Goal: Task Accomplishment & Management: Manage account settings

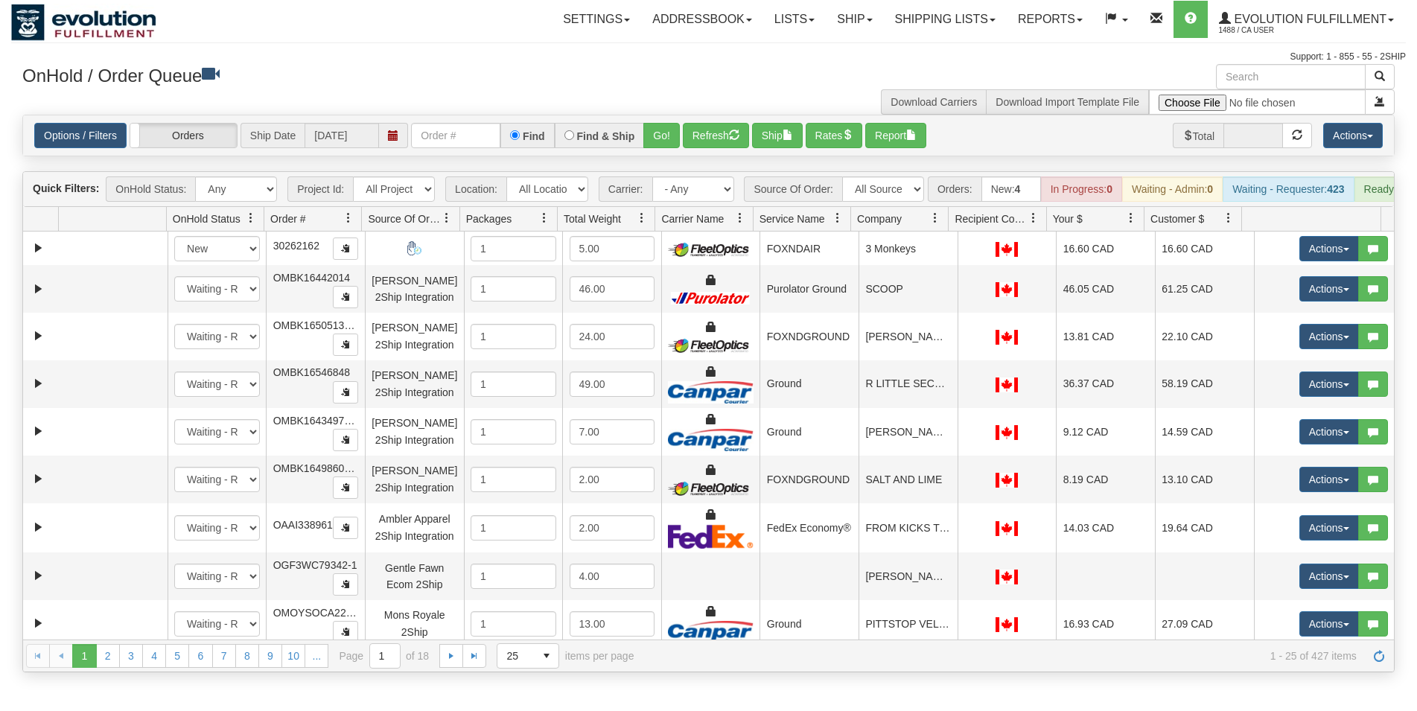
click at [438, 140] on input "text" at bounding box center [455, 135] width 89 height 25
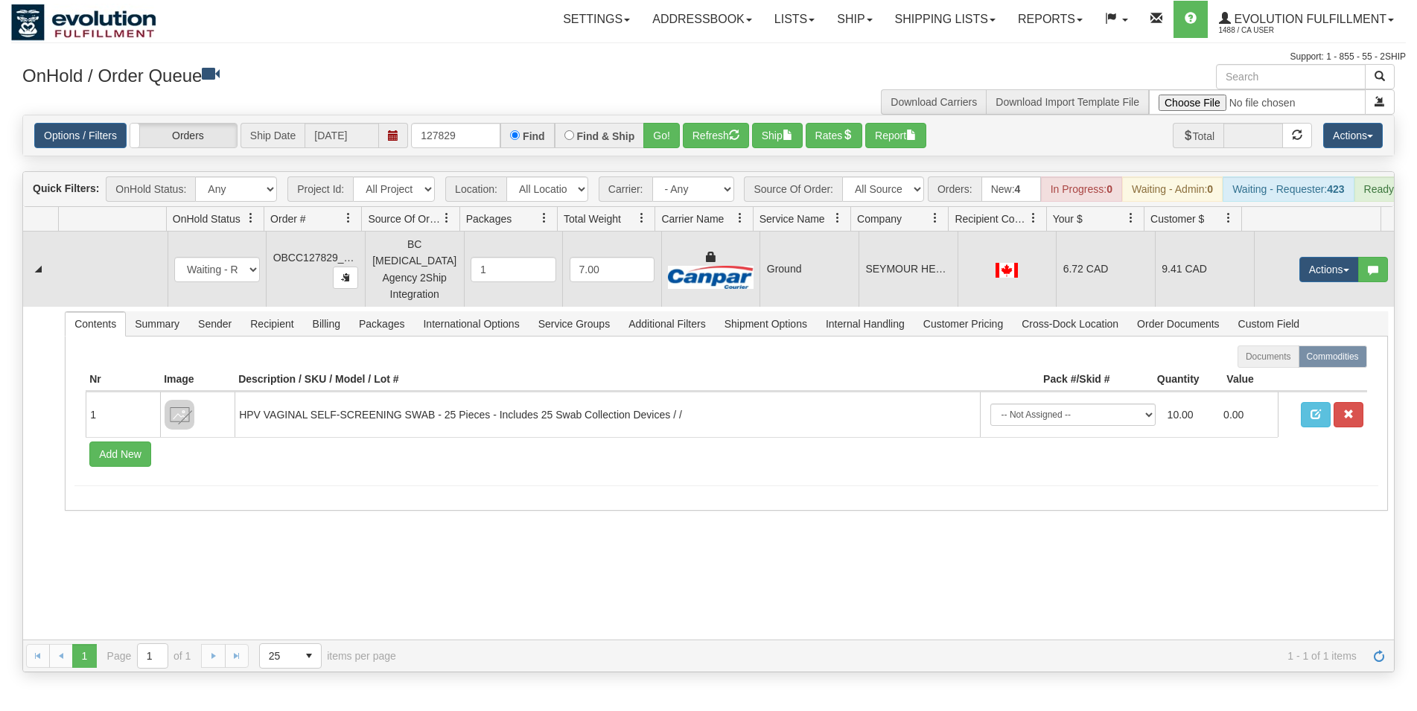
click at [647, 289] on td "7.00" at bounding box center [611, 269] width 99 height 75
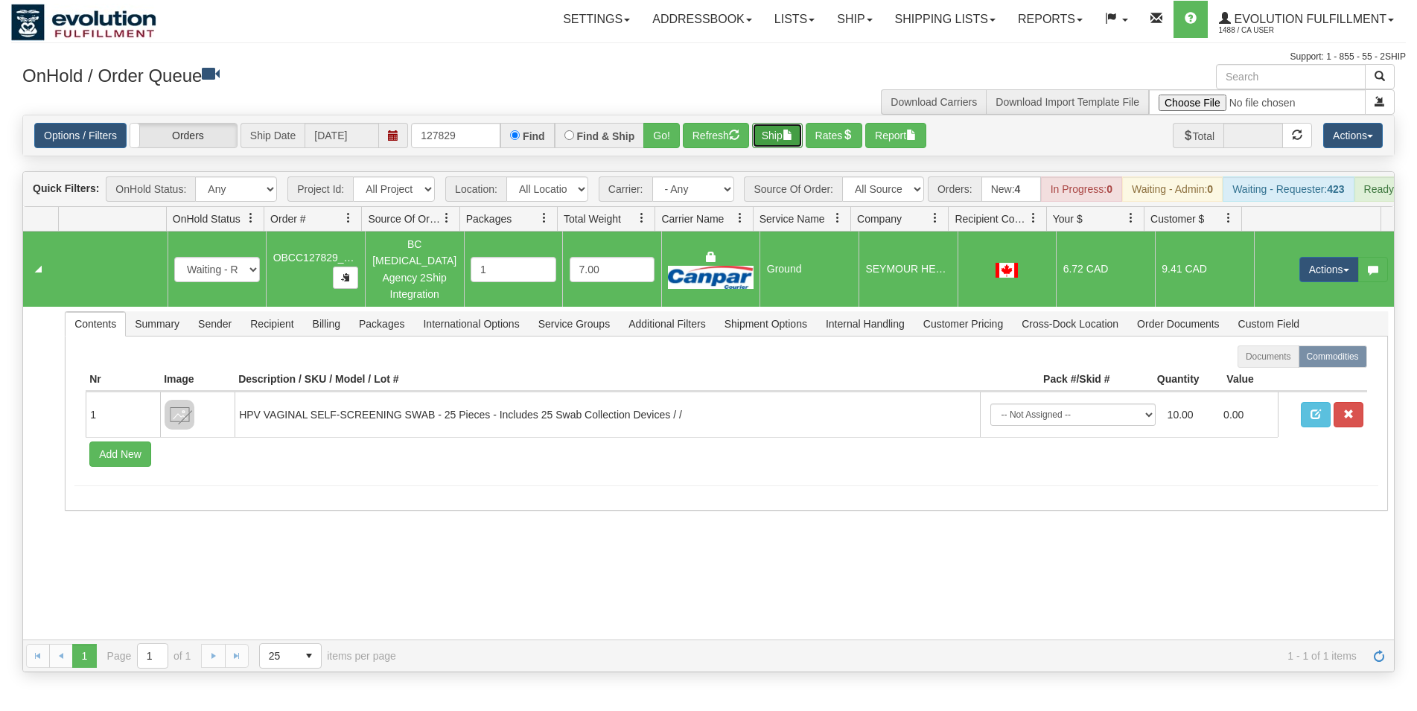
click at [772, 139] on button "Ship" at bounding box center [777, 135] width 51 height 25
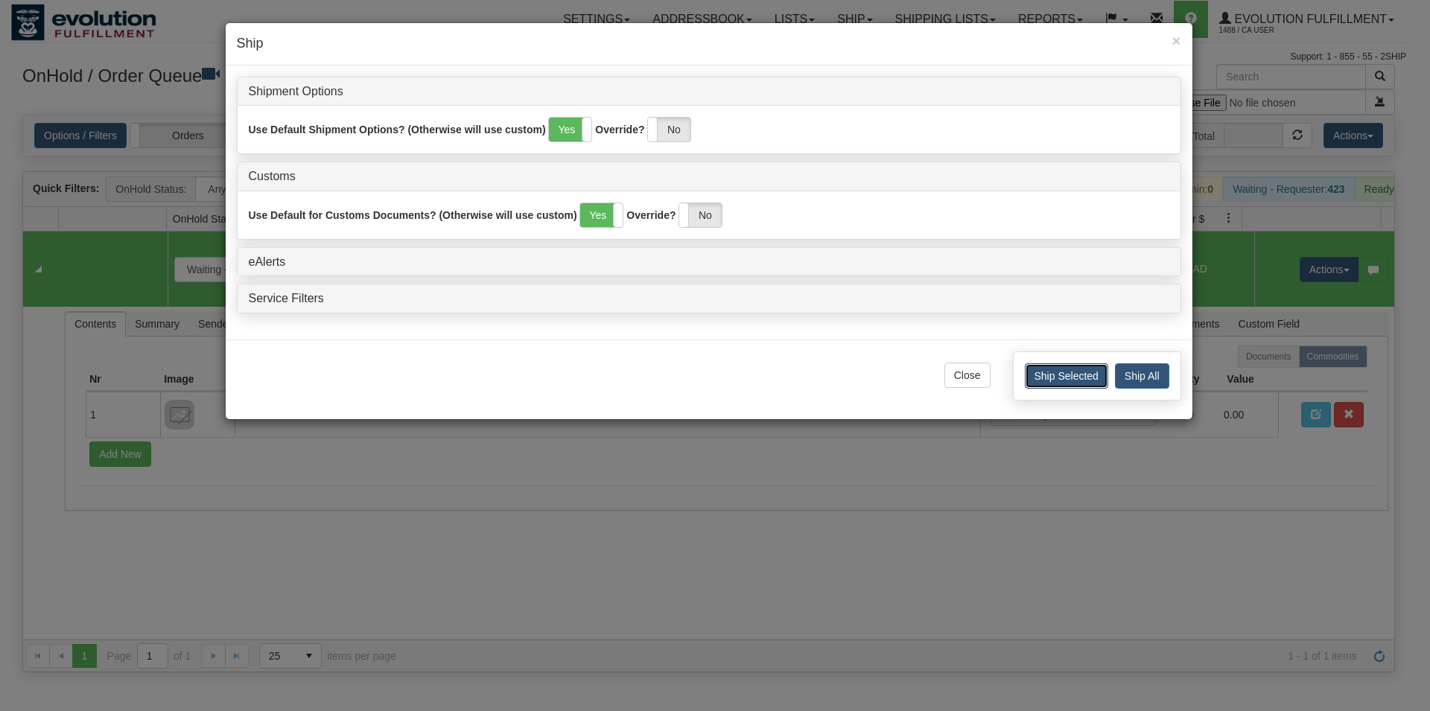
click at [1068, 384] on button "Ship Selected" at bounding box center [1066, 375] width 83 height 25
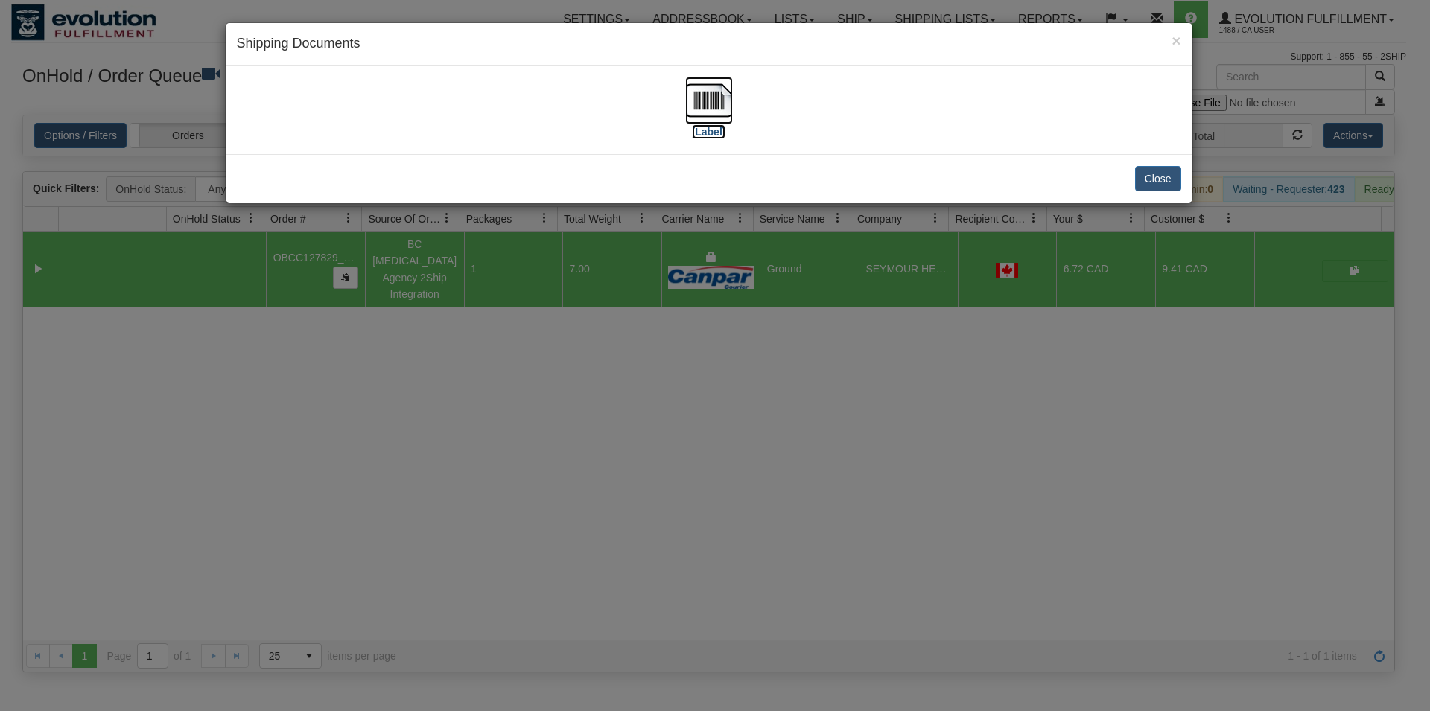
click at [714, 104] on img at bounding box center [709, 101] width 48 height 48
click at [1141, 171] on button "Close" at bounding box center [1158, 178] width 46 height 25
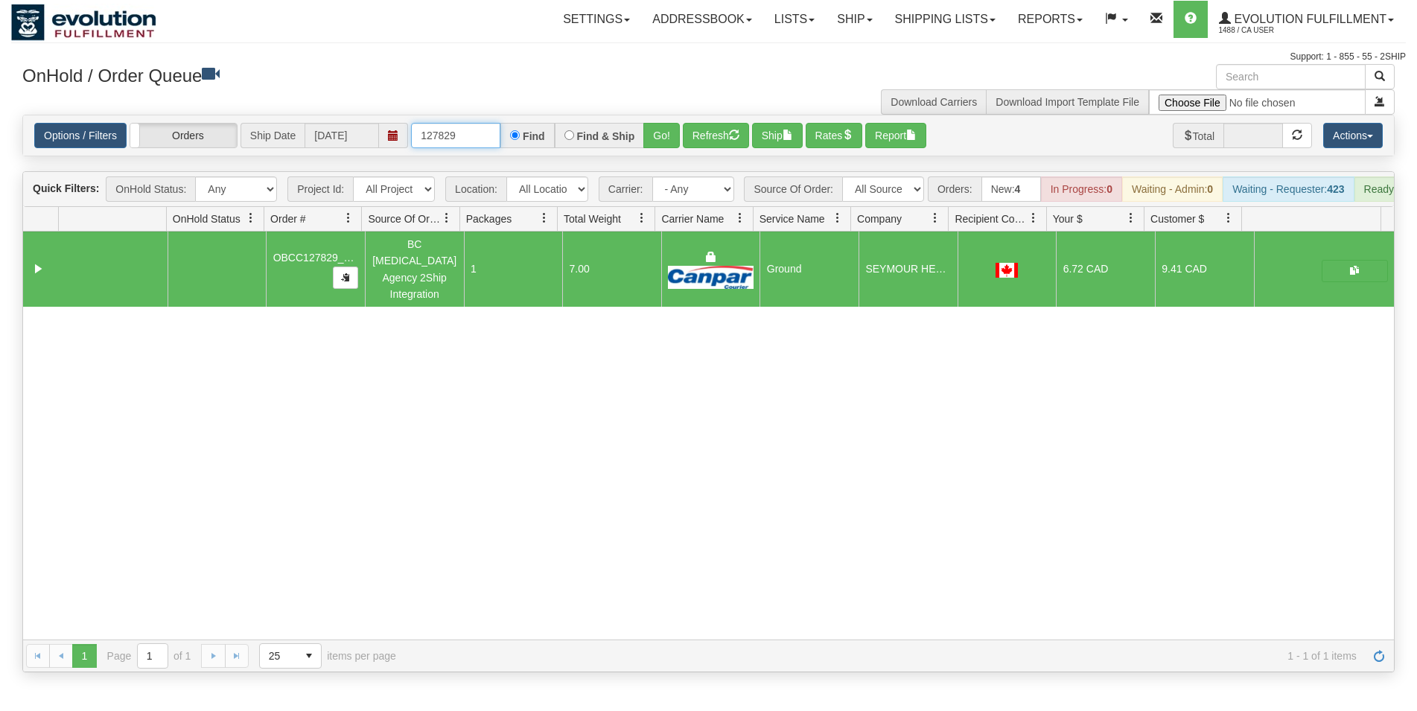
drag, startPoint x: 442, startPoint y: 133, endPoint x: 475, endPoint y: 130, distance: 32.9
click at [475, 130] on input "127829" at bounding box center [455, 135] width 89 height 25
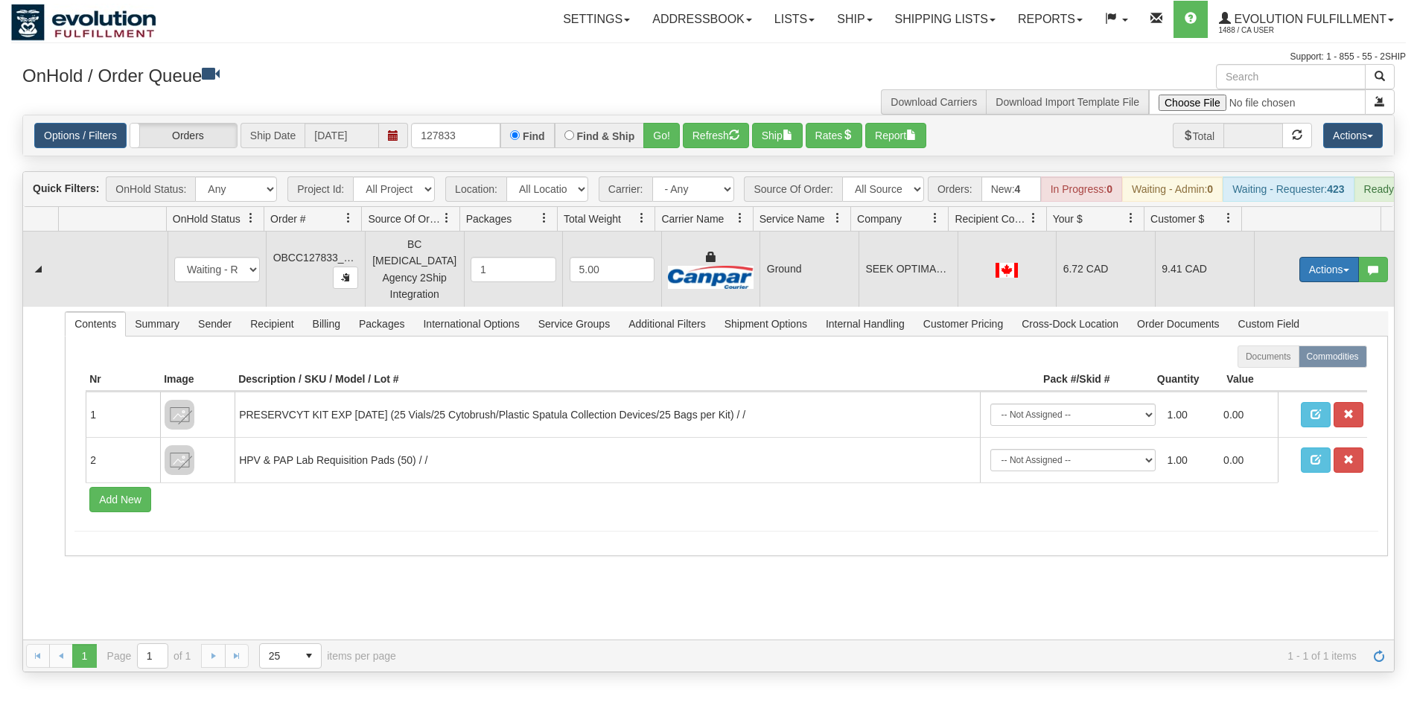
click at [1300, 276] on button "Actions" at bounding box center [1330, 269] width 60 height 25
click at [1279, 336] on span "Rate All Services" at bounding box center [1298, 337] width 89 height 12
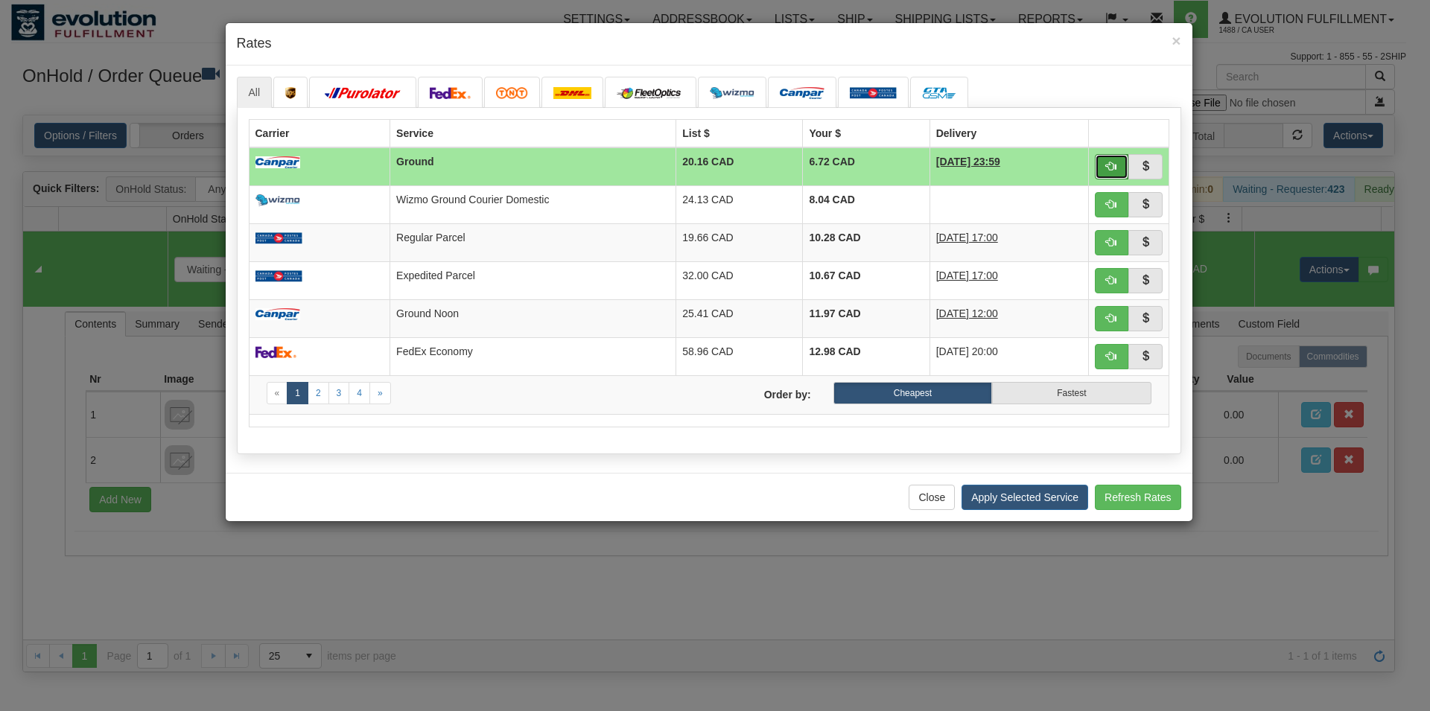
click at [1105, 159] on button "button" at bounding box center [1112, 166] width 34 height 25
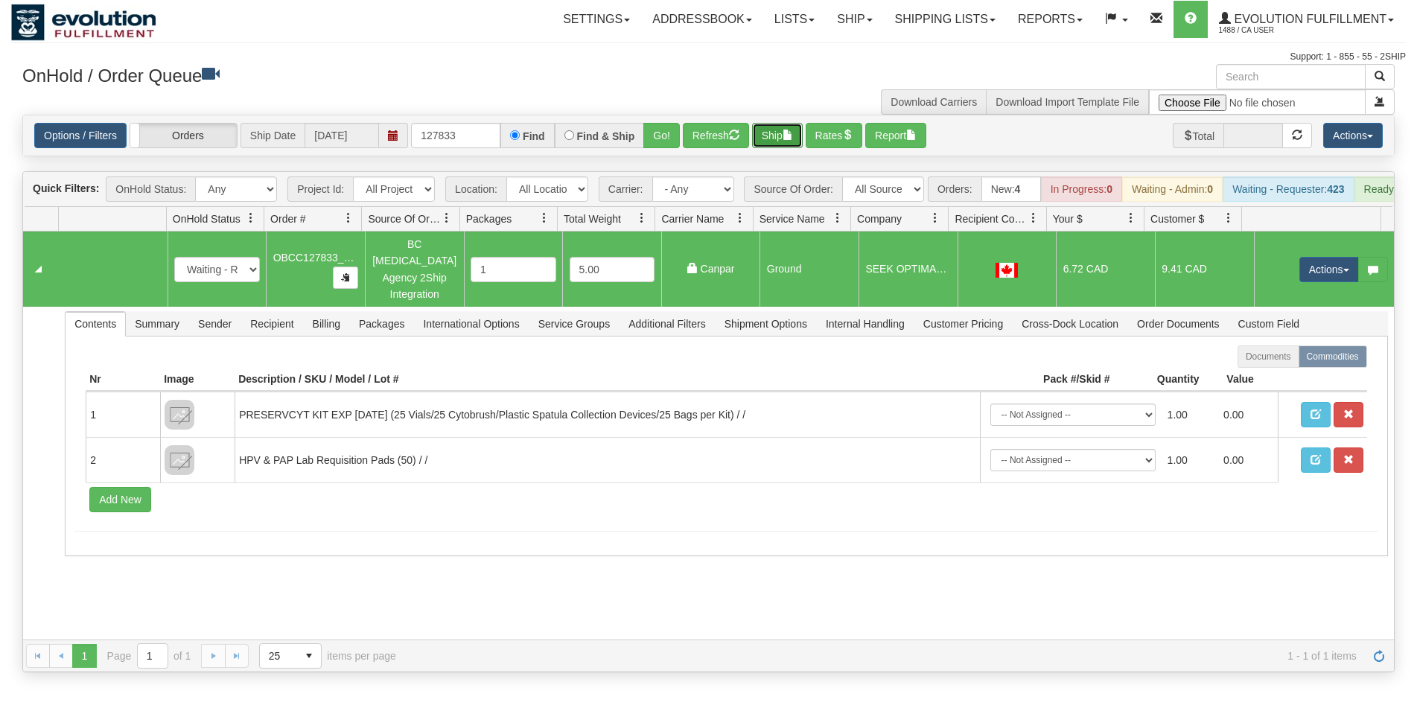
click at [782, 136] on button "Ship" at bounding box center [777, 135] width 51 height 25
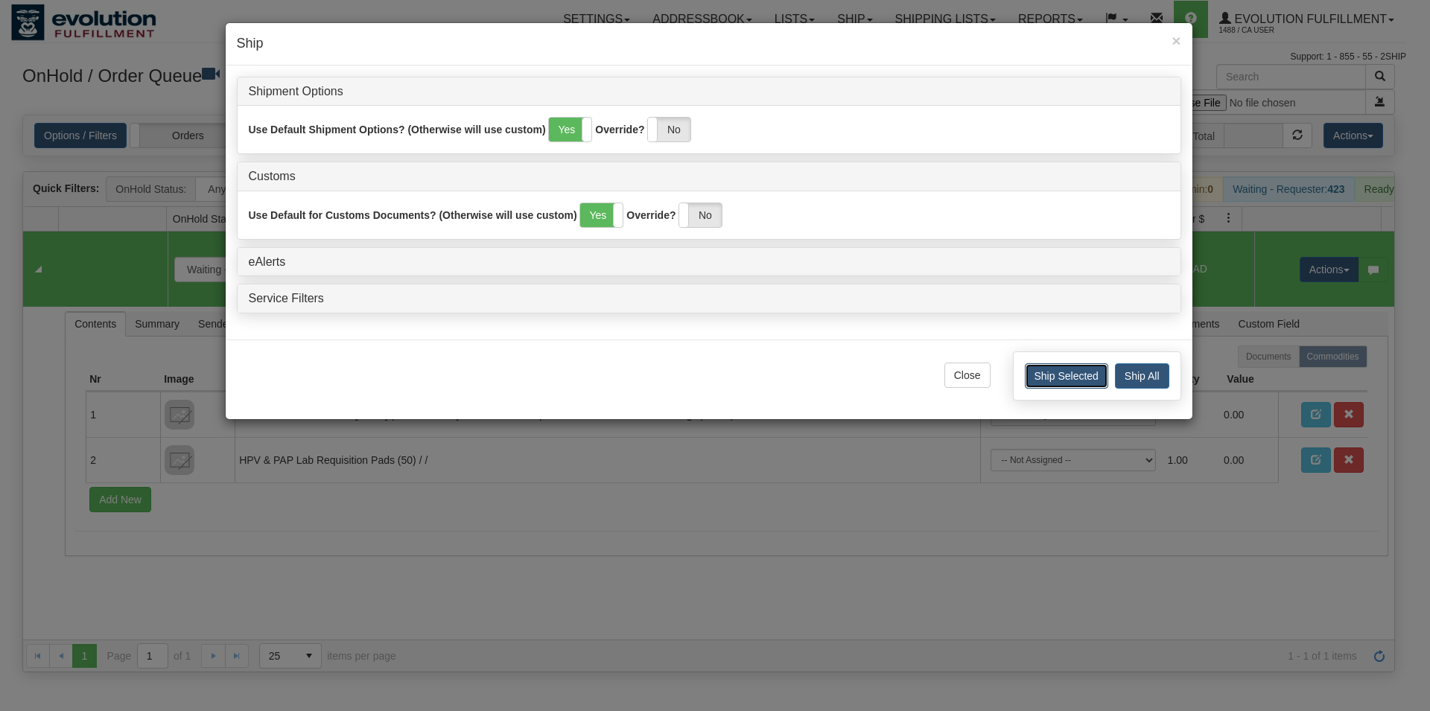
click at [1062, 373] on button "Ship Selected" at bounding box center [1066, 375] width 83 height 25
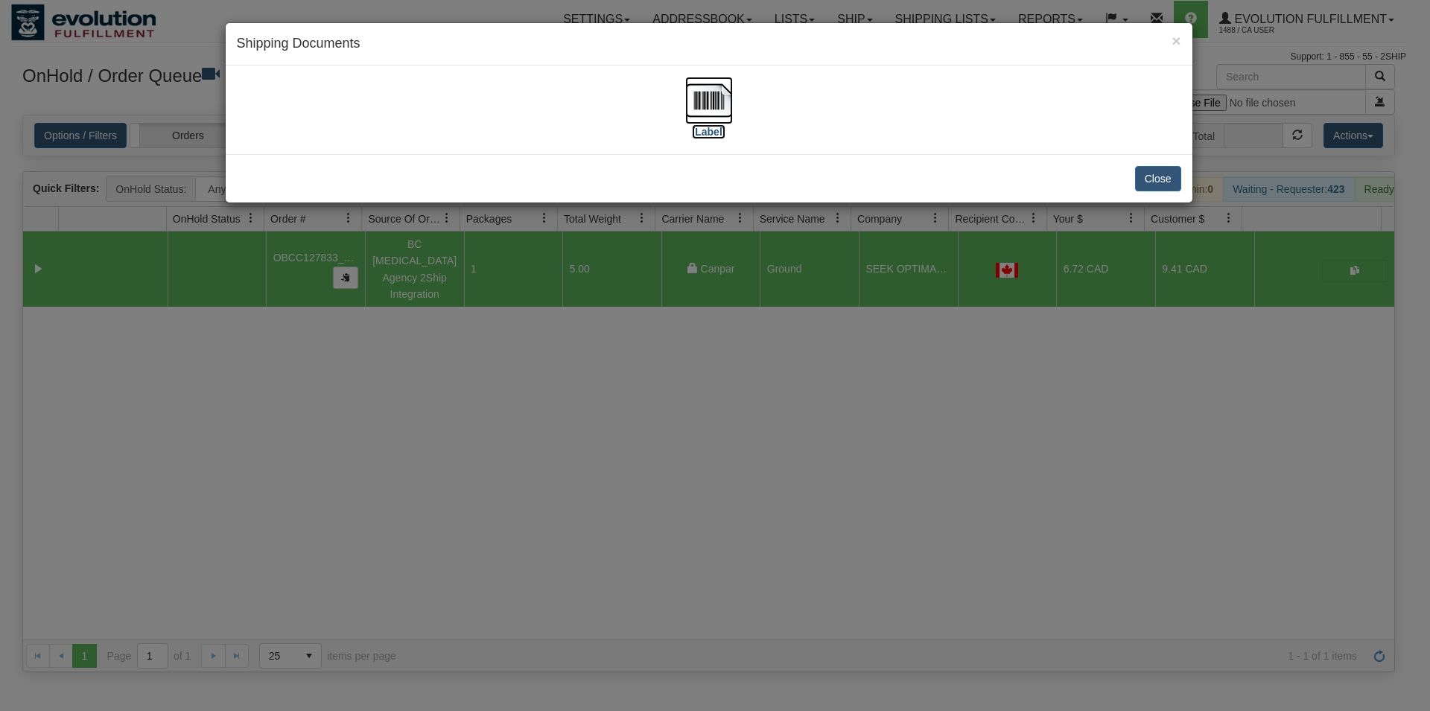
click at [708, 80] on img at bounding box center [709, 101] width 48 height 48
click at [1142, 177] on button "Close" at bounding box center [1158, 178] width 46 height 25
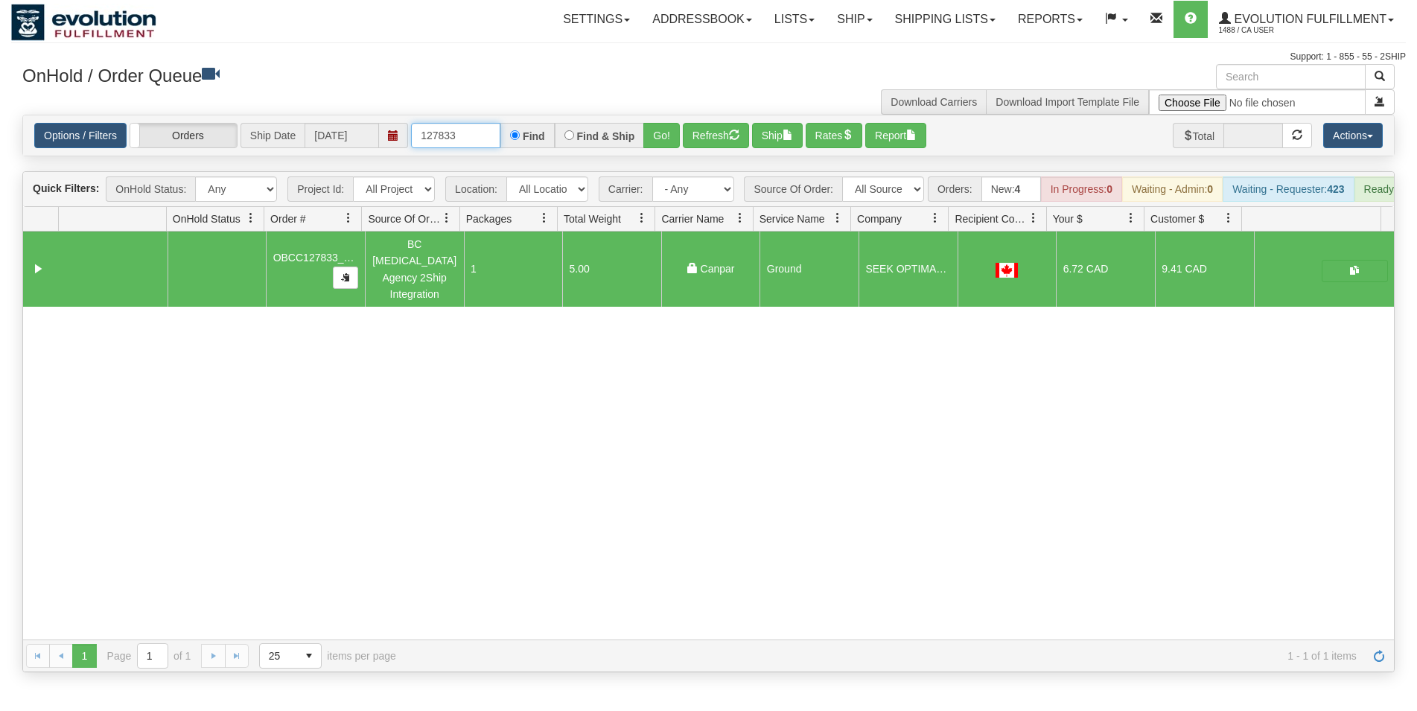
click at [466, 124] on input "127833" at bounding box center [455, 135] width 89 height 25
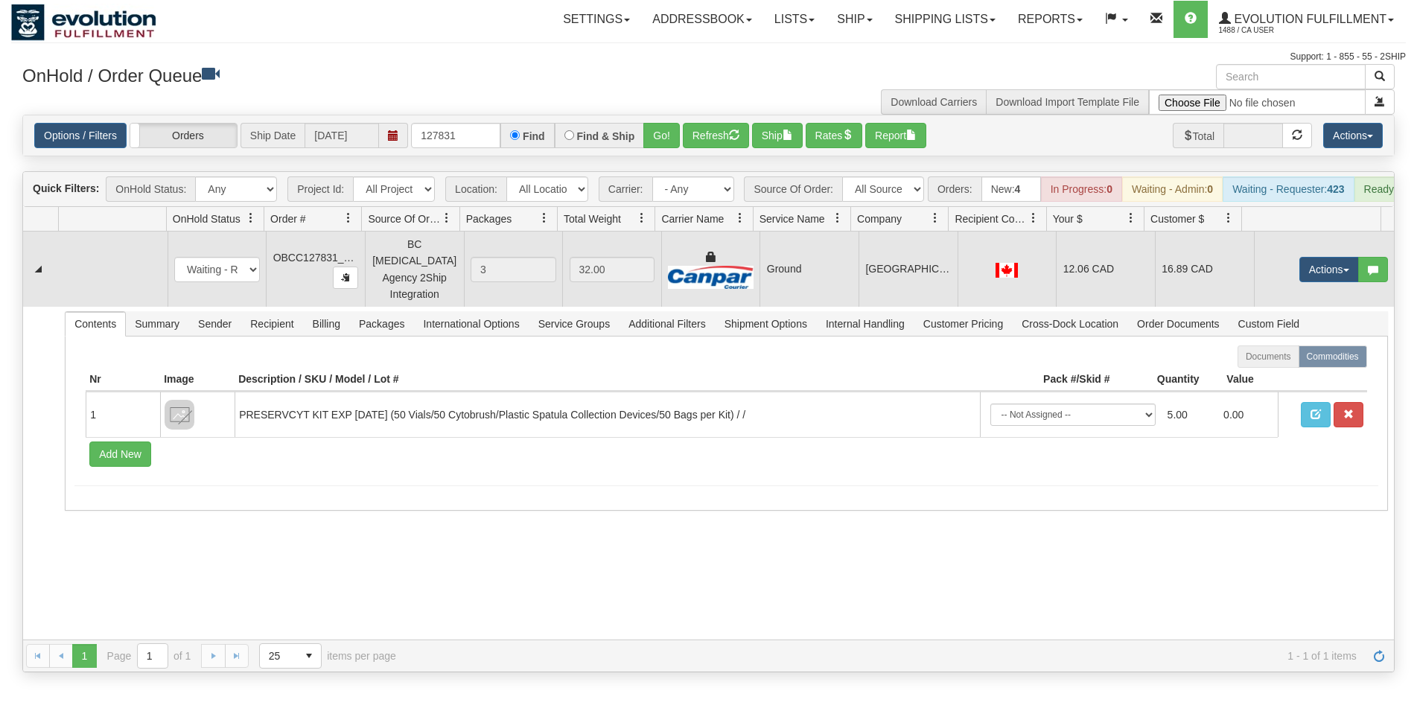
click at [968, 299] on td at bounding box center [1007, 269] width 99 height 75
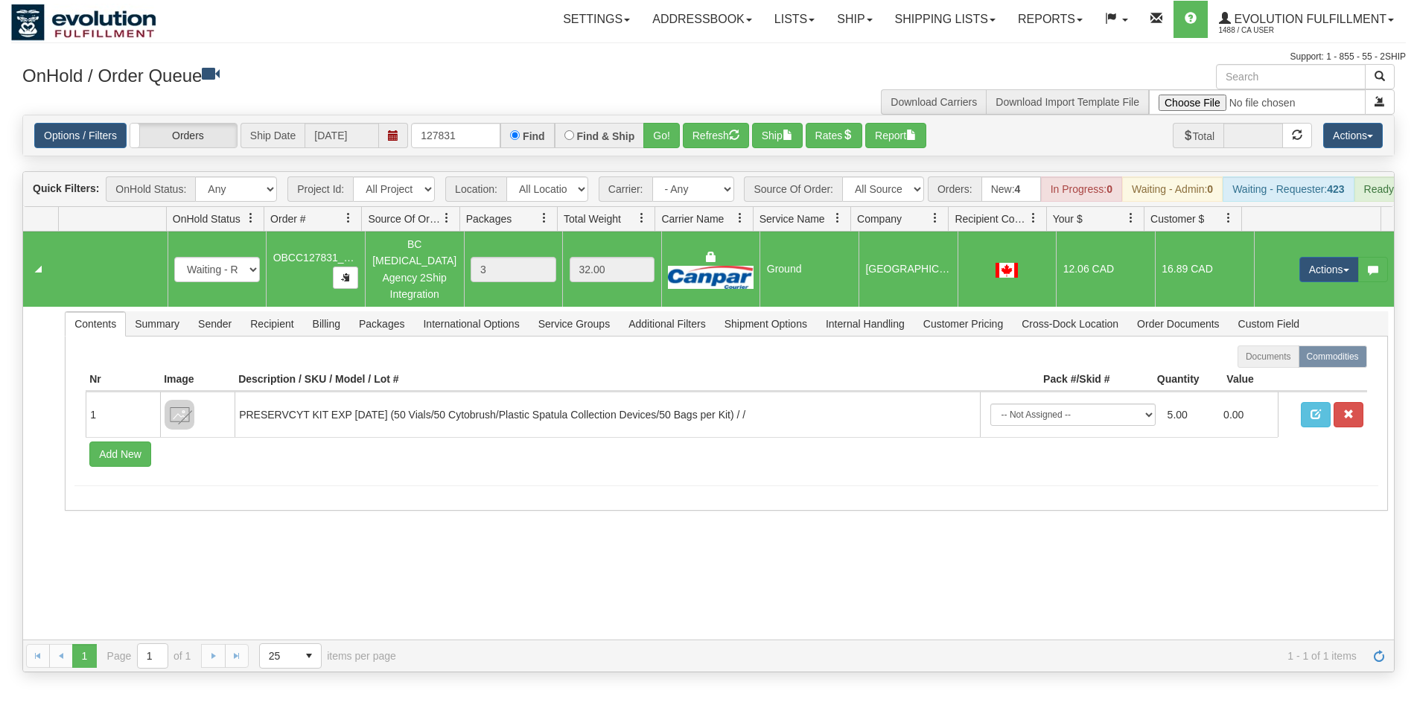
click at [787, 149] on div "Options / Filters Group Shipments Orders Ship Date 09/29/2025 127831 Find Find …" at bounding box center [708, 135] width 1371 height 40
click at [783, 143] on button "Ship" at bounding box center [777, 135] width 51 height 25
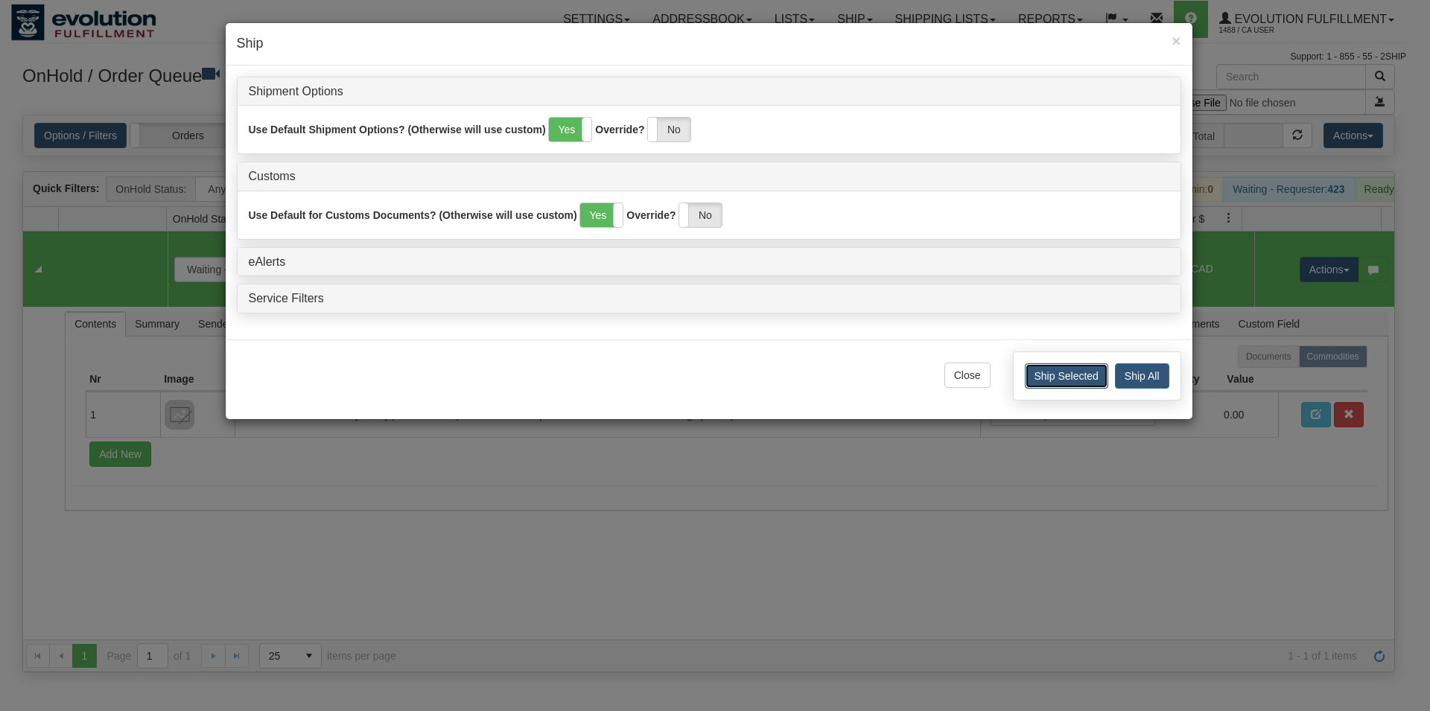
click at [1070, 378] on button "Ship Selected" at bounding box center [1066, 375] width 83 height 25
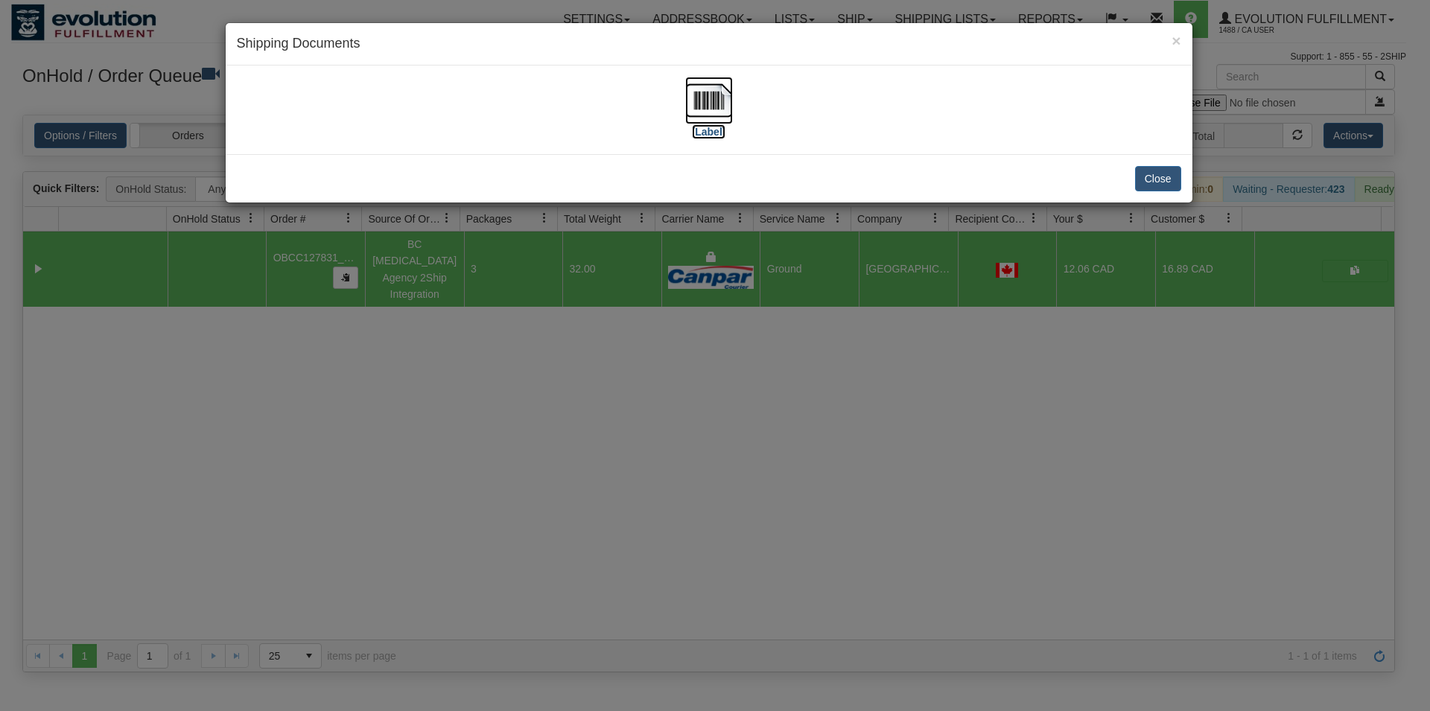
click at [698, 102] on img at bounding box center [709, 101] width 48 height 48
click at [1140, 182] on button "Close" at bounding box center [1158, 178] width 46 height 25
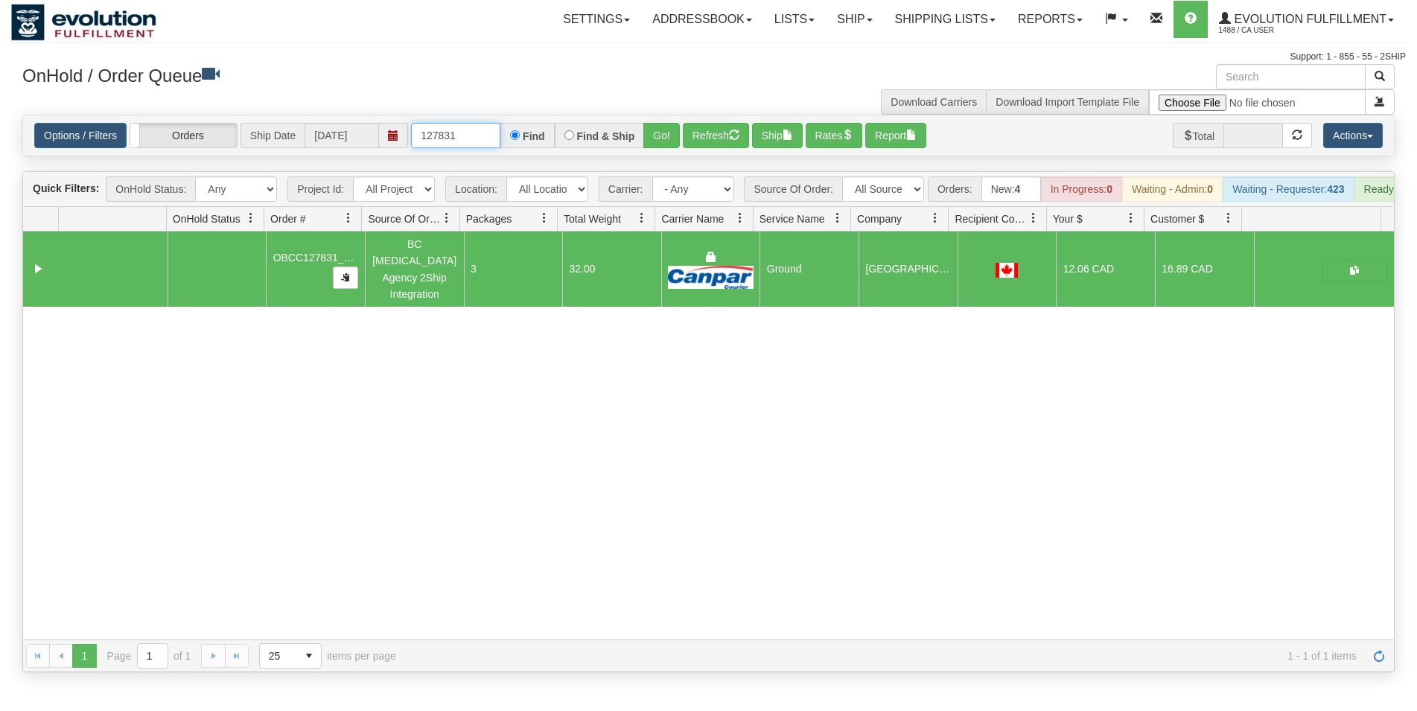
drag, startPoint x: 442, startPoint y: 139, endPoint x: 467, endPoint y: 139, distance: 25.3
click at [467, 139] on input "127831" at bounding box center [455, 135] width 89 height 25
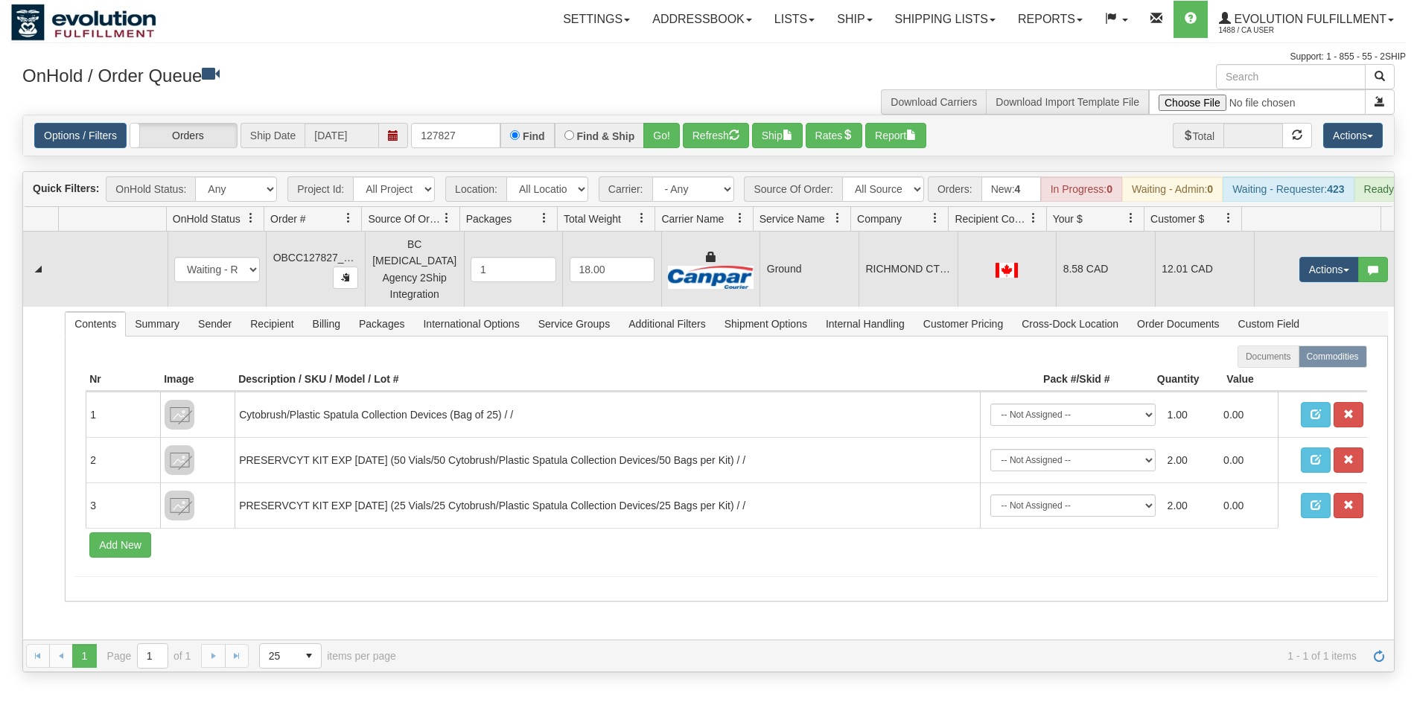
click at [886, 270] on td "RICHMOND CTR MEDICAL AND COSMETIC" at bounding box center [908, 269] width 99 height 75
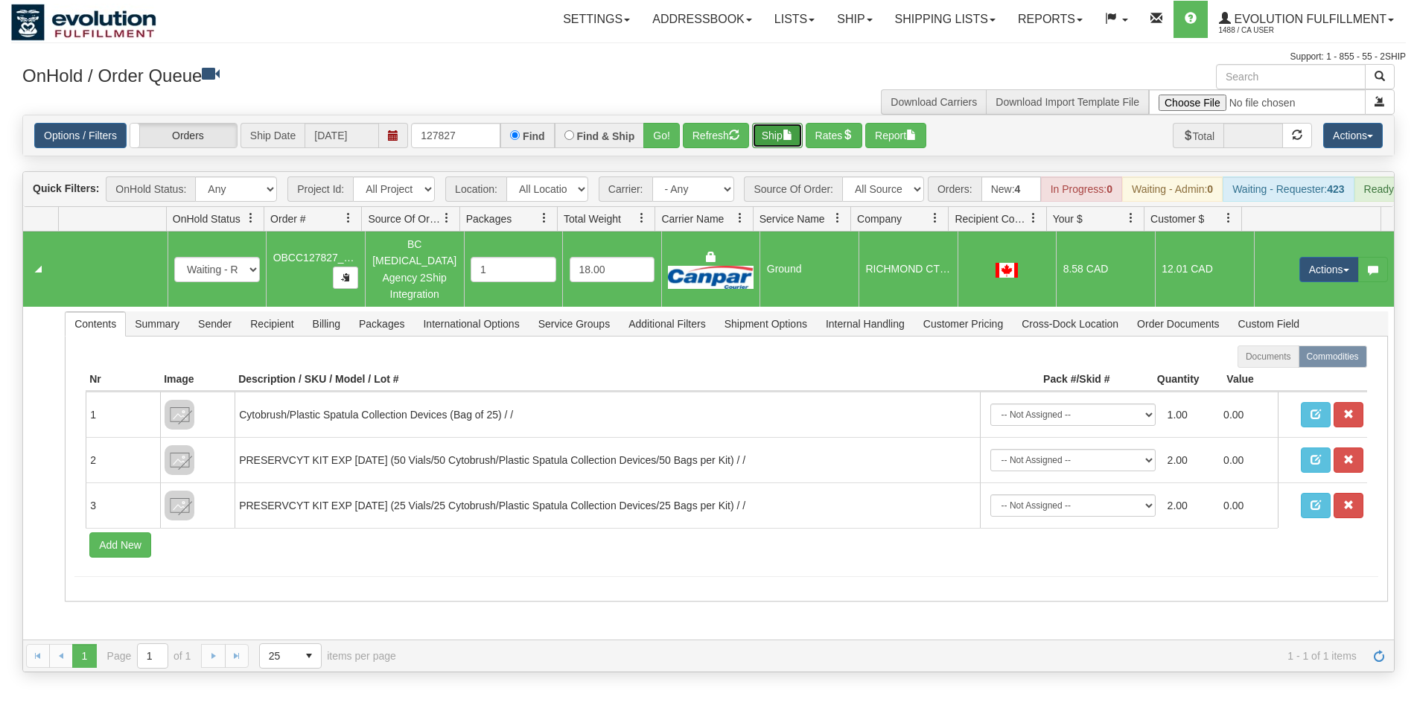
click at [790, 140] on span "button" at bounding box center [788, 135] width 10 height 10
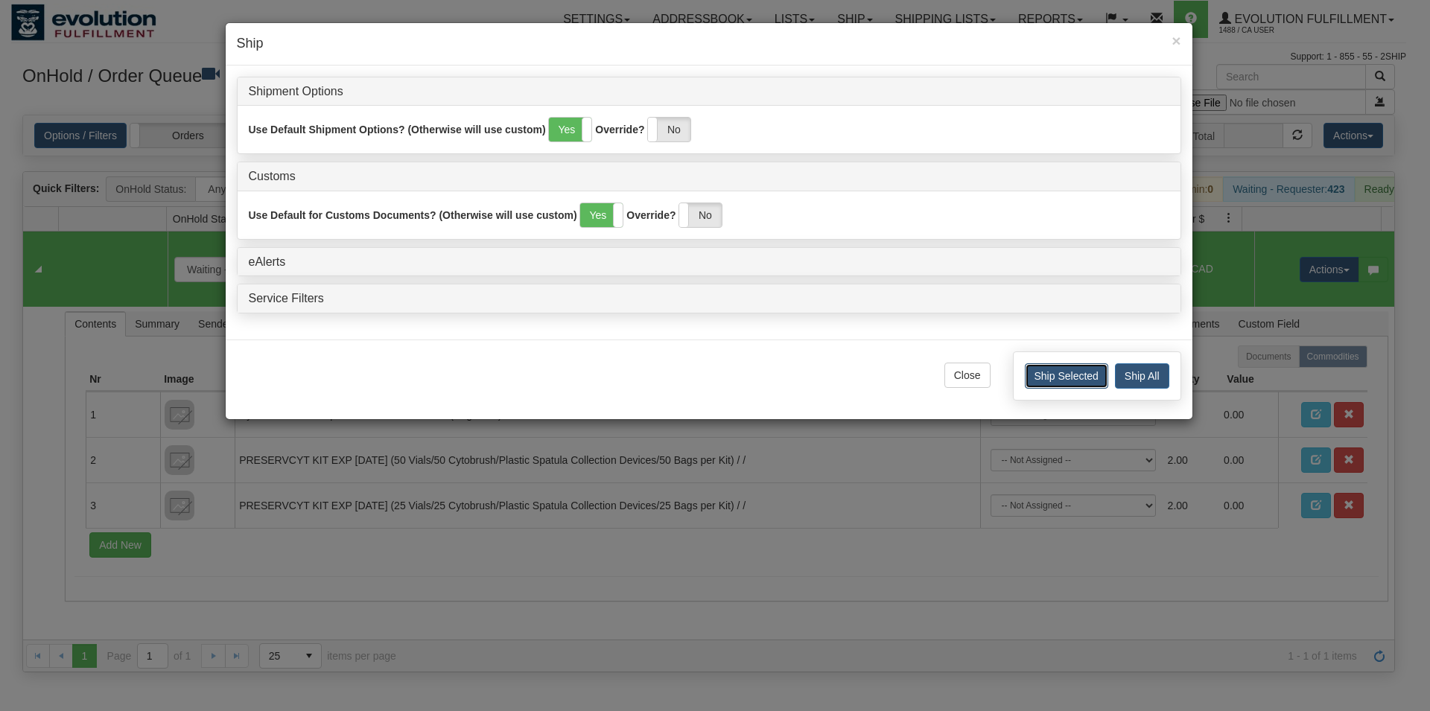
click at [1037, 375] on button "Ship Selected" at bounding box center [1066, 375] width 83 height 25
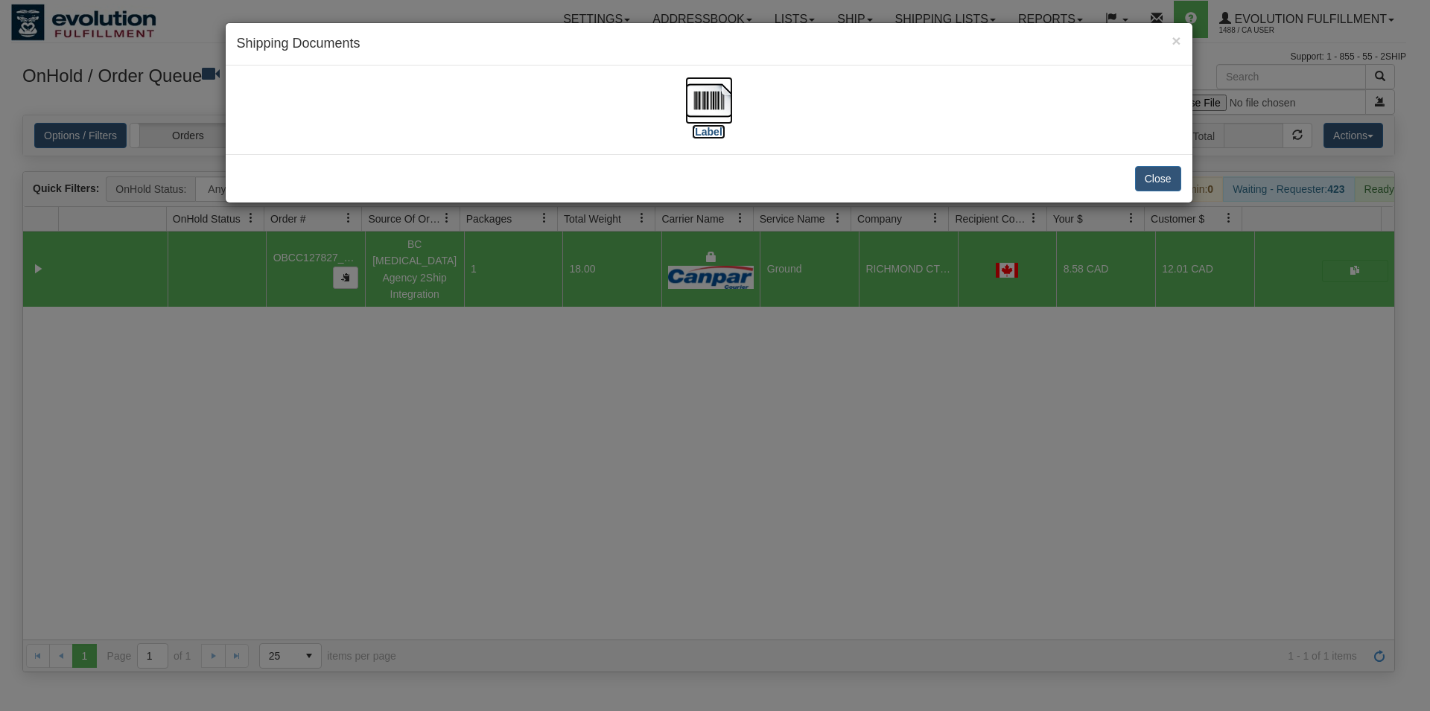
click at [703, 108] on img at bounding box center [709, 101] width 48 height 48
click at [1146, 183] on button "Close" at bounding box center [1158, 178] width 46 height 25
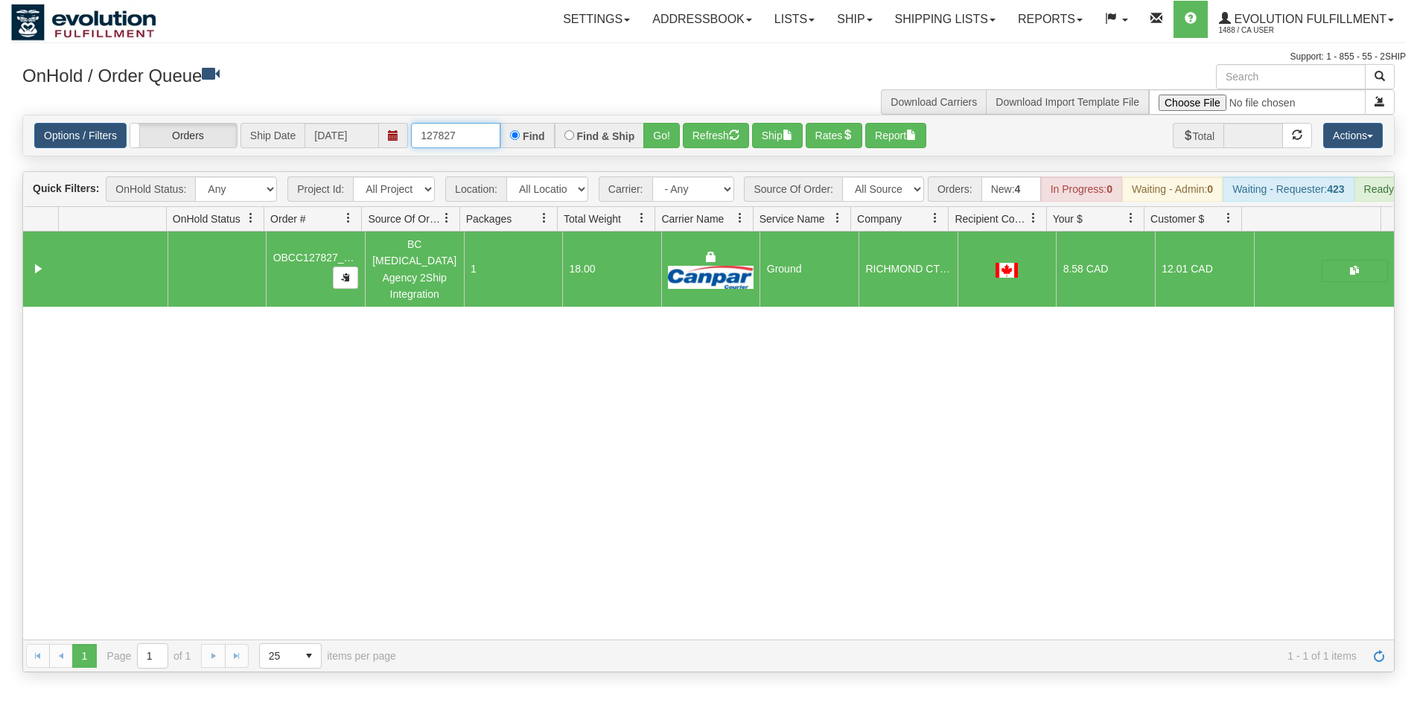
drag, startPoint x: 446, startPoint y: 134, endPoint x: 488, endPoint y: 136, distance: 41.8
click at [488, 136] on input "127827" at bounding box center [455, 135] width 89 height 25
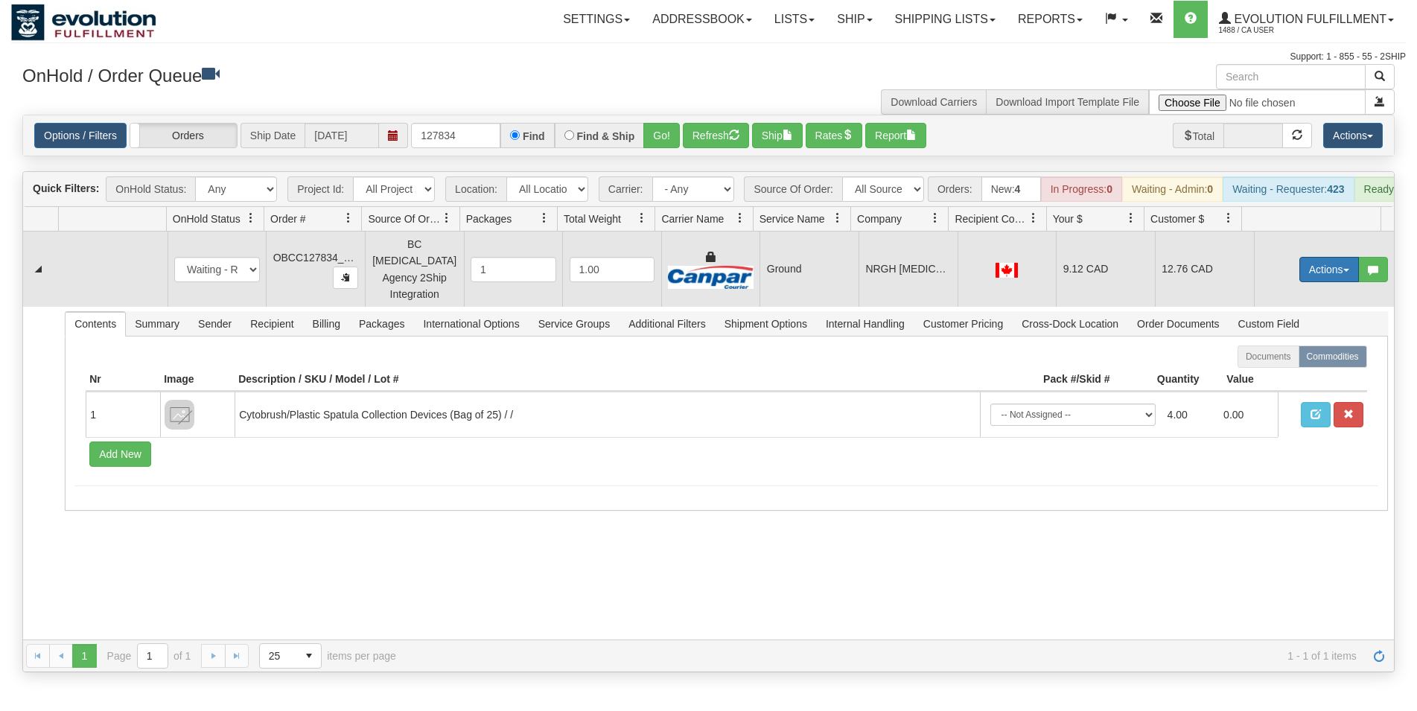
click at [1300, 272] on button "Actions" at bounding box center [1330, 269] width 60 height 25
click at [1269, 335] on span "Rate All Services" at bounding box center [1298, 337] width 89 height 12
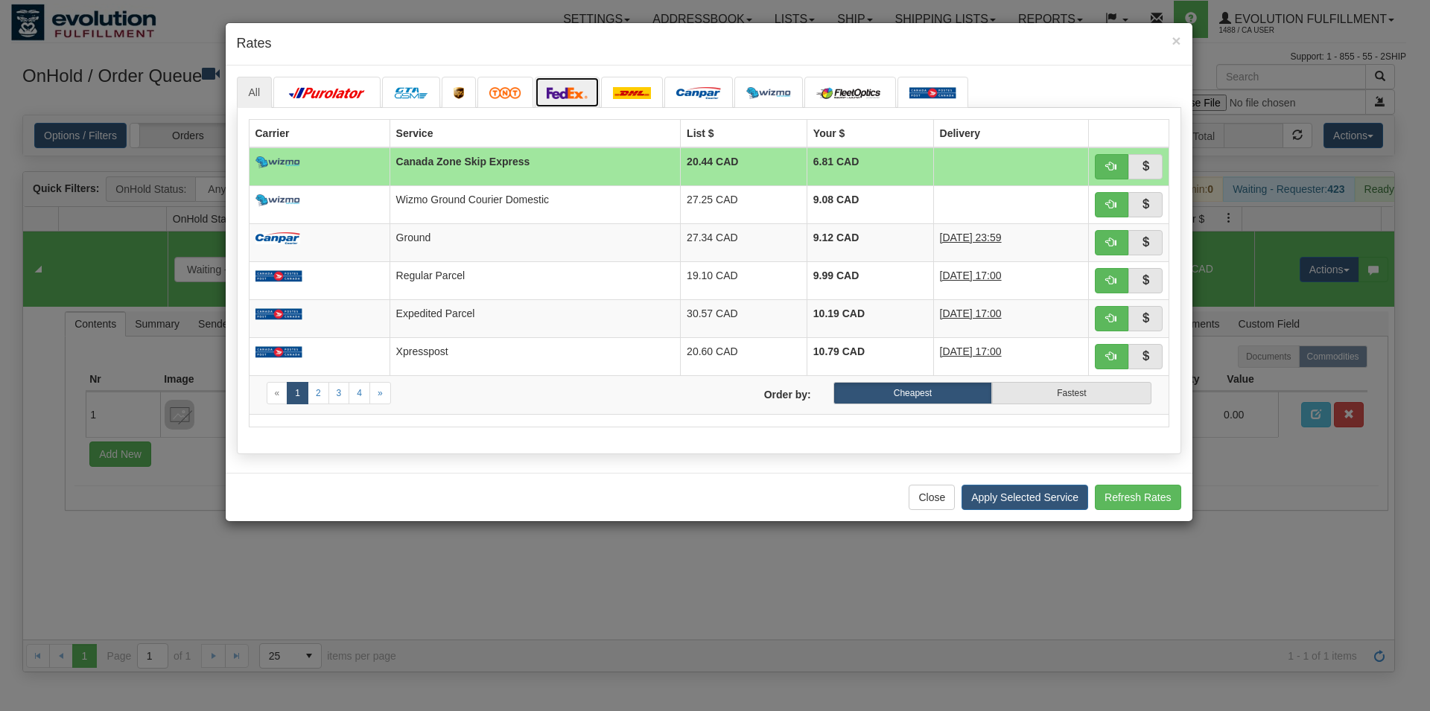
click at [565, 80] on link at bounding box center [568, 92] width 66 height 31
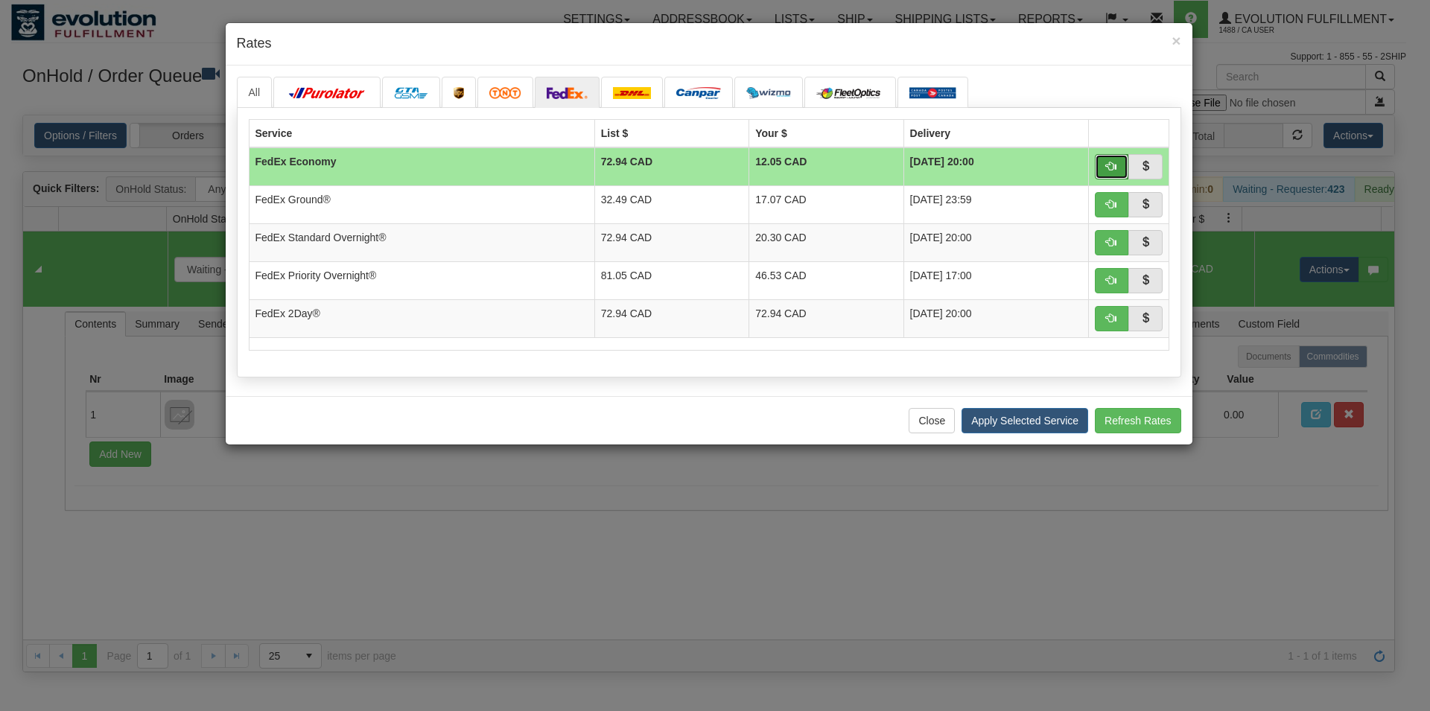
click at [1106, 163] on button "button" at bounding box center [1112, 166] width 34 height 25
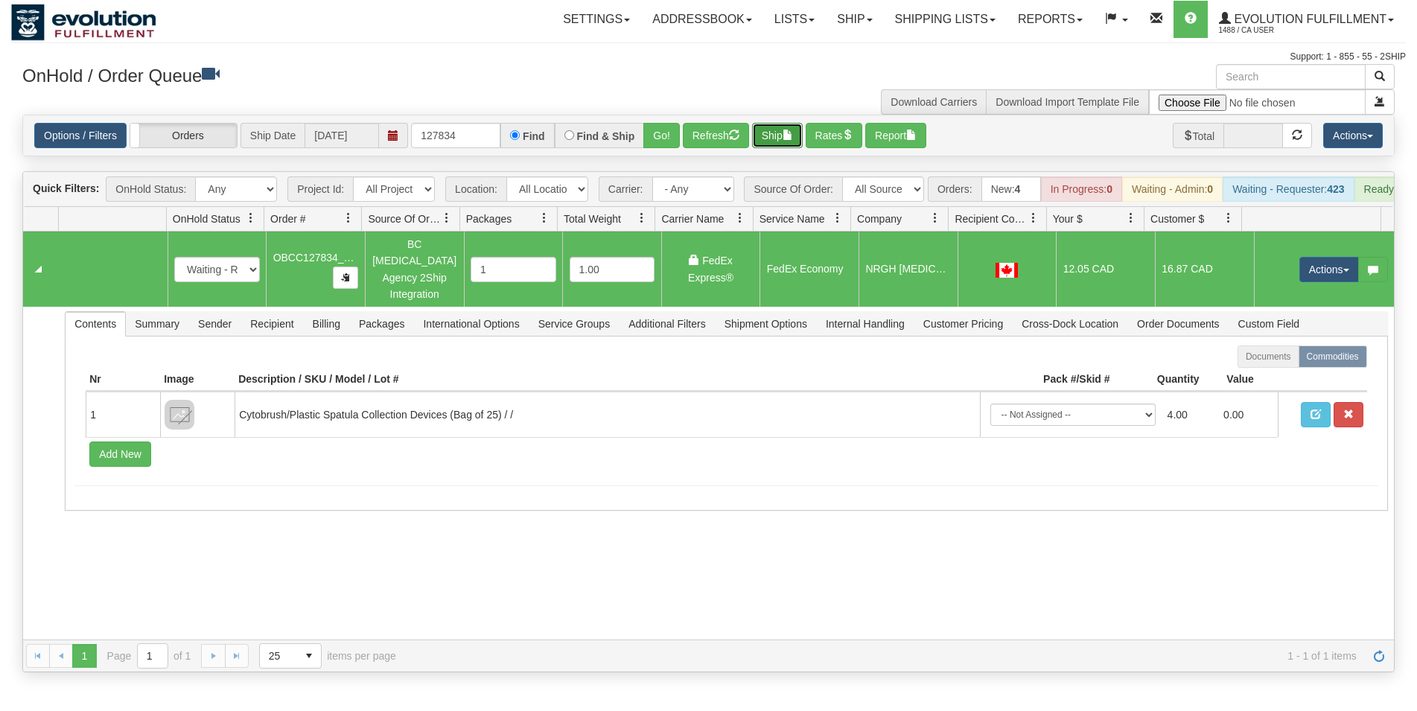
click at [781, 139] on button "Ship" at bounding box center [777, 135] width 51 height 25
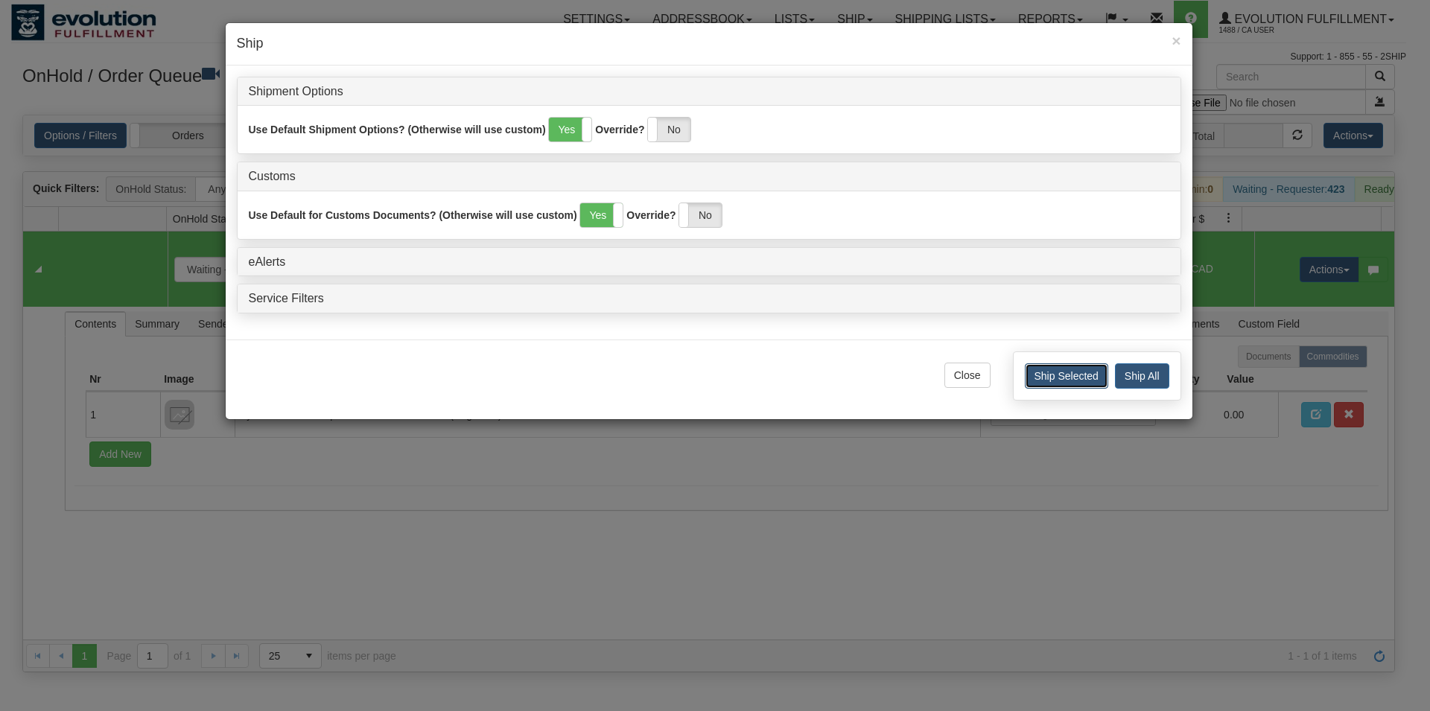
click at [1036, 376] on button "Ship Selected" at bounding box center [1066, 375] width 83 height 25
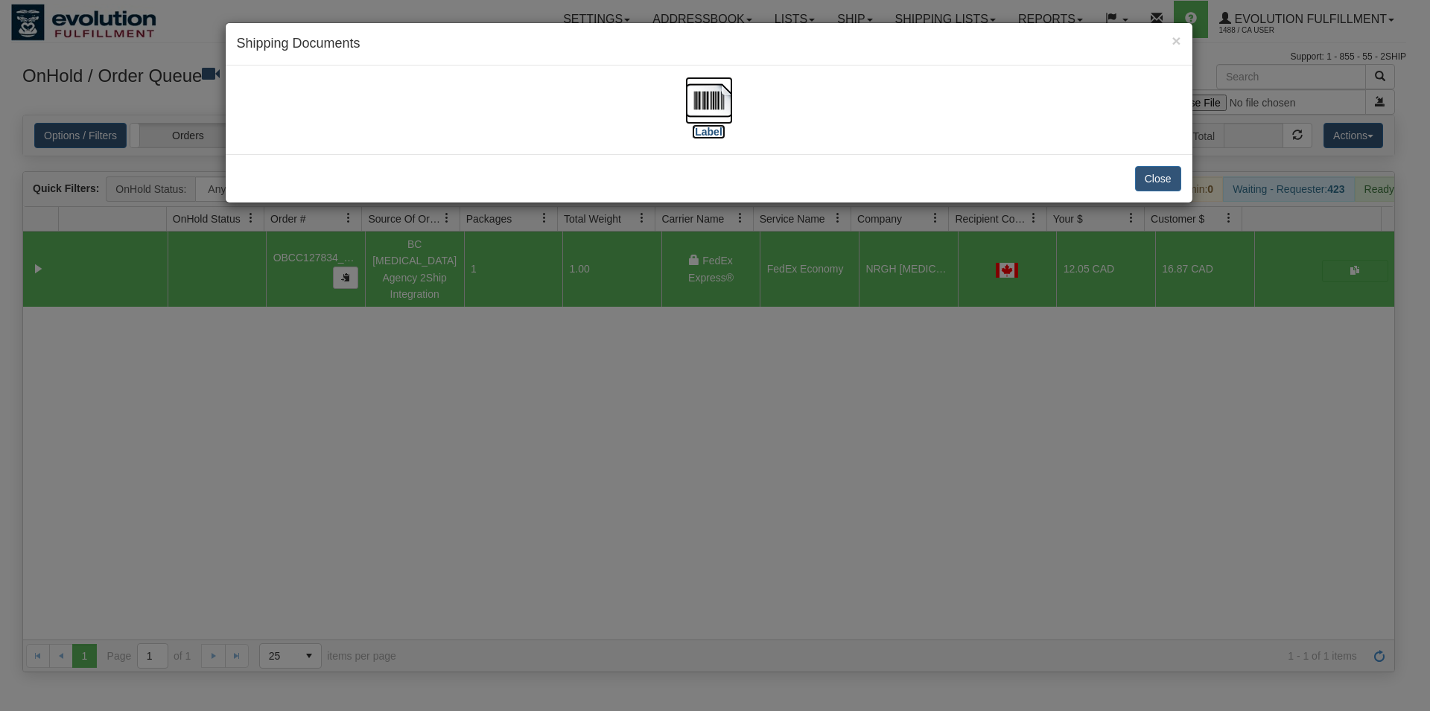
click at [725, 113] on img at bounding box center [709, 101] width 48 height 48
click at [1152, 172] on button "Close" at bounding box center [1158, 178] width 46 height 25
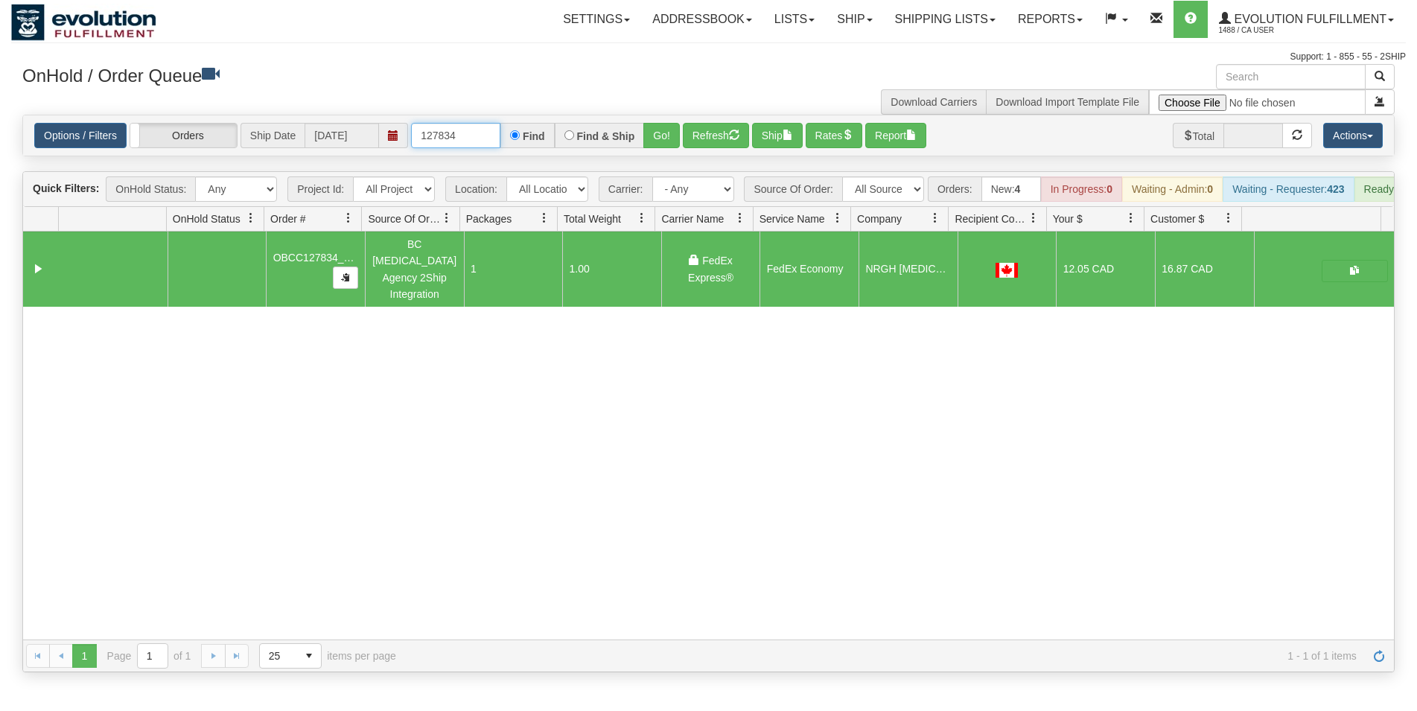
drag, startPoint x: 448, startPoint y: 139, endPoint x: 463, endPoint y: 139, distance: 14.9
click at [463, 139] on input "127834" at bounding box center [455, 135] width 89 height 25
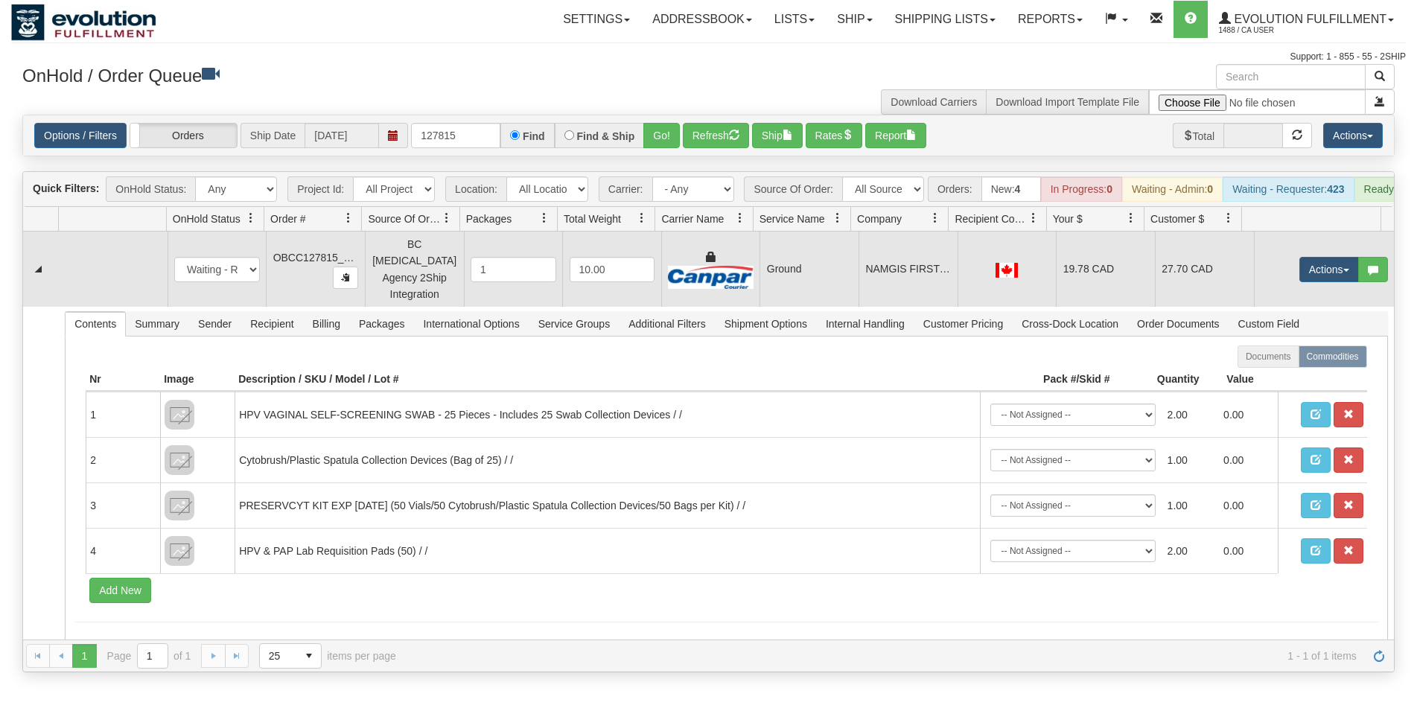
click at [842, 245] on td "Ground" at bounding box center [809, 269] width 99 height 75
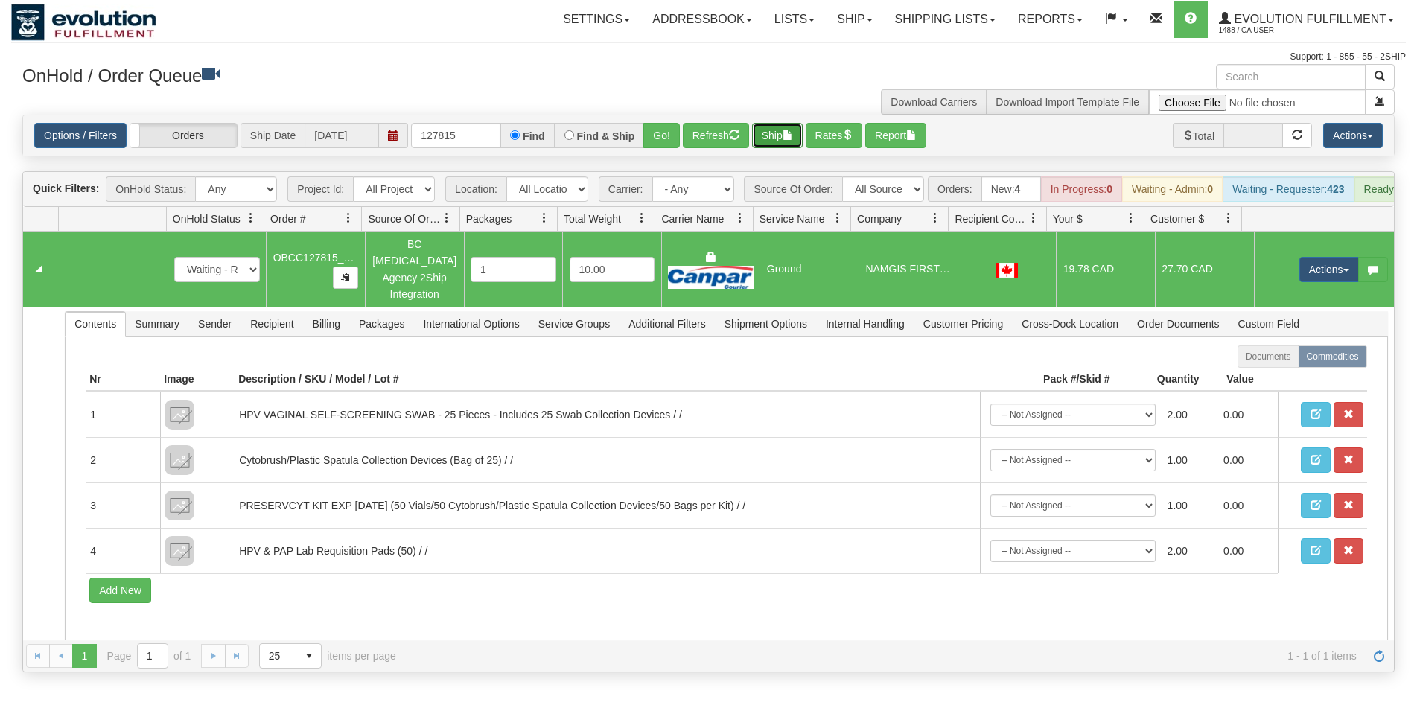
click at [790, 138] on button "Ship" at bounding box center [777, 135] width 51 height 25
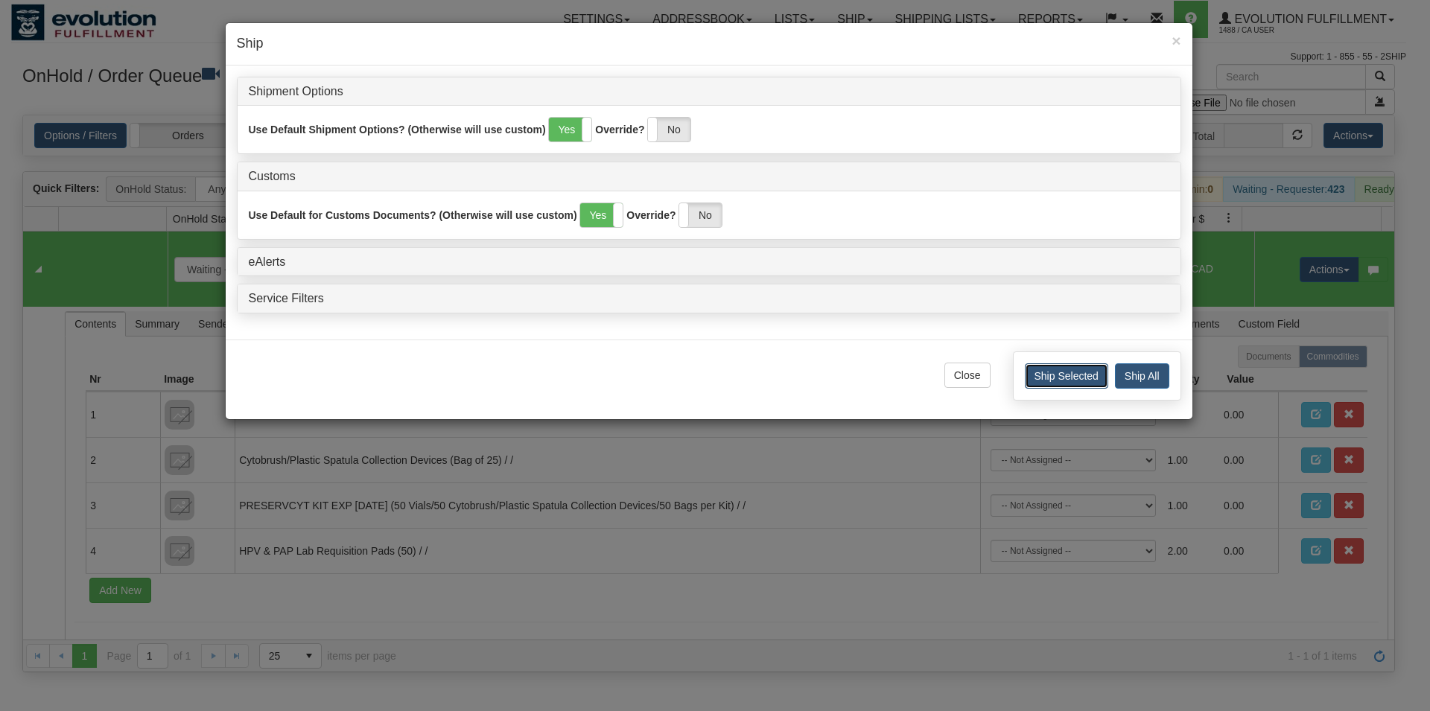
click at [1066, 375] on button "Ship Selected" at bounding box center [1066, 375] width 83 height 25
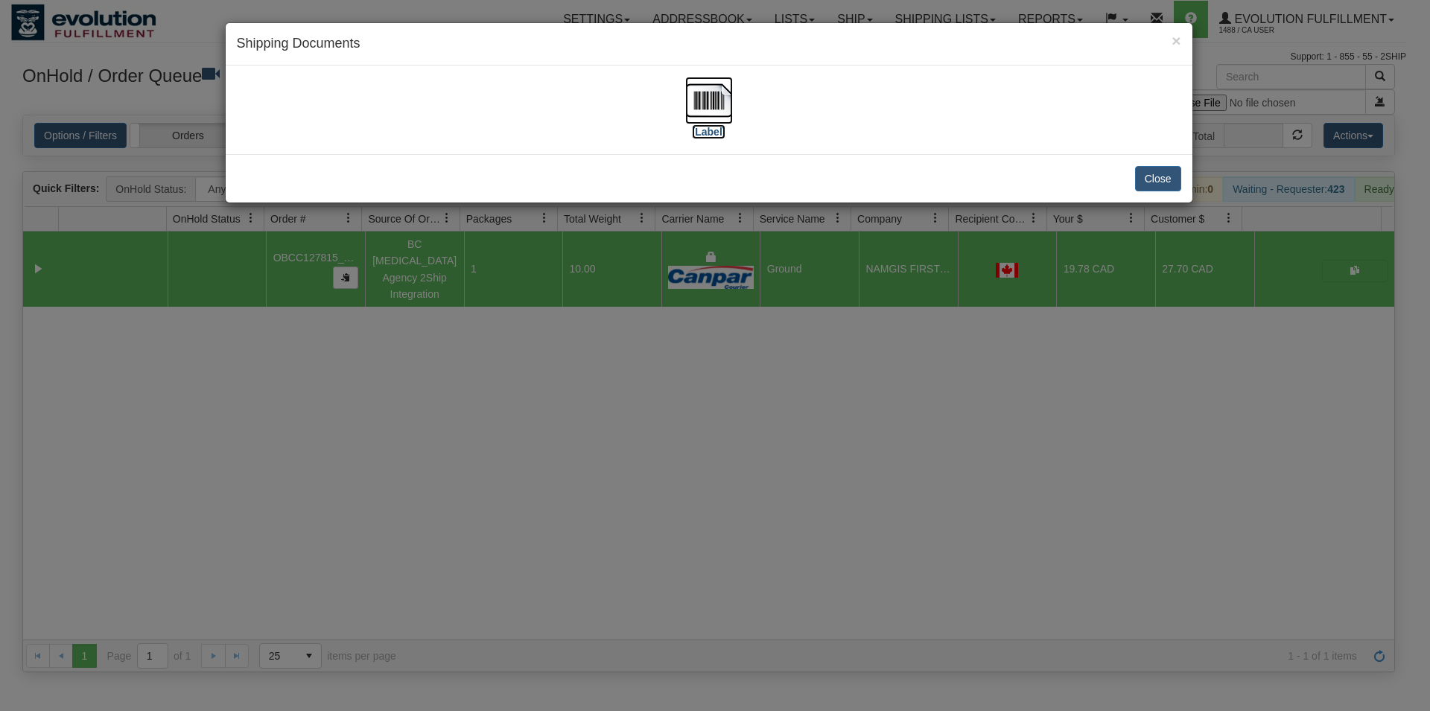
click at [717, 112] on img at bounding box center [709, 101] width 48 height 48
click at [1158, 175] on button "Close" at bounding box center [1158, 178] width 46 height 25
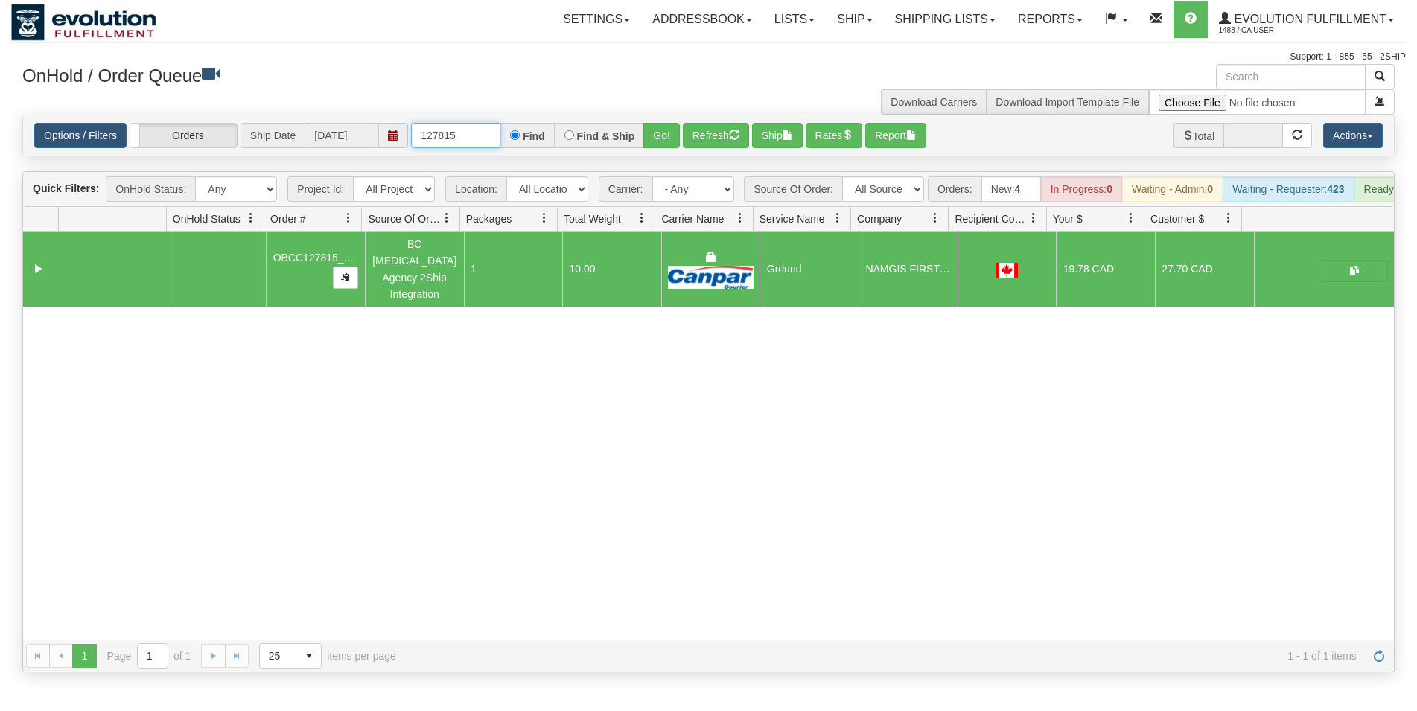
drag, startPoint x: 445, startPoint y: 136, endPoint x: 486, endPoint y: 130, distance: 41.4
click at [486, 130] on input "127815" at bounding box center [455, 135] width 89 height 25
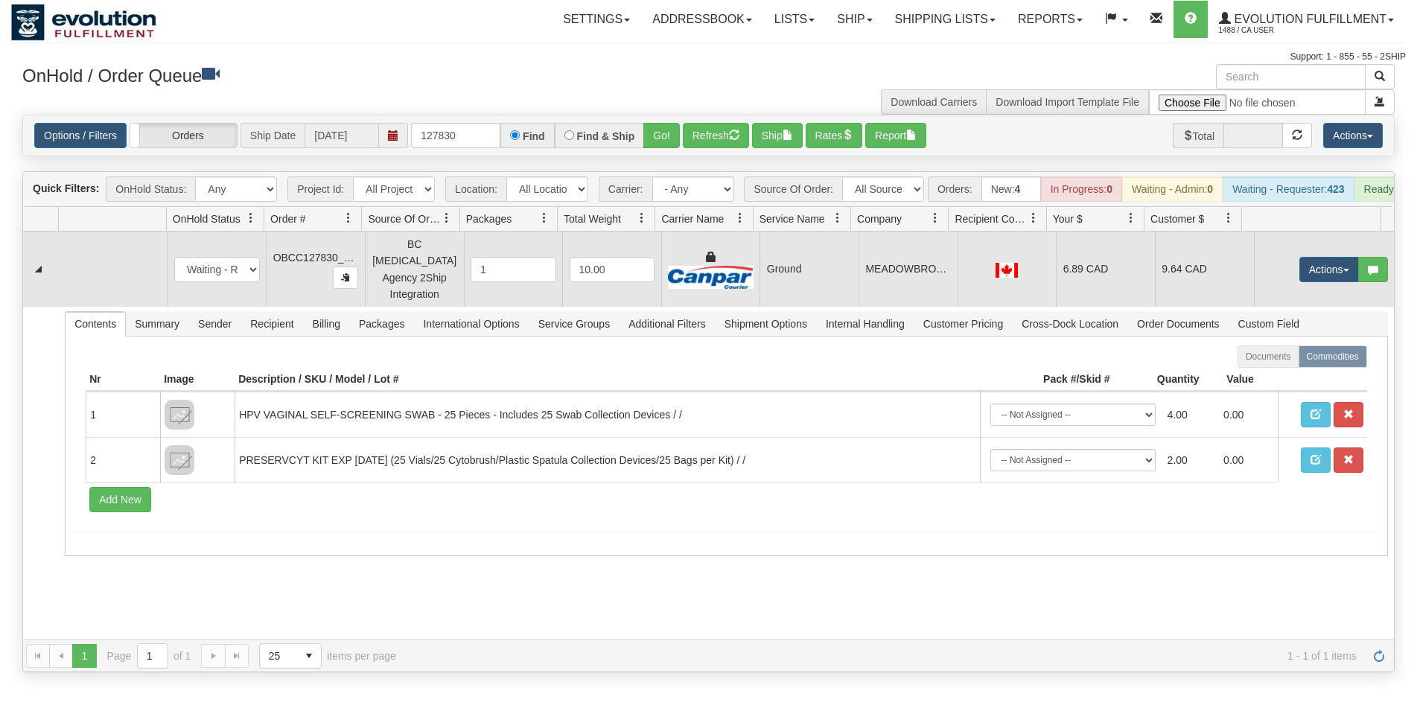
click at [931, 273] on td "MEADOWBROOK FAMILY PRACTICE" at bounding box center [908, 269] width 99 height 75
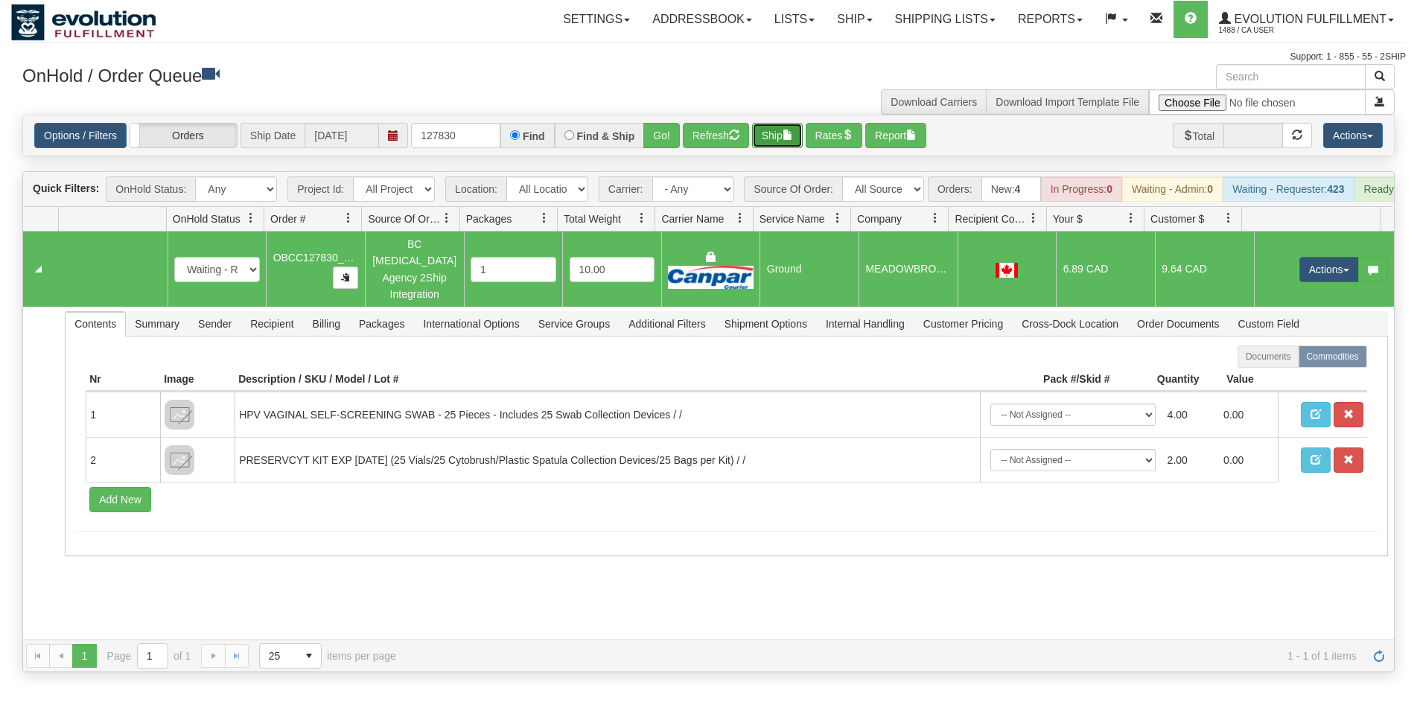
click at [780, 139] on button "Ship" at bounding box center [777, 135] width 51 height 25
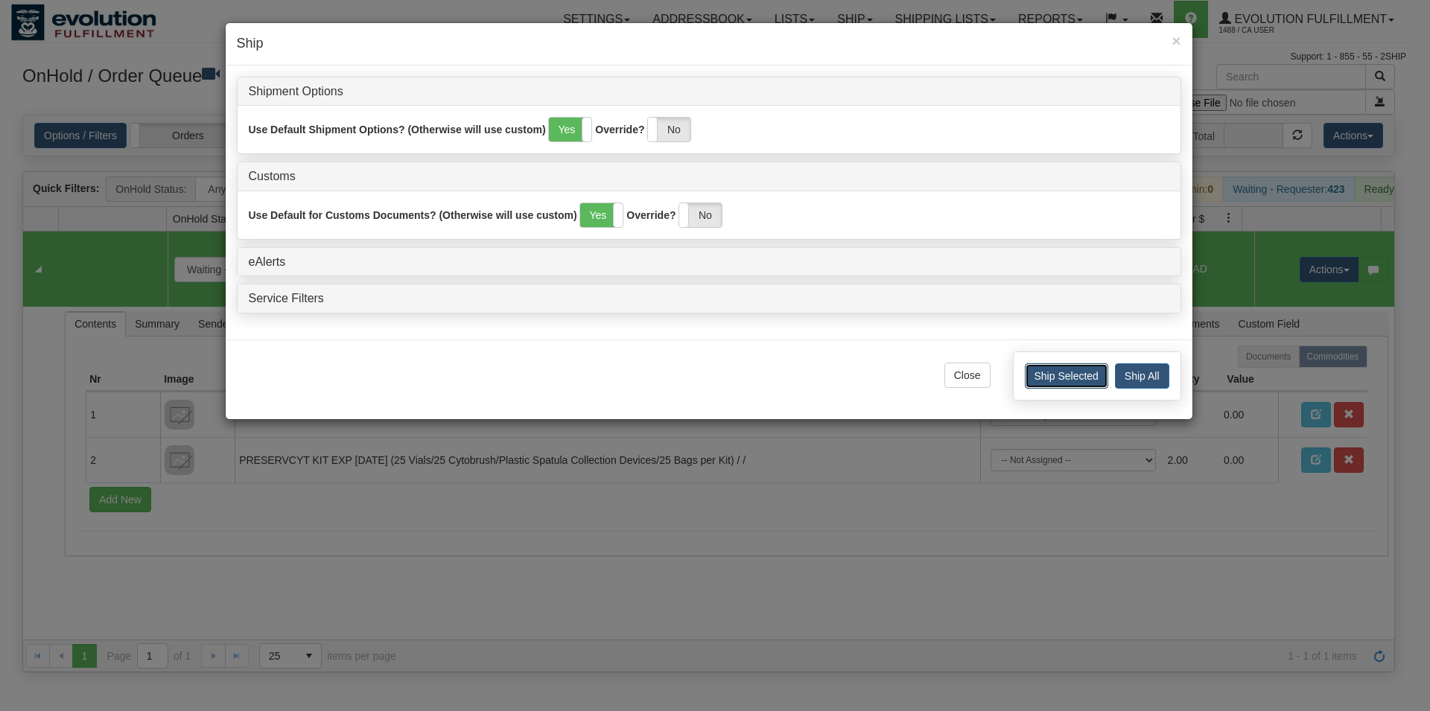
click at [1053, 385] on button "Ship Selected" at bounding box center [1066, 375] width 83 height 25
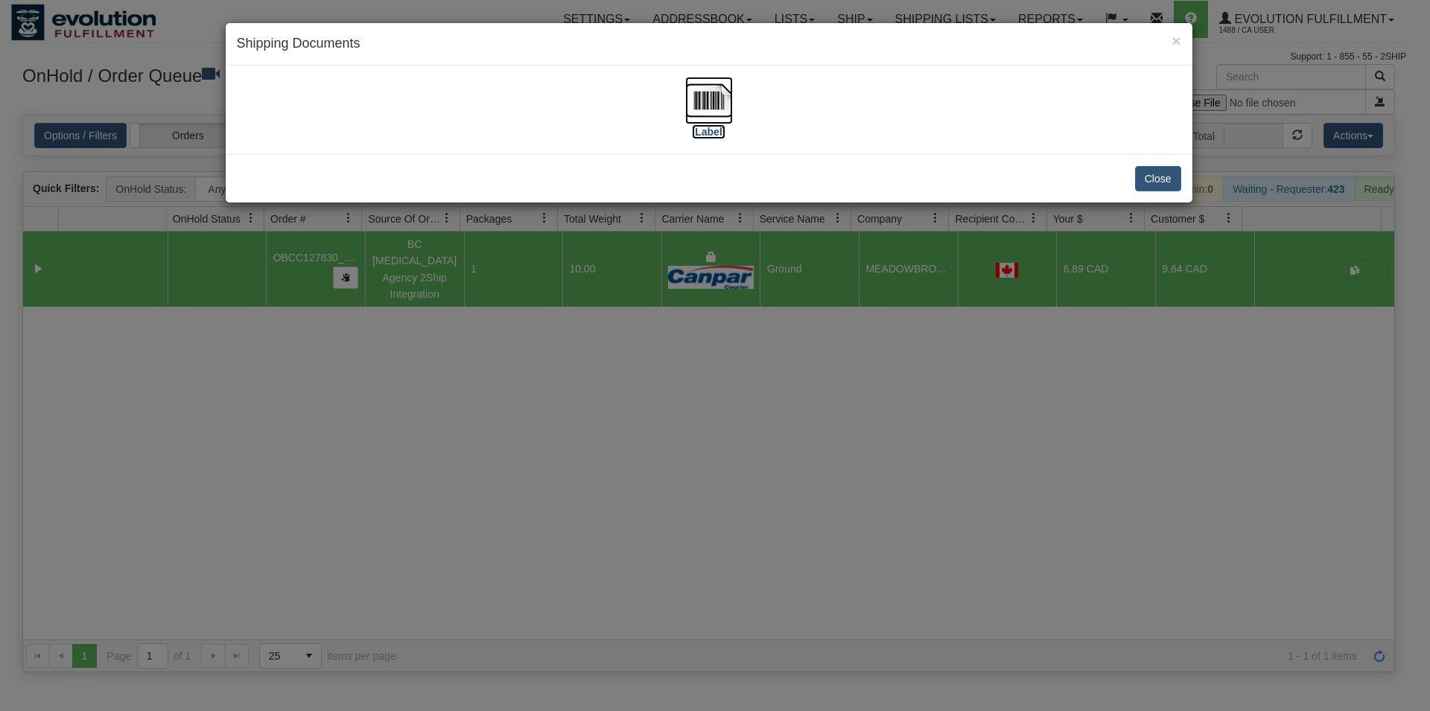
click at [726, 103] on img at bounding box center [709, 101] width 48 height 48
click at [1167, 171] on button "Close" at bounding box center [1158, 178] width 46 height 25
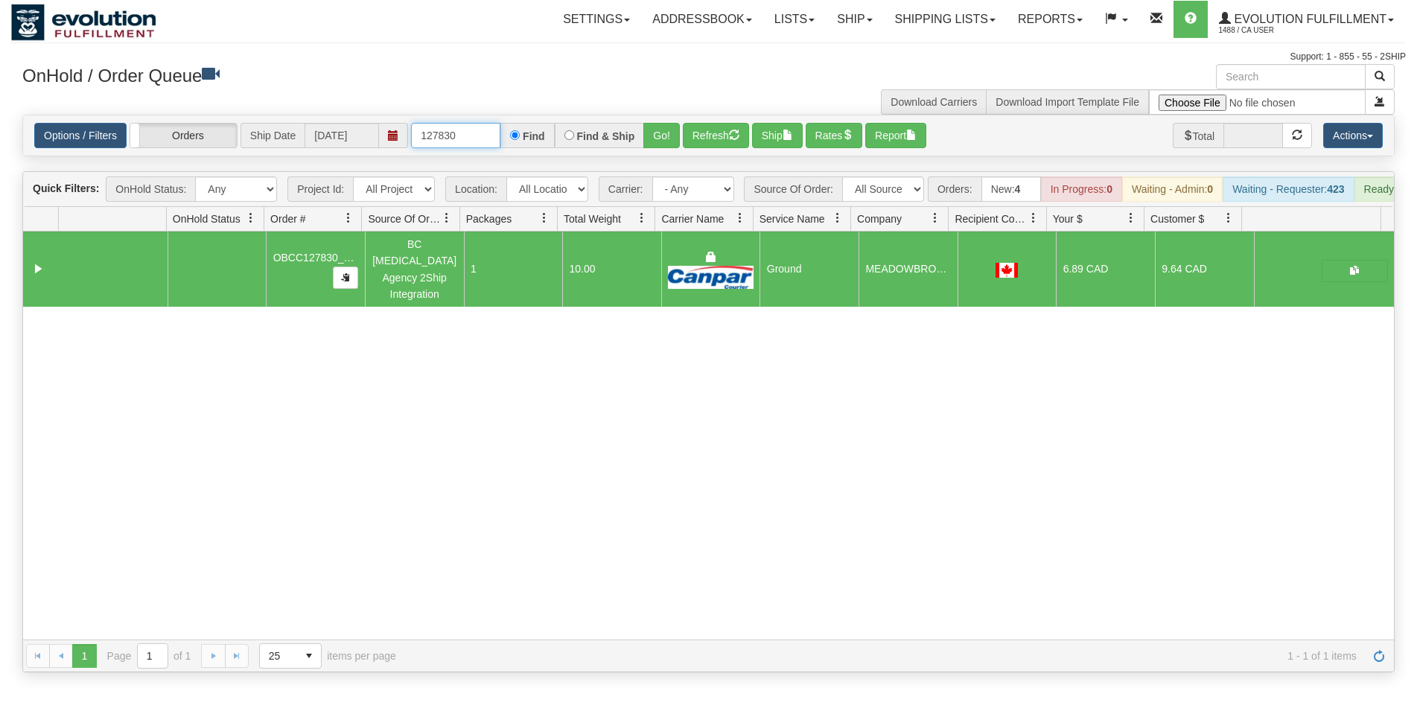
drag, startPoint x: 443, startPoint y: 128, endPoint x: 483, endPoint y: 129, distance: 40.2
click at [483, 129] on input "127830" at bounding box center [455, 135] width 89 height 25
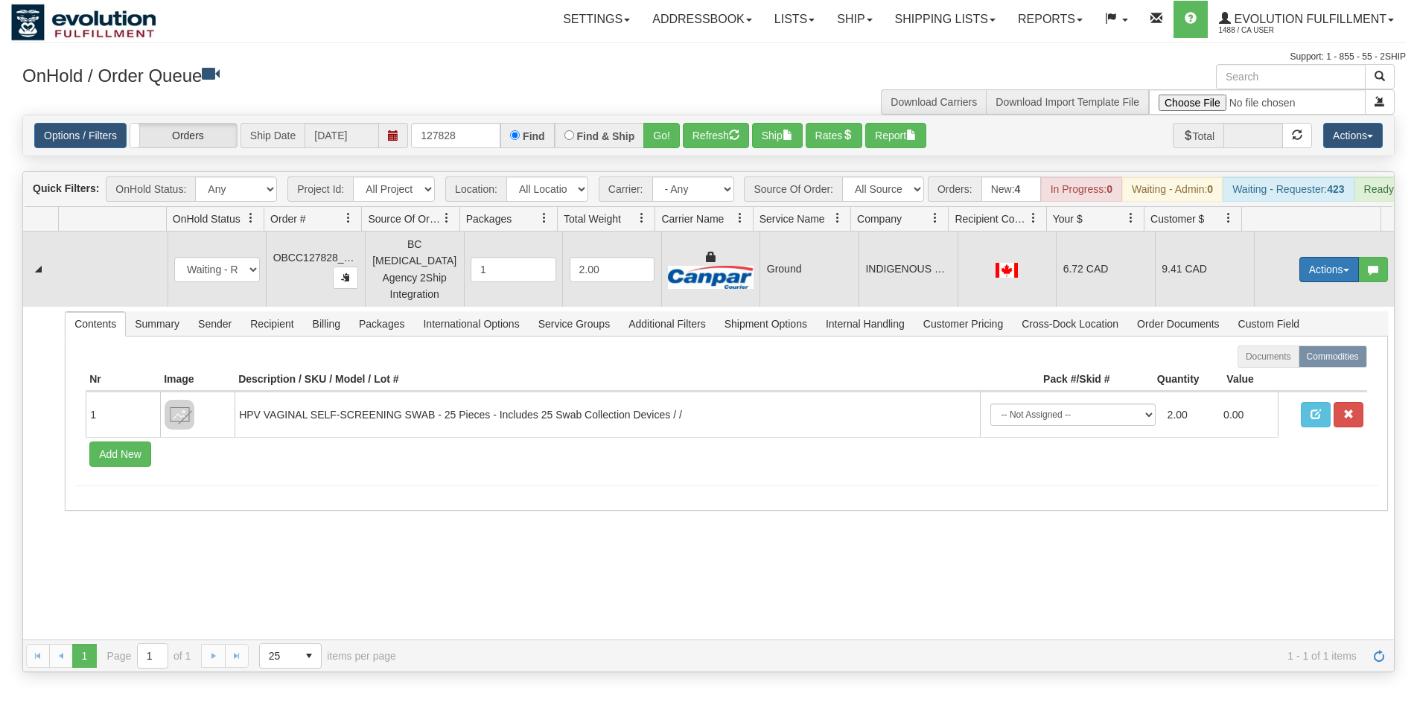
click at [1317, 267] on button "Actions" at bounding box center [1330, 269] width 60 height 25
click at [1270, 337] on span "Rate All Services" at bounding box center [1298, 337] width 89 height 12
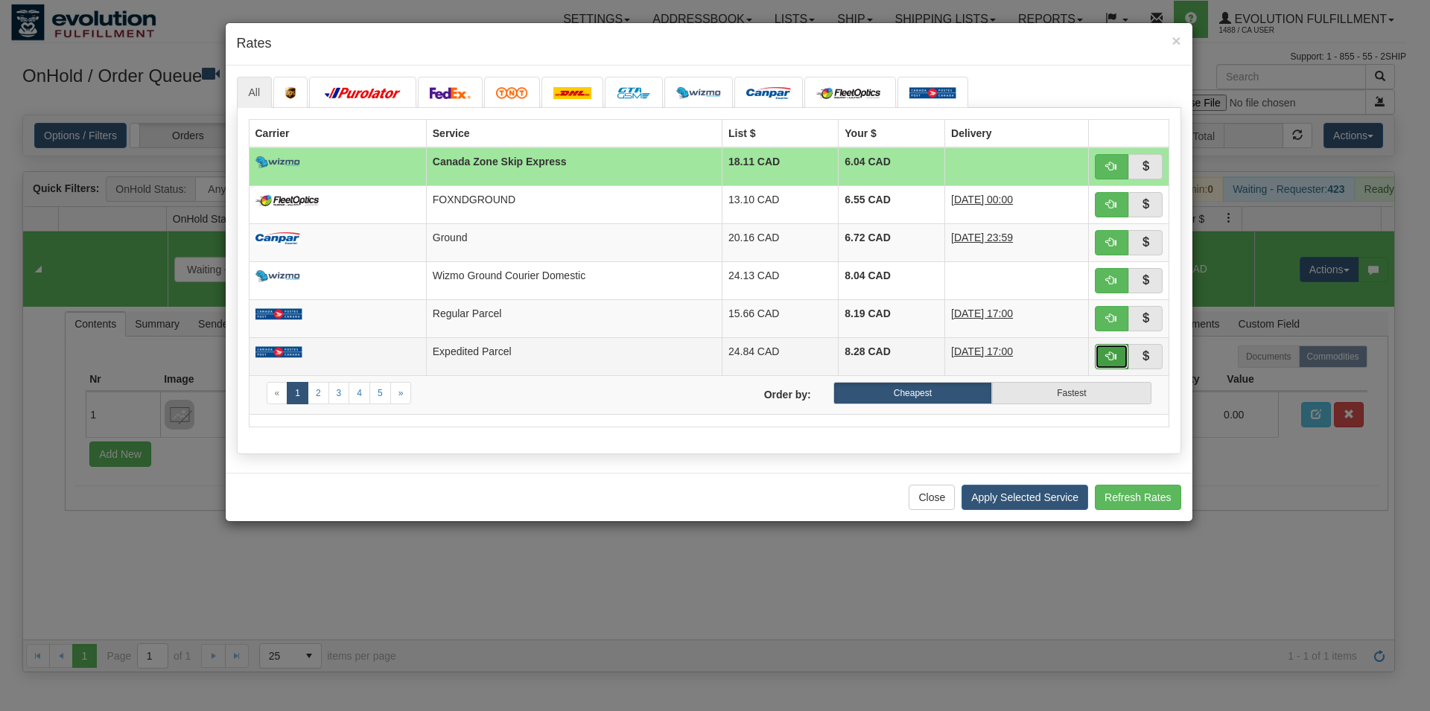
click at [1110, 354] on span "button" at bounding box center [1111, 356] width 10 height 10
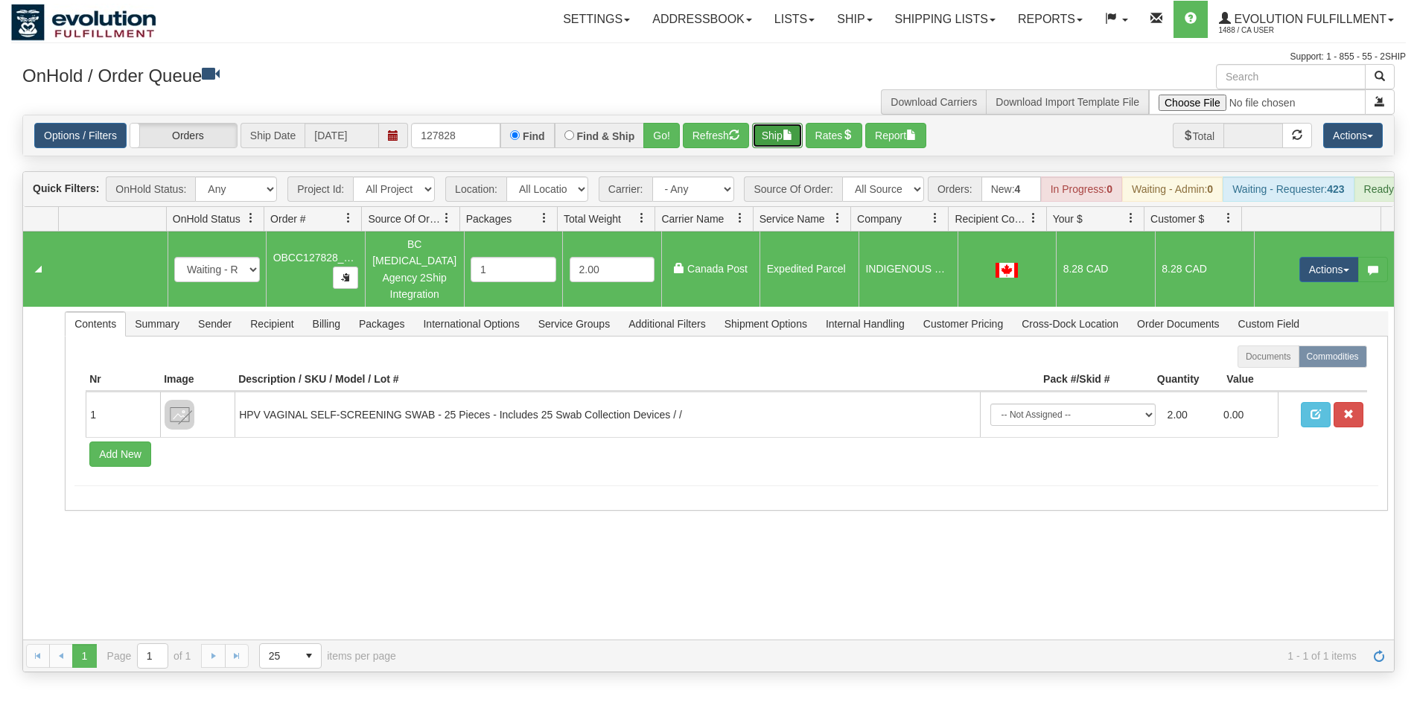
click at [790, 133] on button "Ship" at bounding box center [777, 135] width 51 height 25
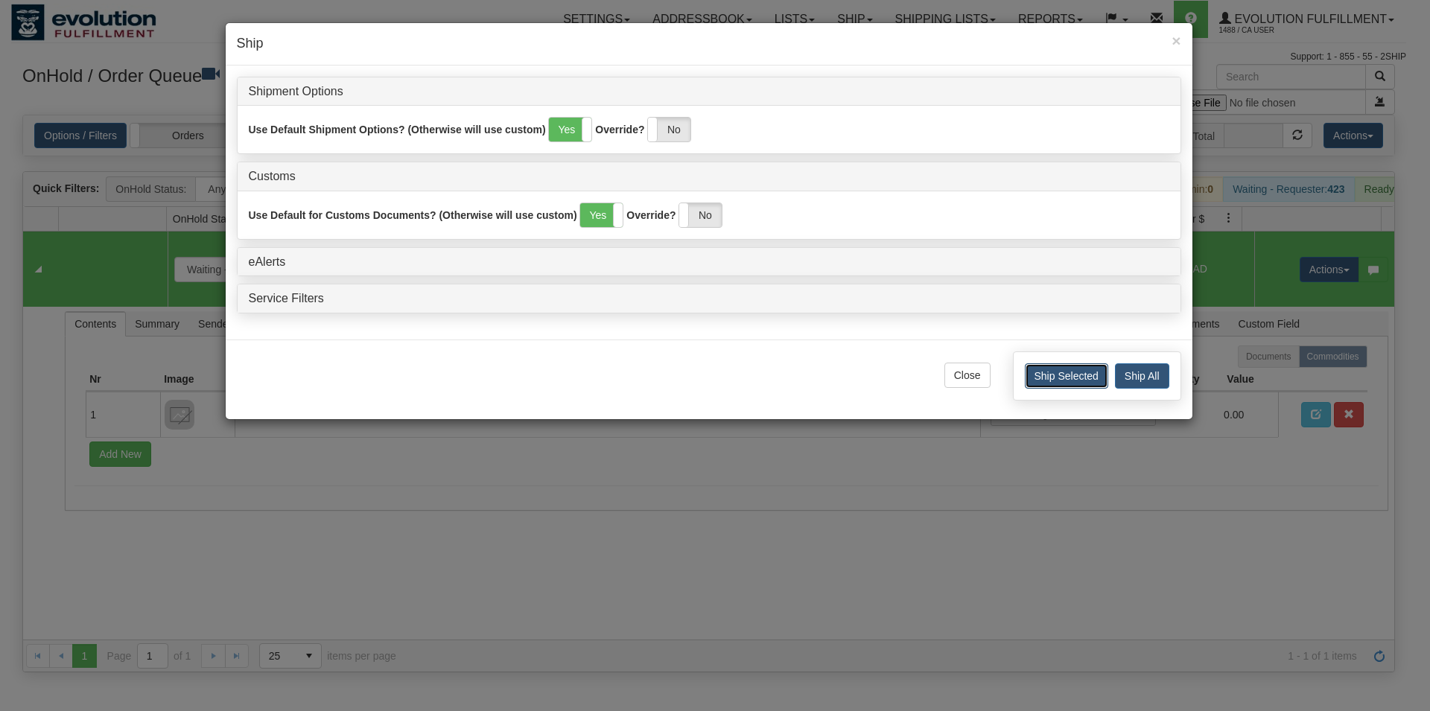
click at [1088, 380] on button "Ship Selected" at bounding box center [1066, 375] width 83 height 25
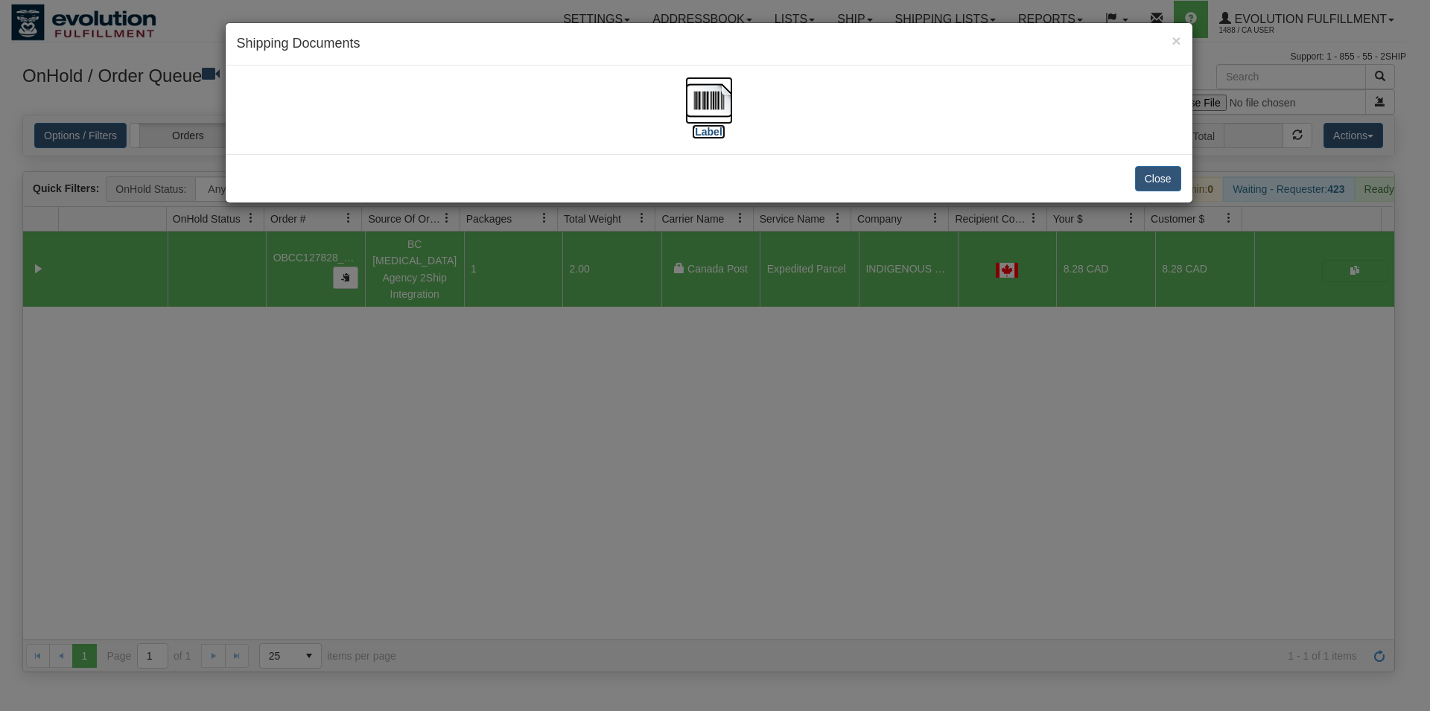
click at [699, 103] on img at bounding box center [709, 101] width 48 height 48
click at [1147, 179] on button "Close" at bounding box center [1158, 178] width 46 height 25
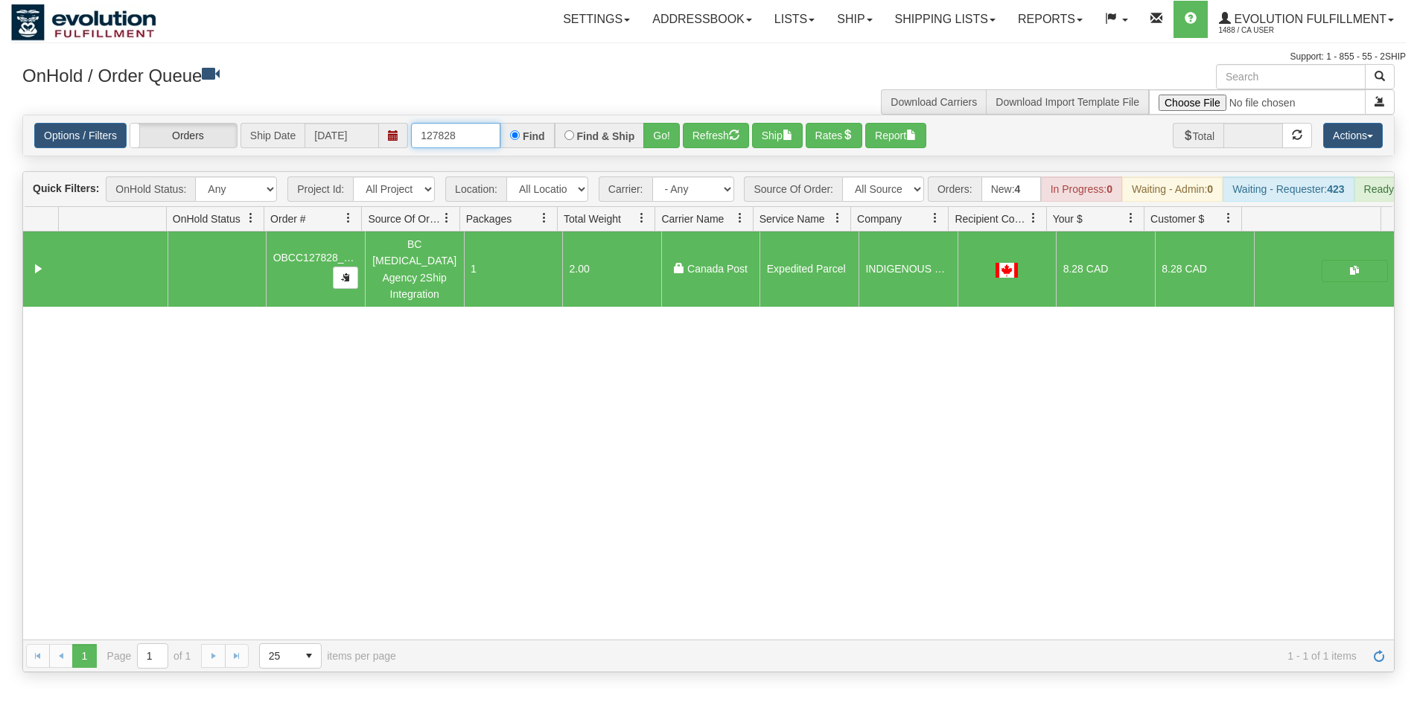
drag, startPoint x: 439, startPoint y: 138, endPoint x: 471, endPoint y: 139, distance: 31.3
click at [471, 139] on input "127828" at bounding box center [455, 135] width 89 height 25
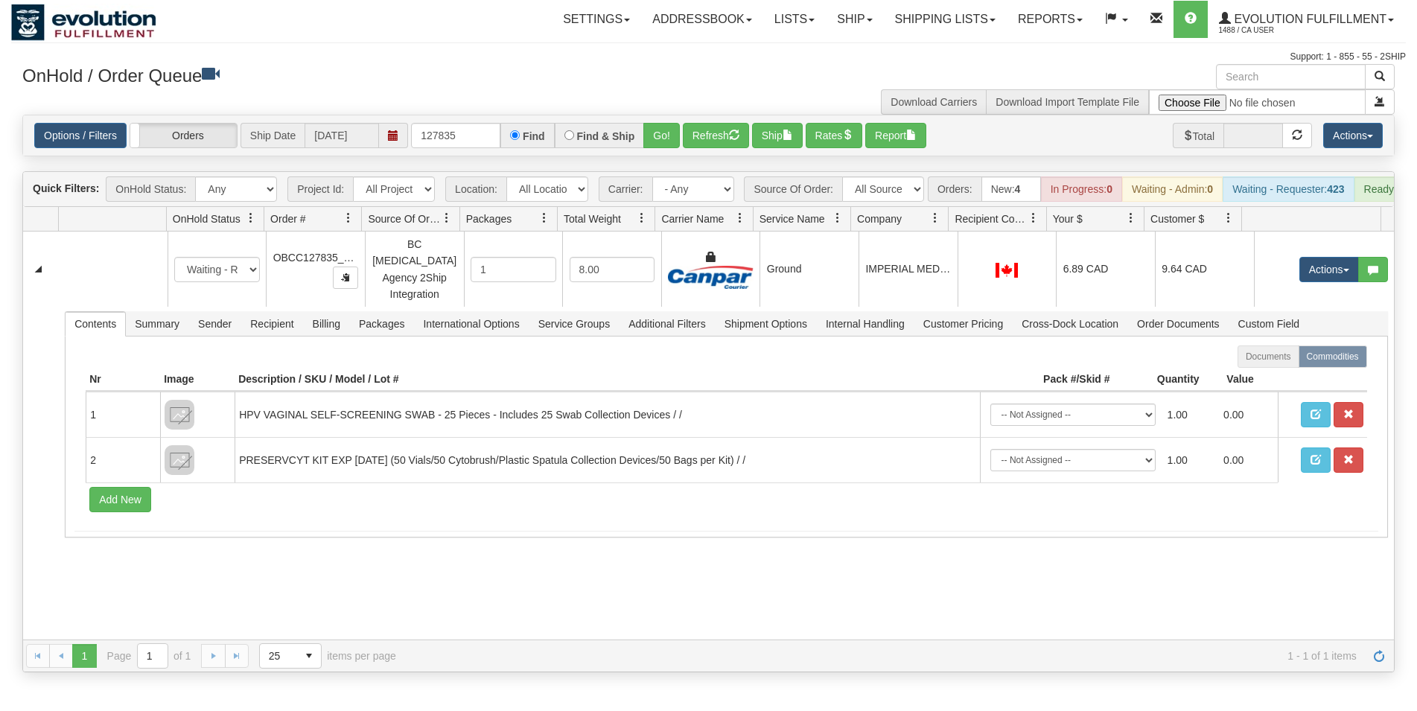
click at [879, 288] on td "IMPERIAL MEDICAL CLINIC" at bounding box center [908, 269] width 99 height 75
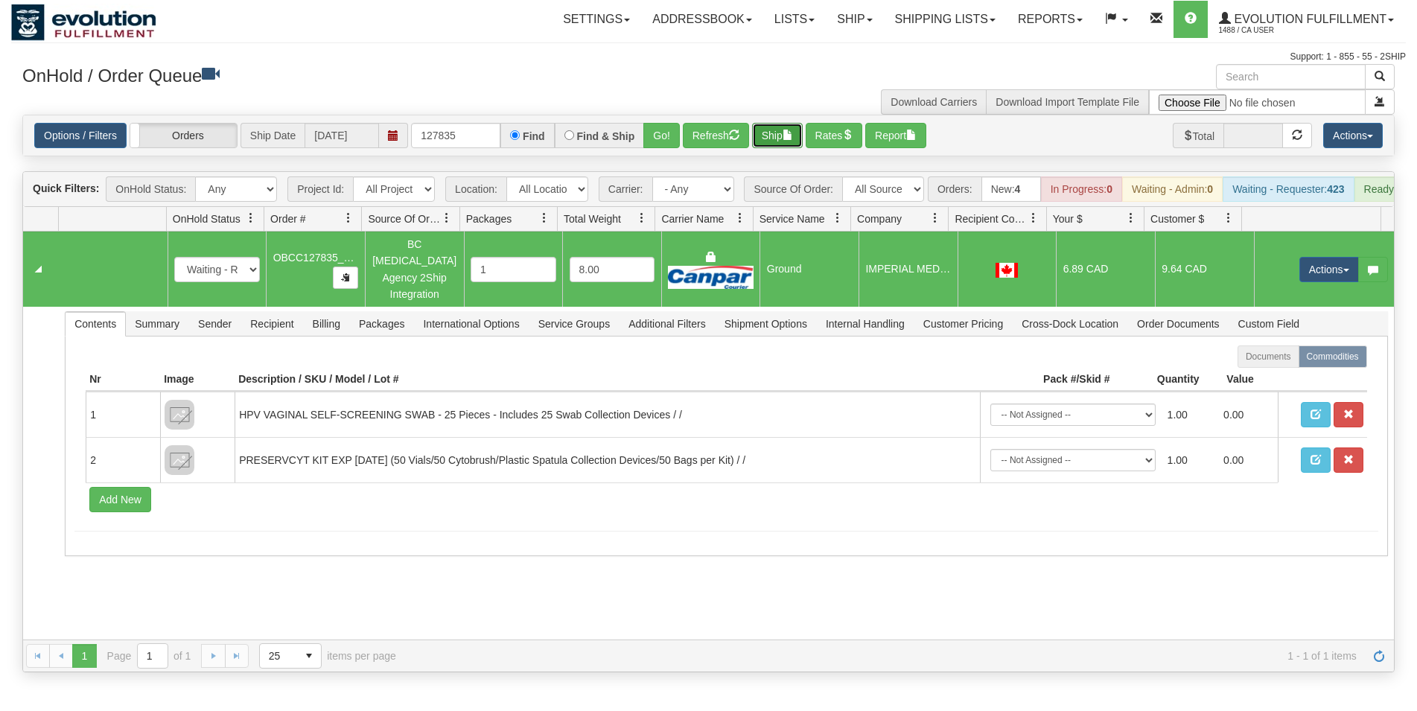
click at [788, 134] on button "Ship" at bounding box center [777, 135] width 51 height 25
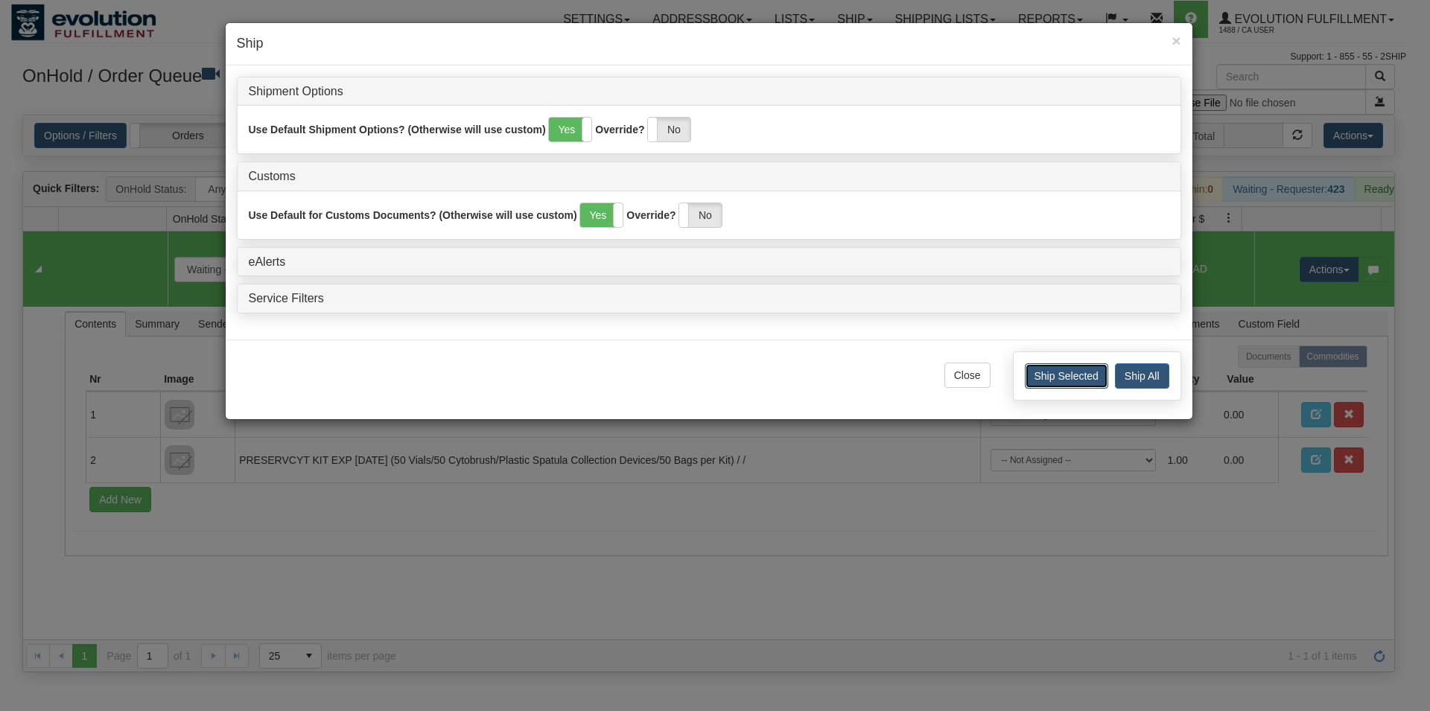
click at [1058, 378] on button "Ship Selected" at bounding box center [1066, 375] width 83 height 25
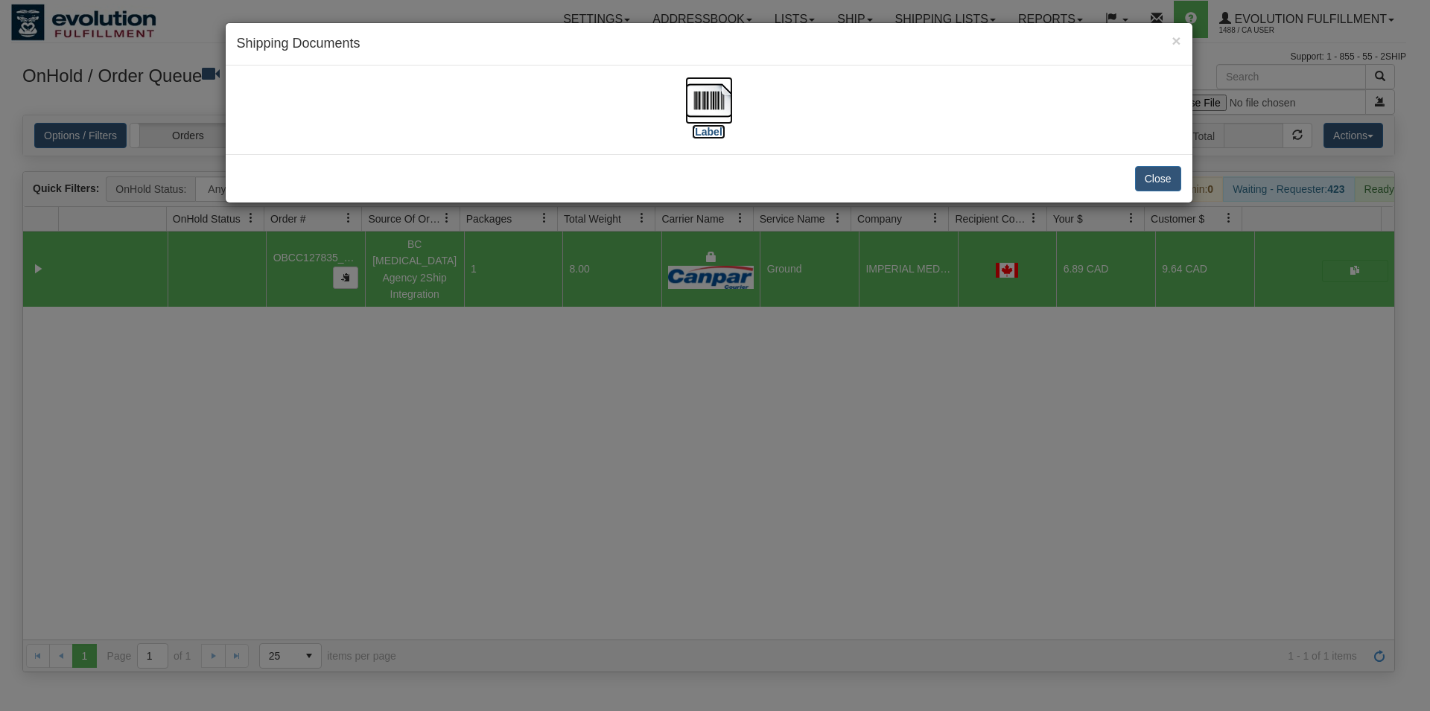
click at [702, 109] on img at bounding box center [709, 101] width 48 height 48
click at [1179, 177] on button "Close" at bounding box center [1158, 178] width 46 height 25
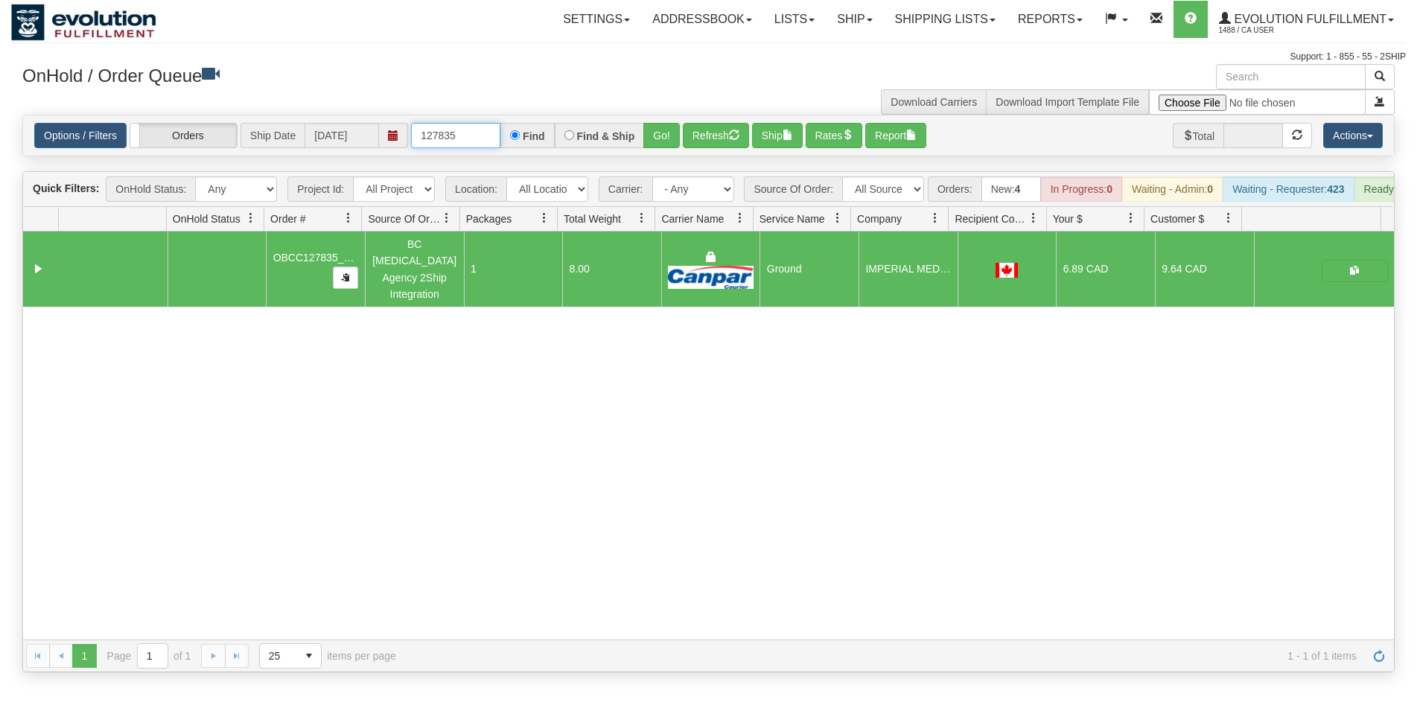
drag, startPoint x: 448, startPoint y: 141, endPoint x: 467, endPoint y: 142, distance: 19.4
click at [467, 142] on input "127835" at bounding box center [455, 135] width 89 height 25
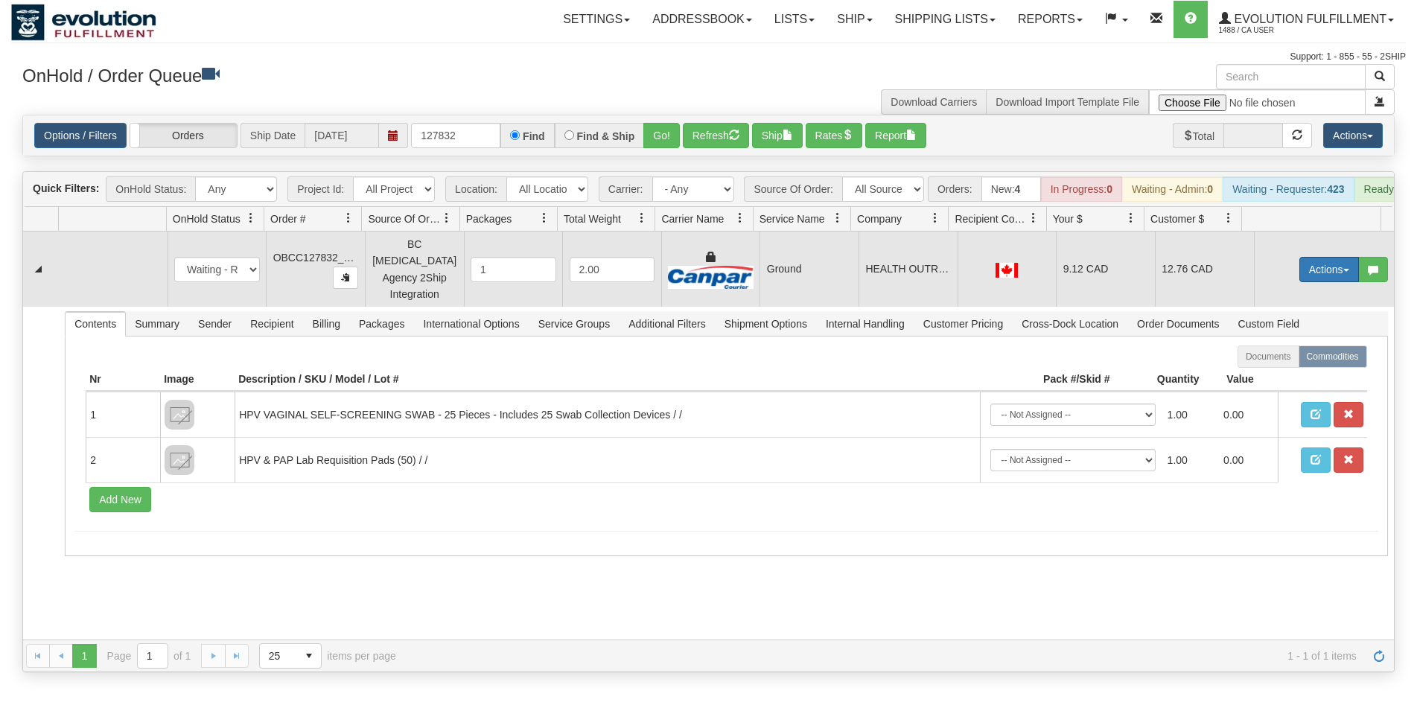
click at [1300, 272] on button "Actions" at bounding box center [1330, 269] width 60 height 25
click at [1259, 342] on span "Rate All Services" at bounding box center [1298, 337] width 89 height 12
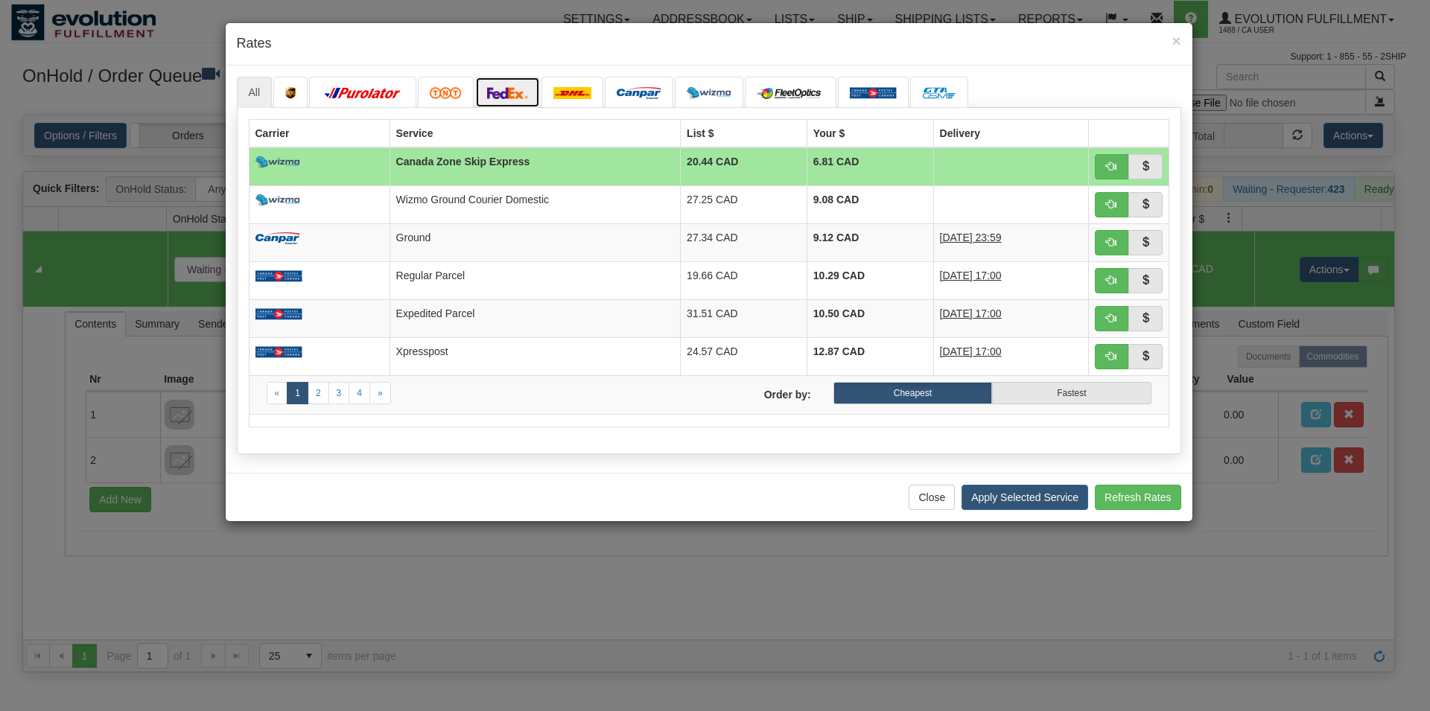
click at [509, 93] on img at bounding box center [508, 93] width 42 height 12
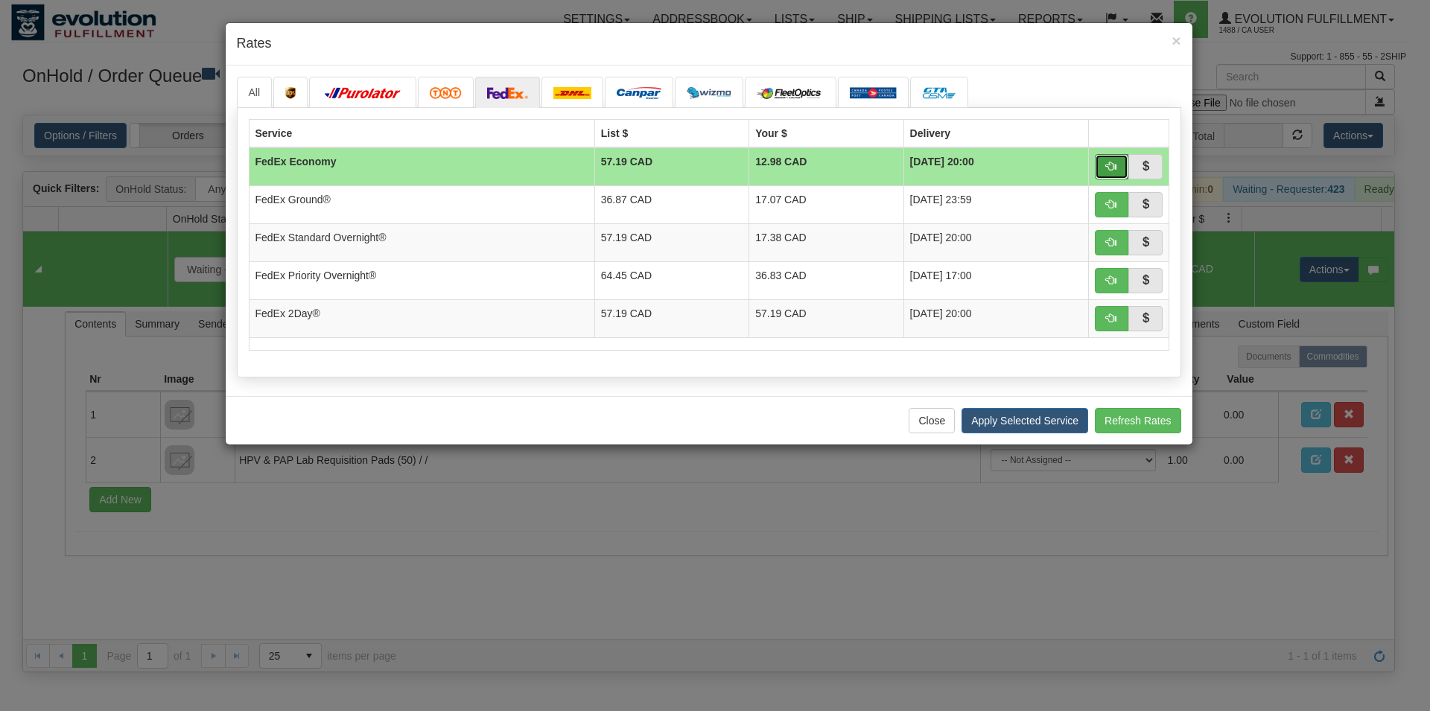
click at [1105, 161] on button "button" at bounding box center [1112, 166] width 34 height 25
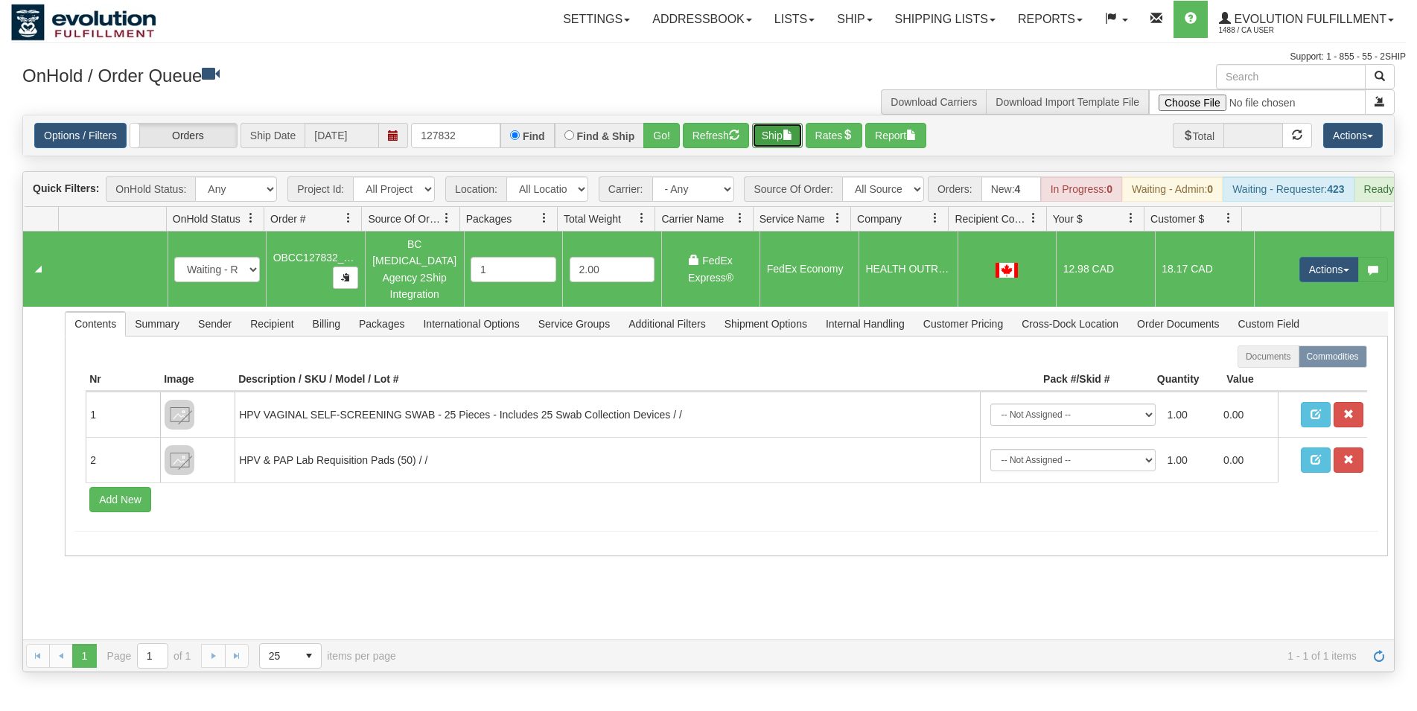
click at [774, 137] on button "Ship" at bounding box center [777, 135] width 51 height 25
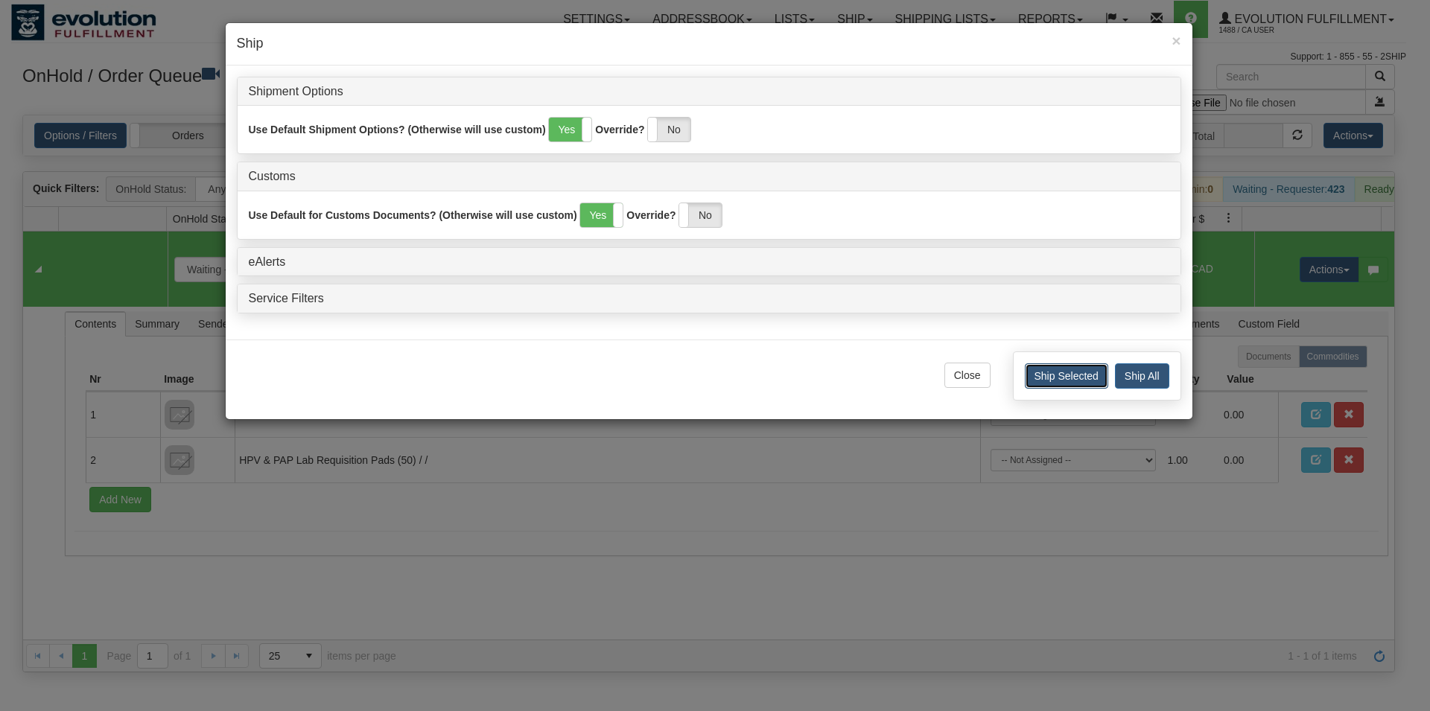
click at [1041, 382] on button "Ship Selected" at bounding box center [1066, 375] width 83 height 25
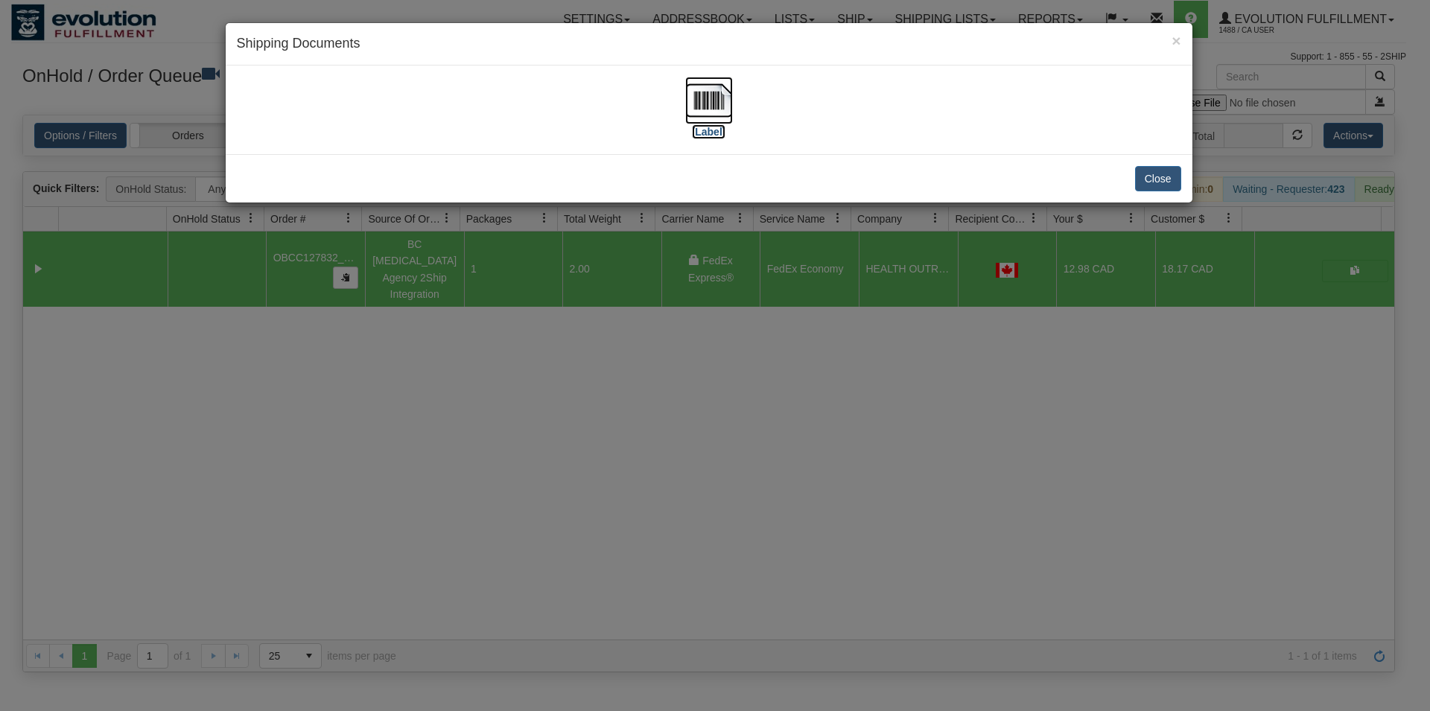
click at [711, 112] on img at bounding box center [709, 101] width 48 height 48
click at [1151, 177] on button "Close" at bounding box center [1158, 178] width 46 height 25
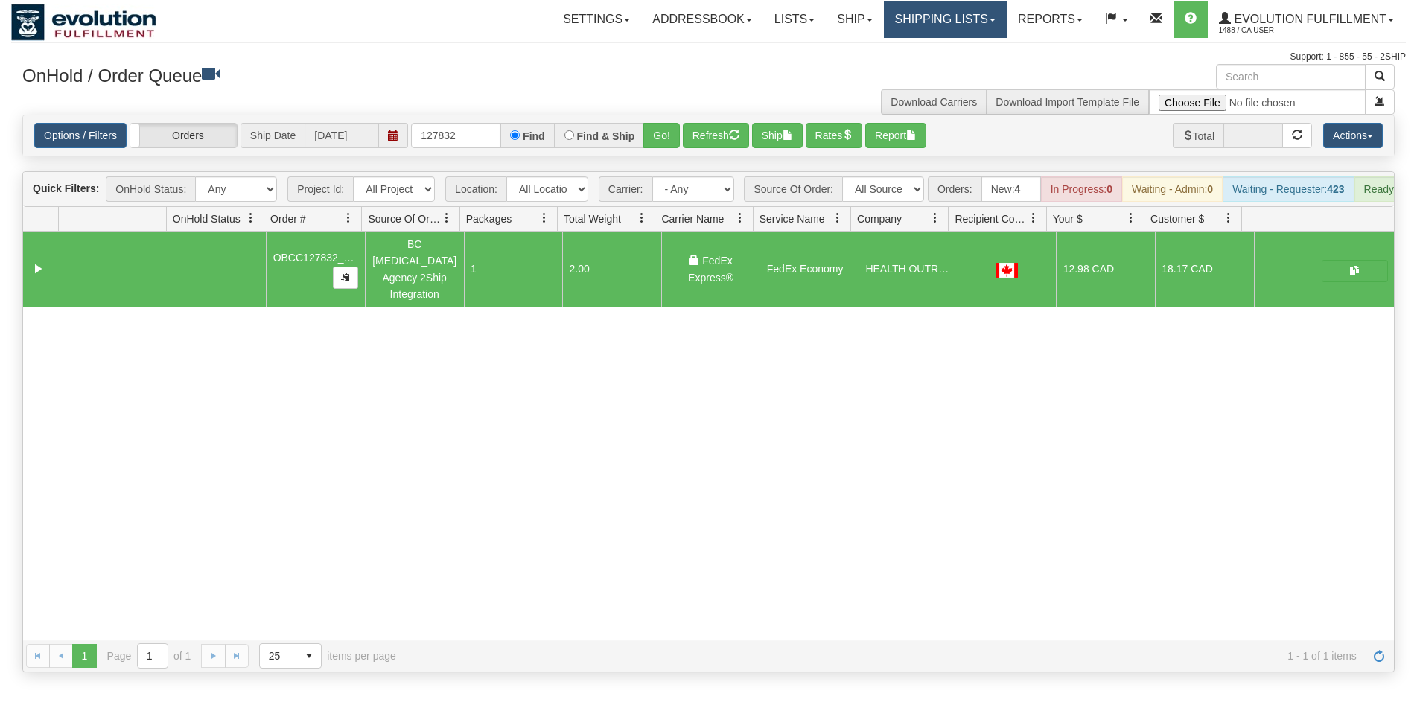
click at [927, 26] on link "Shipping lists" at bounding box center [945, 19] width 123 height 37
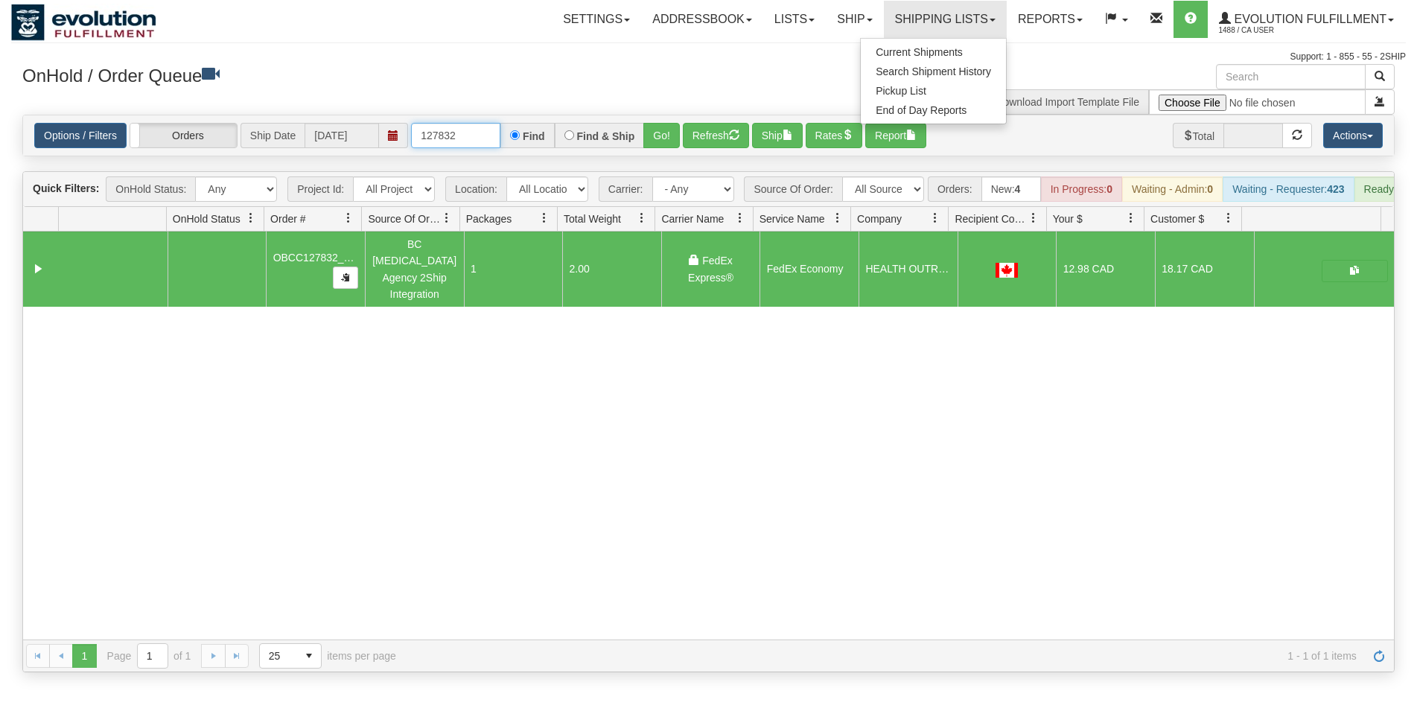
drag, startPoint x: 445, startPoint y: 137, endPoint x: 469, endPoint y: 119, distance: 29.2
click at [487, 138] on input "127832" at bounding box center [455, 135] width 89 height 25
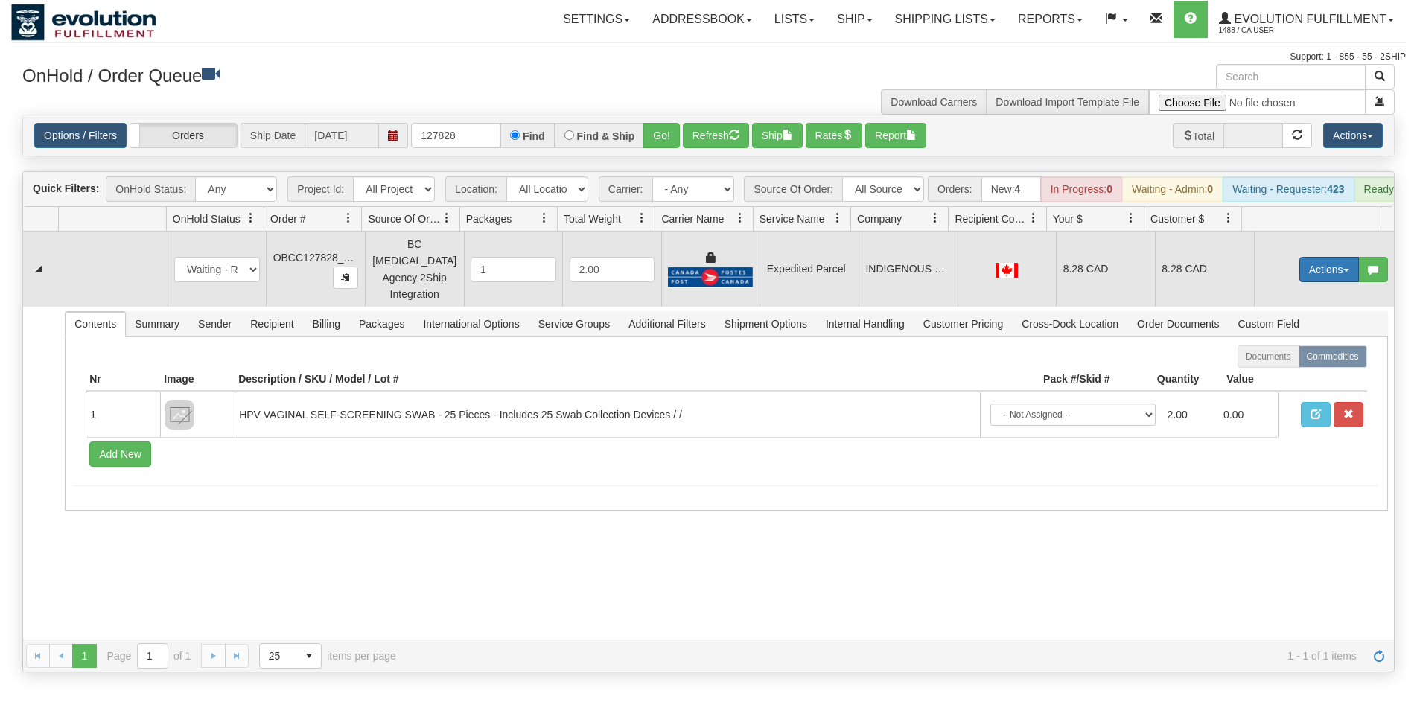
click at [1300, 265] on button "Actions" at bounding box center [1330, 269] width 60 height 25
click at [1273, 343] on span "Rate All Services" at bounding box center [1298, 337] width 89 height 12
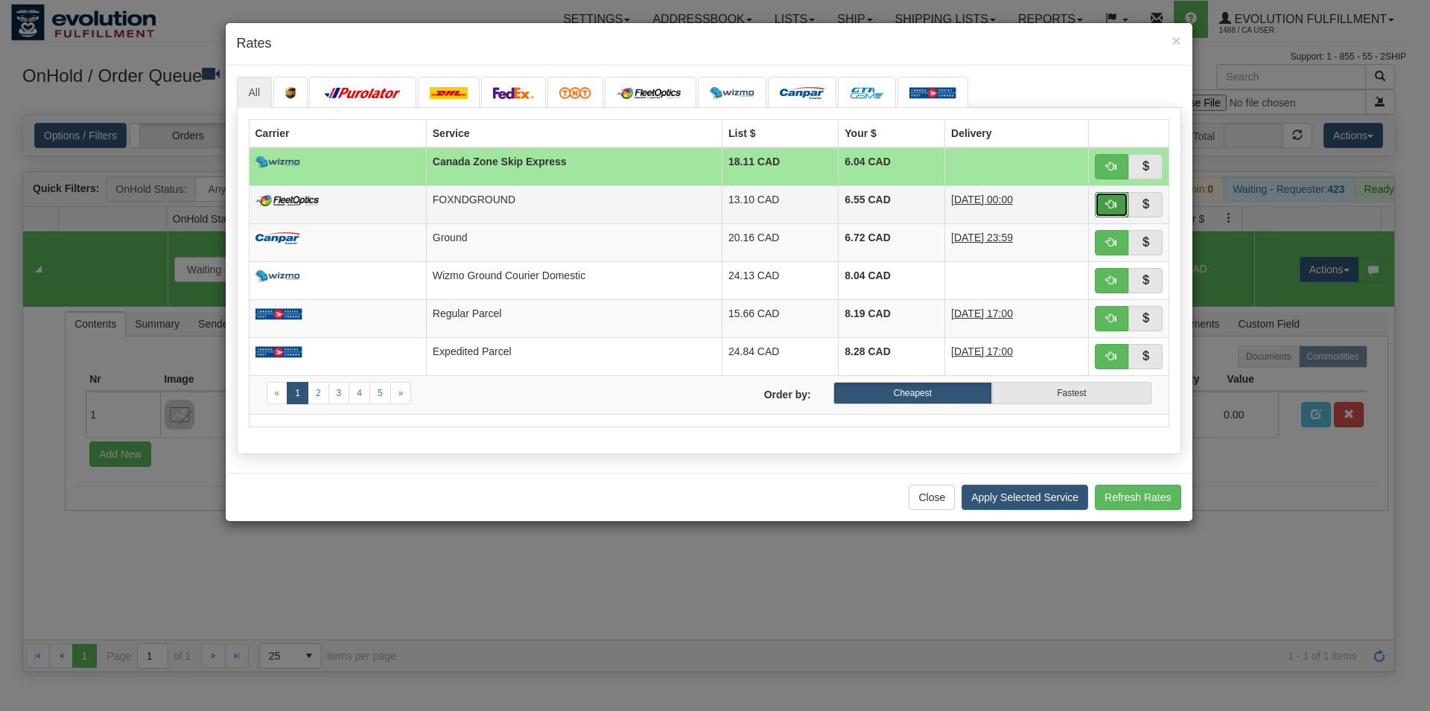
click at [1100, 201] on button "button" at bounding box center [1112, 204] width 34 height 25
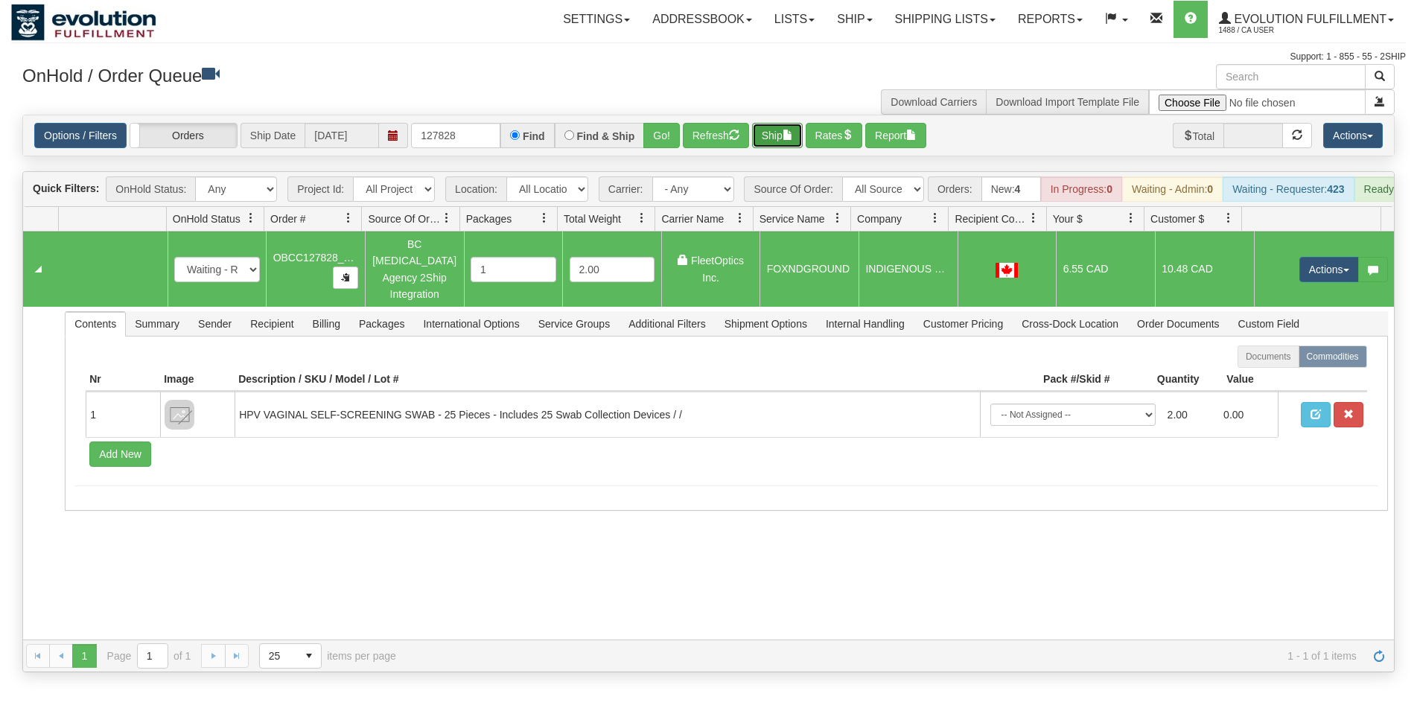
click at [778, 142] on button "Ship" at bounding box center [777, 135] width 51 height 25
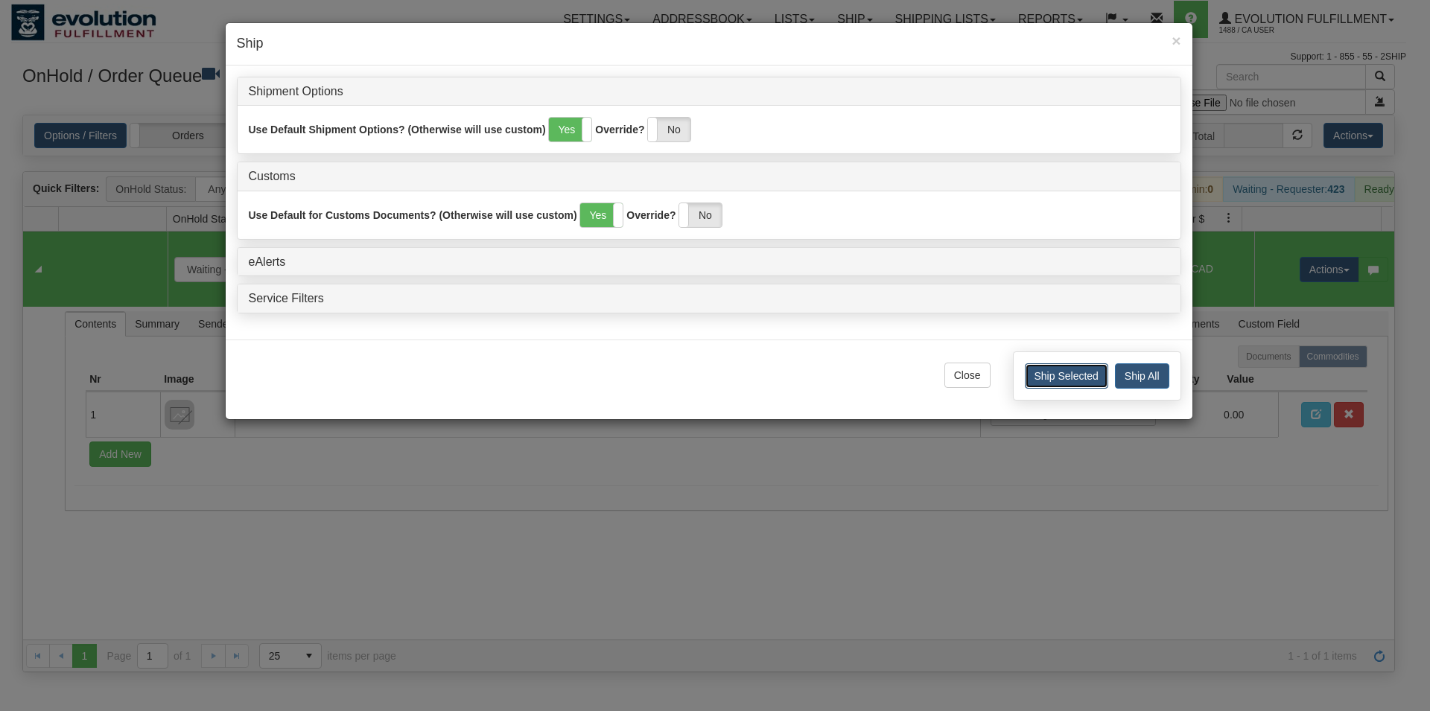
click at [1047, 381] on button "Ship Selected" at bounding box center [1066, 375] width 83 height 25
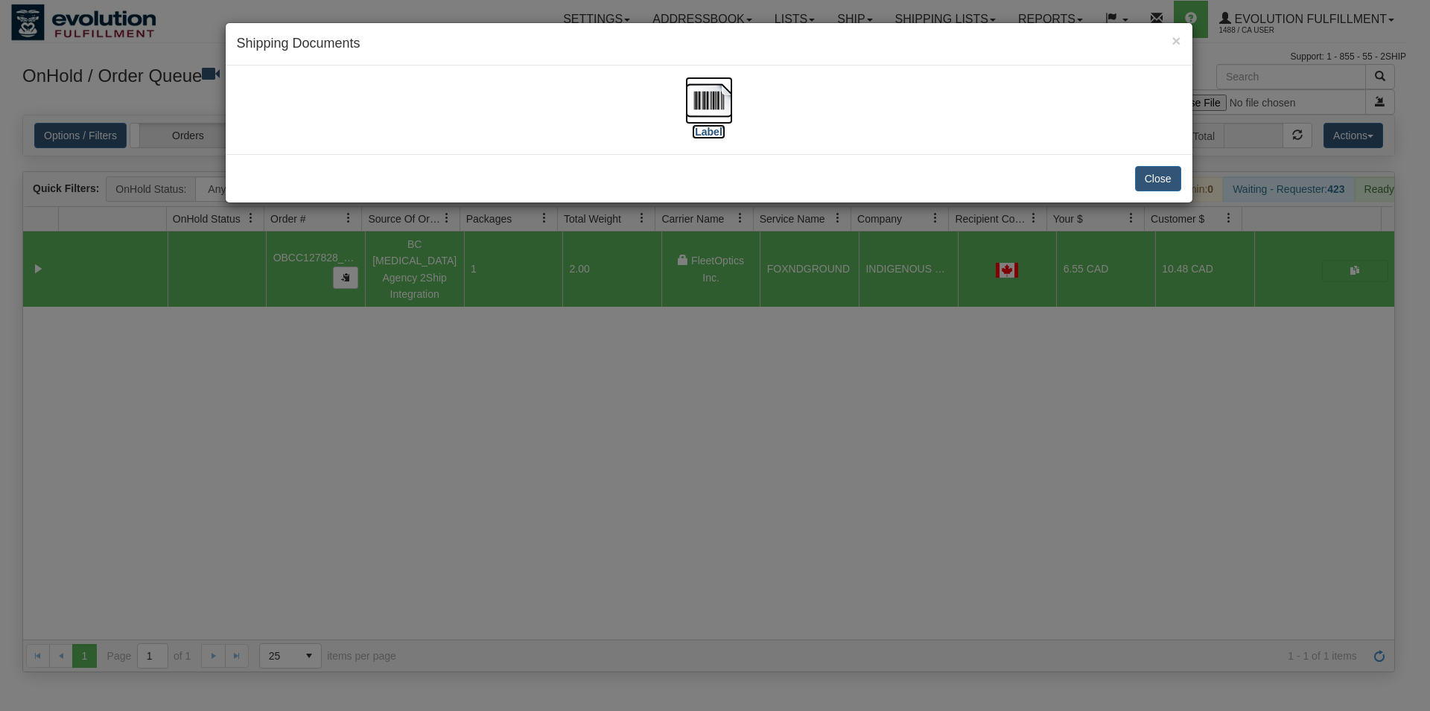
click at [720, 114] on img at bounding box center [709, 101] width 48 height 48
click at [1152, 174] on button "Close" at bounding box center [1158, 178] width 46 height 25
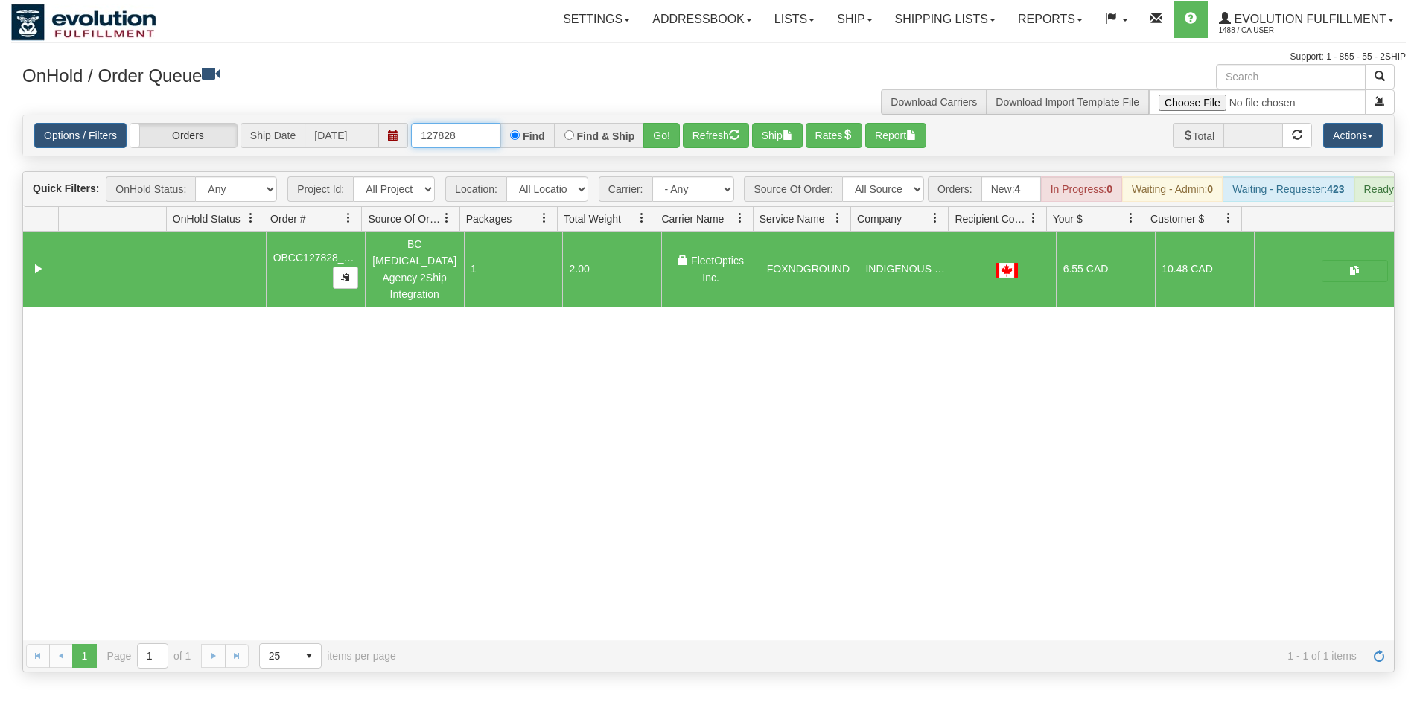
drag, startPoint x: 475, startPoint y: 135, endPoint x: 184, endPoint y: 86, distance: 295.2
click at [411, 123] on input "127828" at bounding box center [455, 135] width 89 height 25
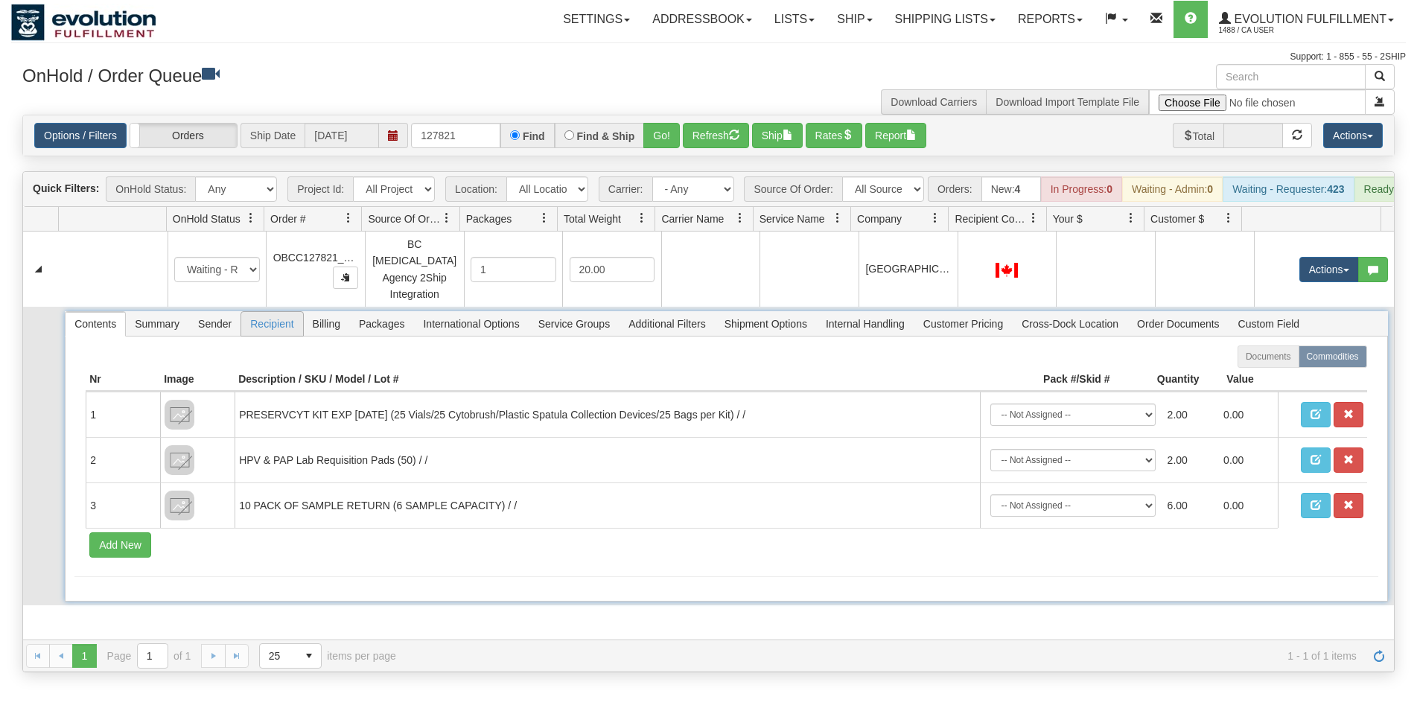
click at [276, 317] on span "Recipient" at bounding box center [271, 324] width 61 height 24
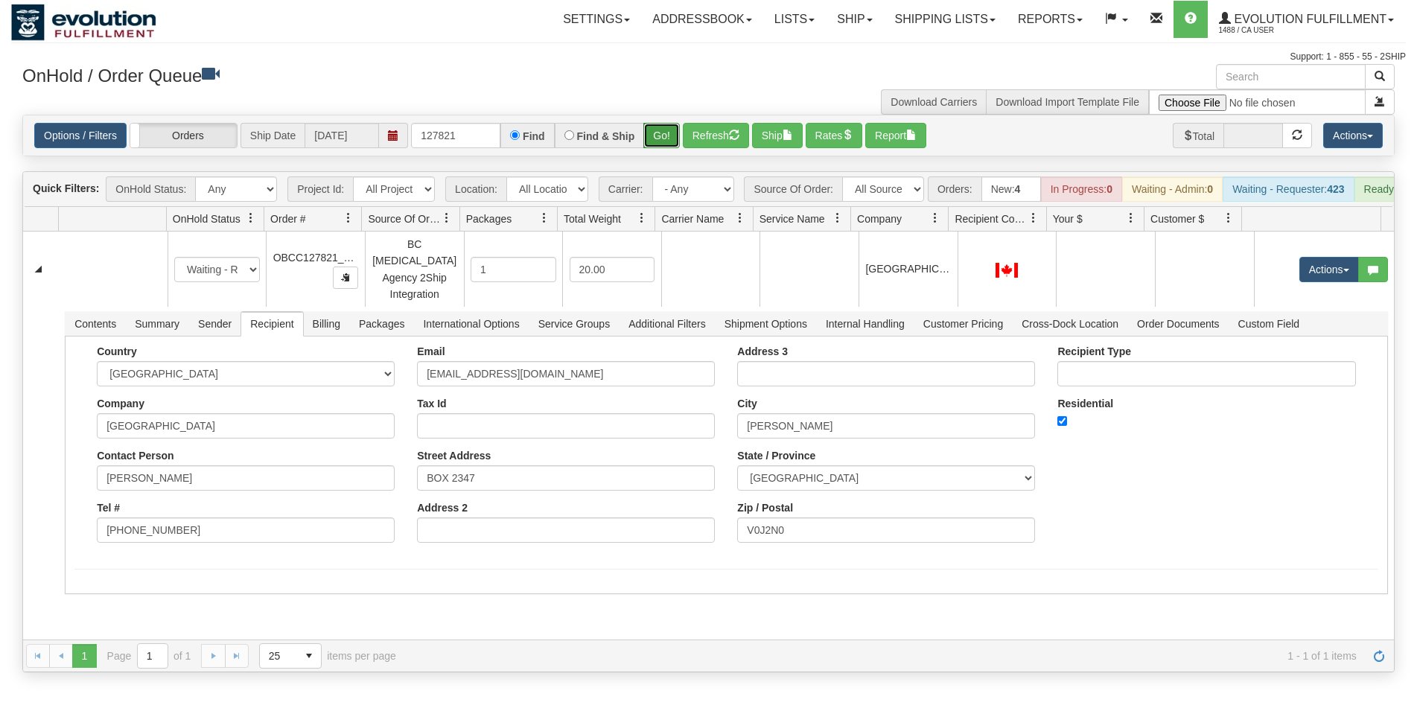
click at [652, 131] on button "Go!" at bounding box center [662, 135] width 36 height 25
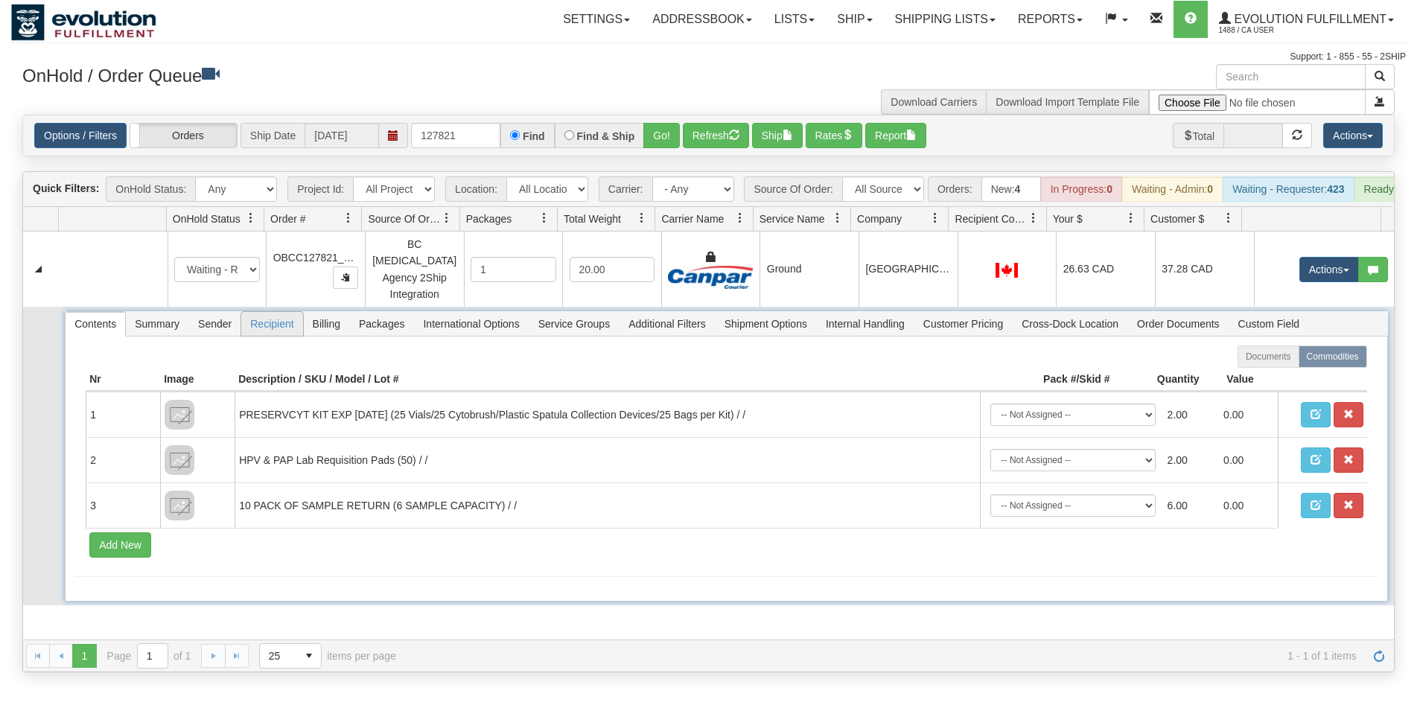
click at [281, 323] on span "Recipient" at bounding box center [271, 324] width 61 height 24
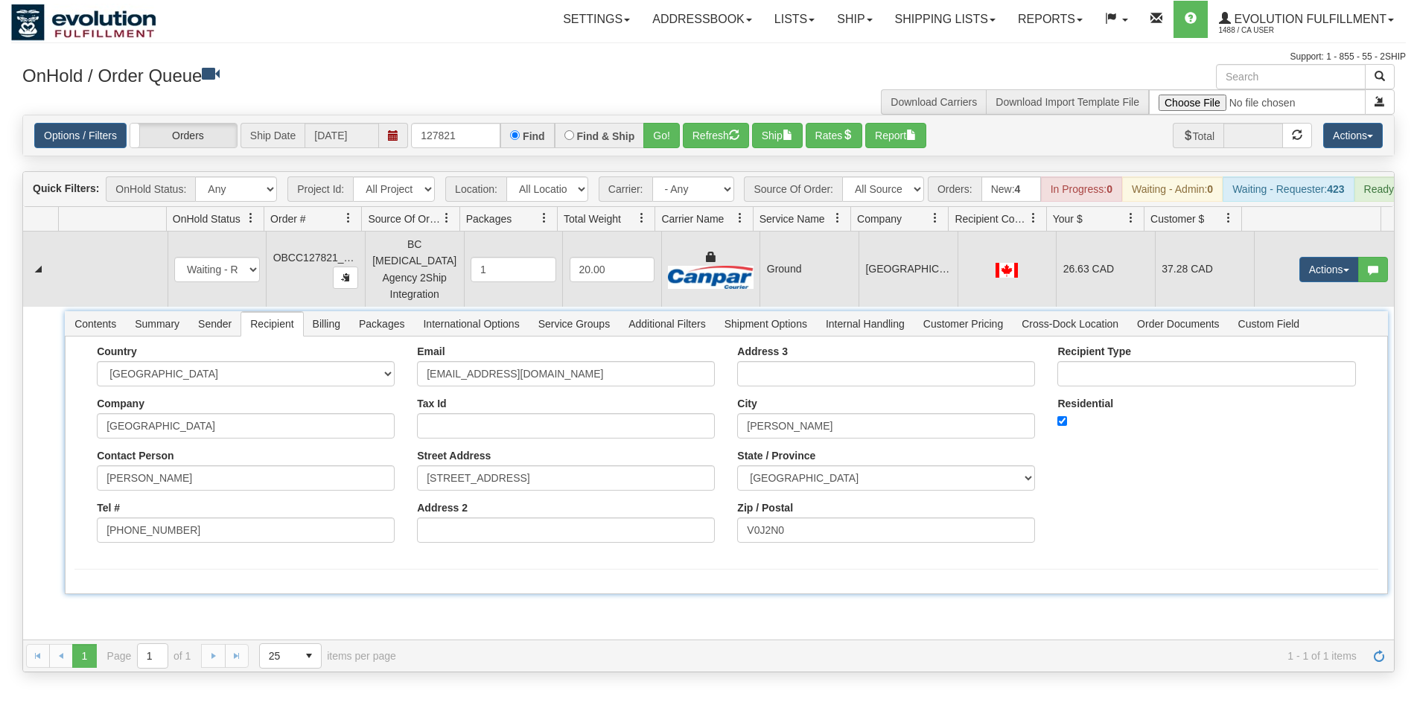
click at [774, 278] on td "Ground" at bounding box center [809, 269] width 99 height 75
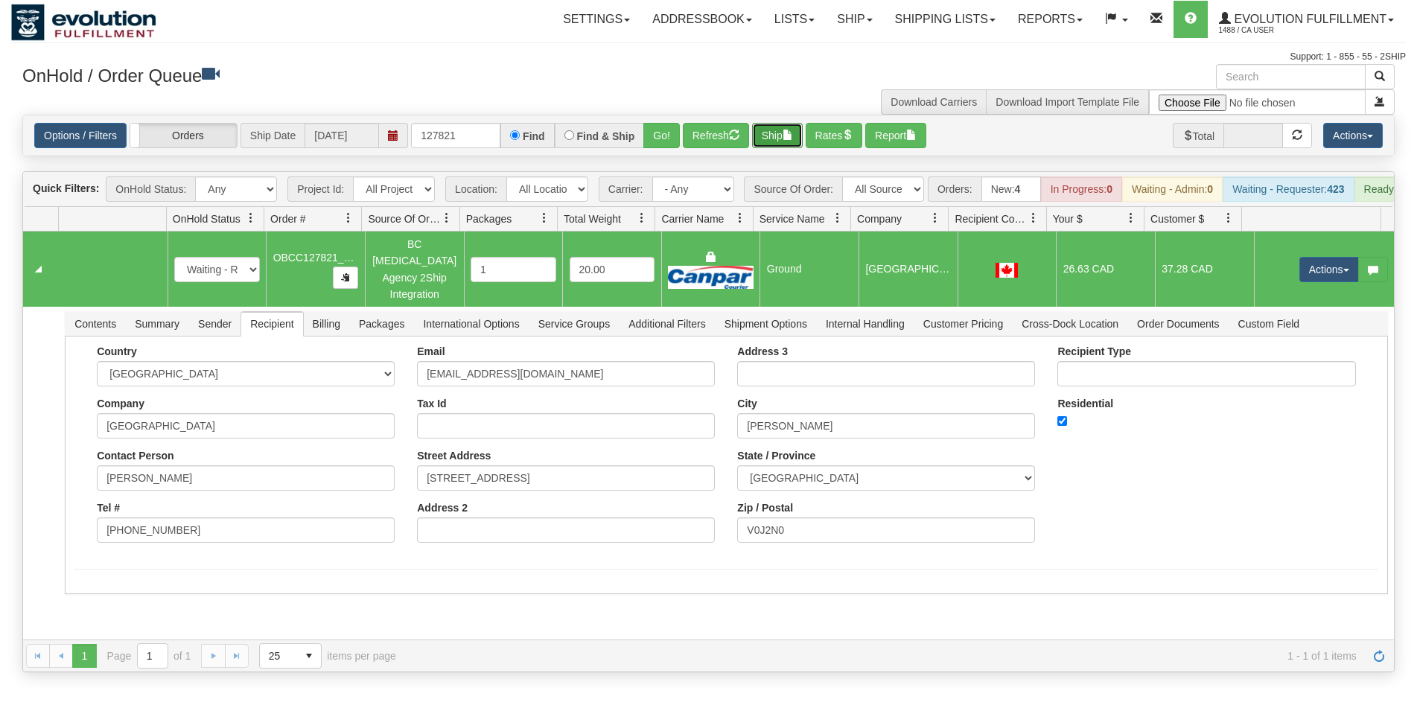
click at [782, 140] on button "Ship" at bounding box center [777, 135] width 51 height 25
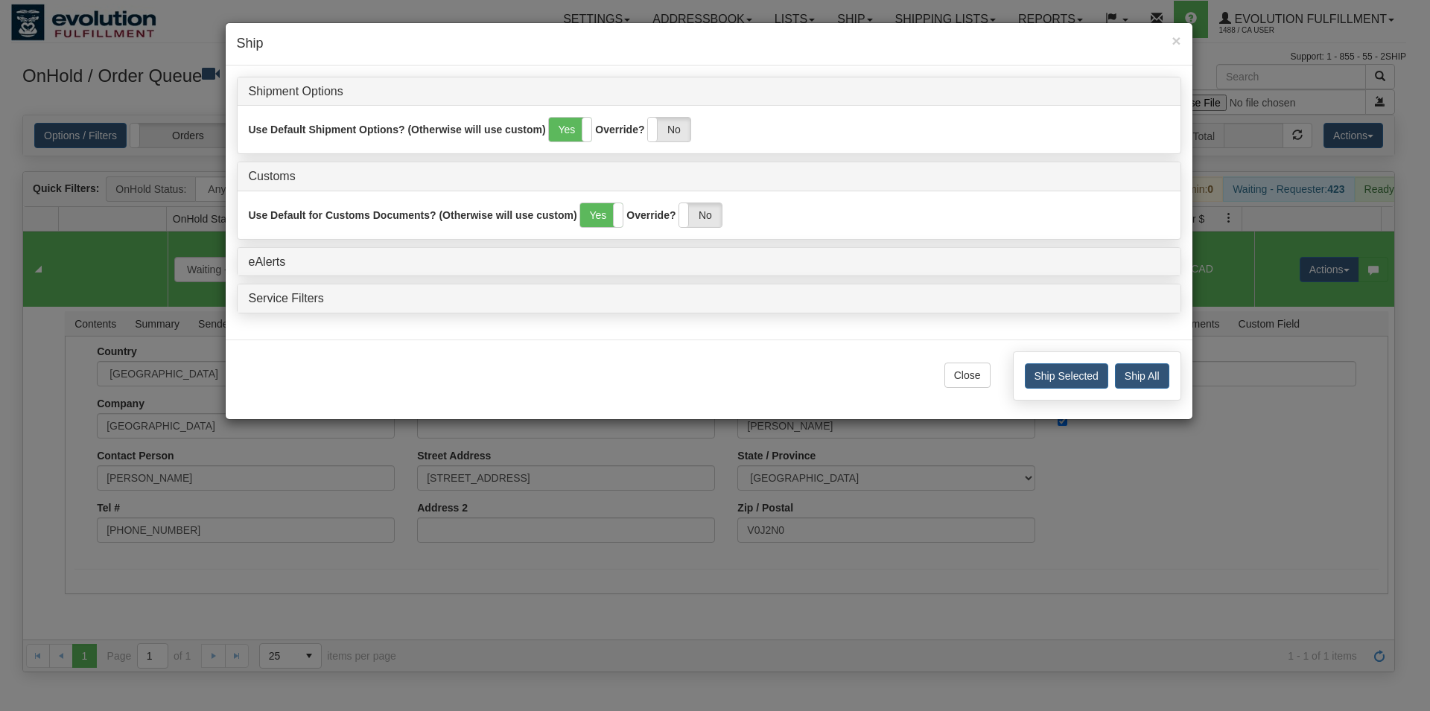
click at [1054, 390] on div "Ship Selected Ship All" at bounding box center [1097, 376] width 168 height 49
click at [1054, 383] on button "Ship Selected" at bounding box center [1066, 375] width 83 height 25
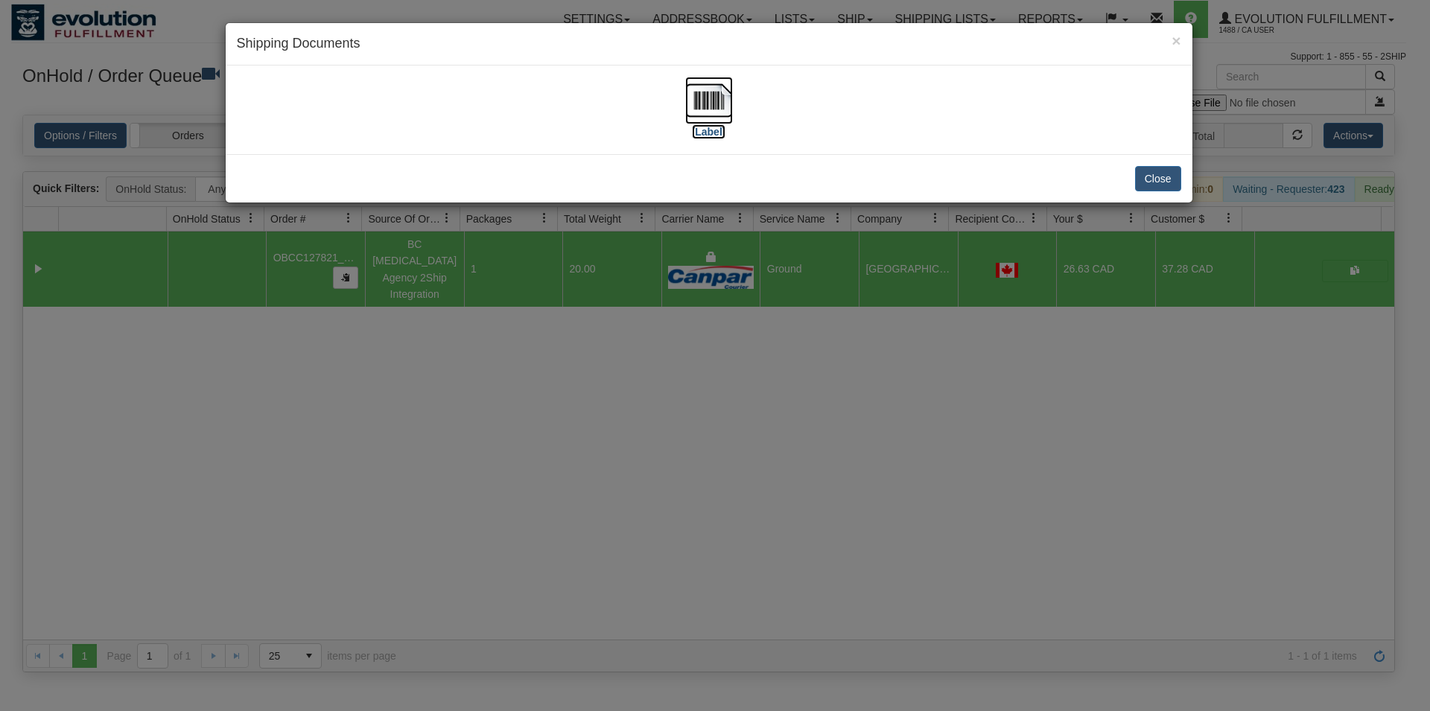
click at [714, 101] on img at bounding box center [709, 101] width 48 height 48
drag, startPoint x: 1178, startPoint y: 177, endPoint x: 1169, endPoint y: 177, distance: 9.0
click at [1175, 177] on button "Close" at bounding box center [1158, 178] width 46 height 25
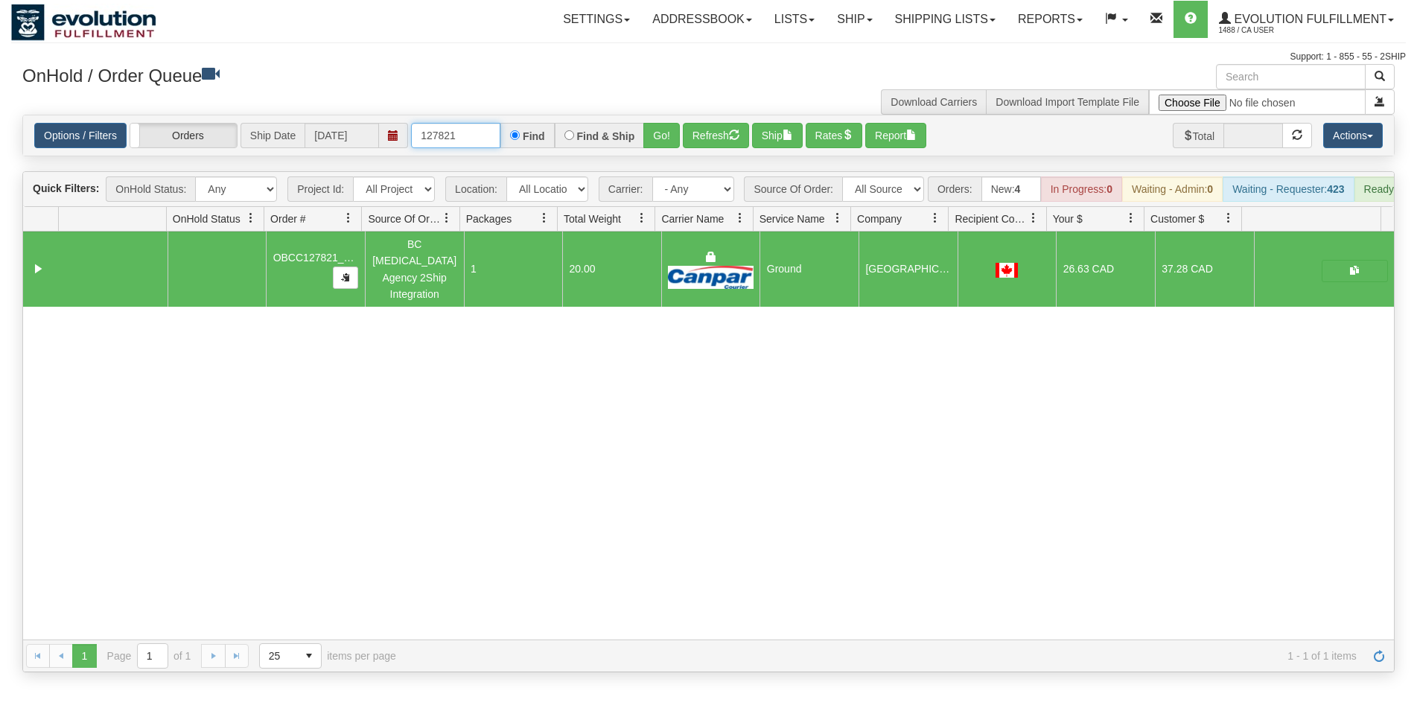
drag, startPoint x: 441, startPoint y: 130, endPoint x: 474, endPoint y: 135, distance: 33.2
click at [474, 135] on input "127821" at bounding box center [455, 135] width 89 height 25
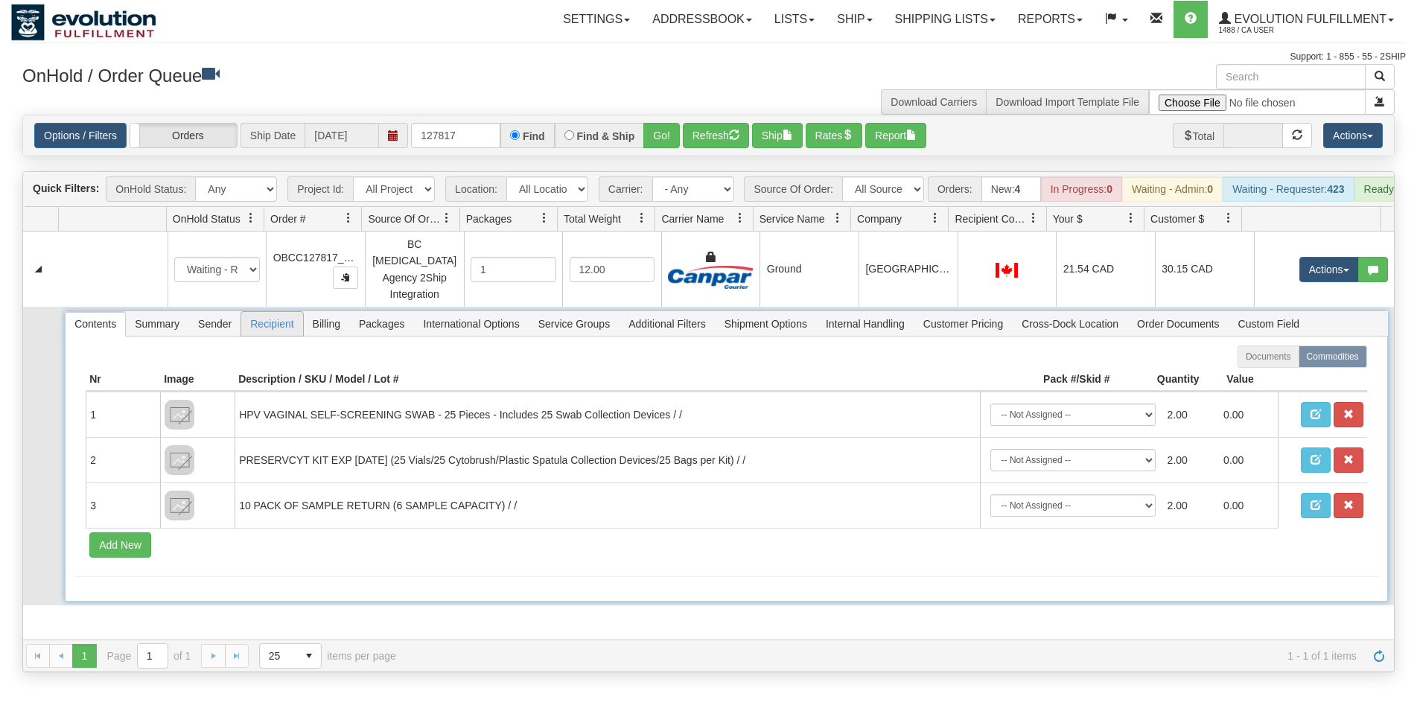
click at [288, 327] on span "Recipient" at bounding box center [271, 324] width 61 height 24
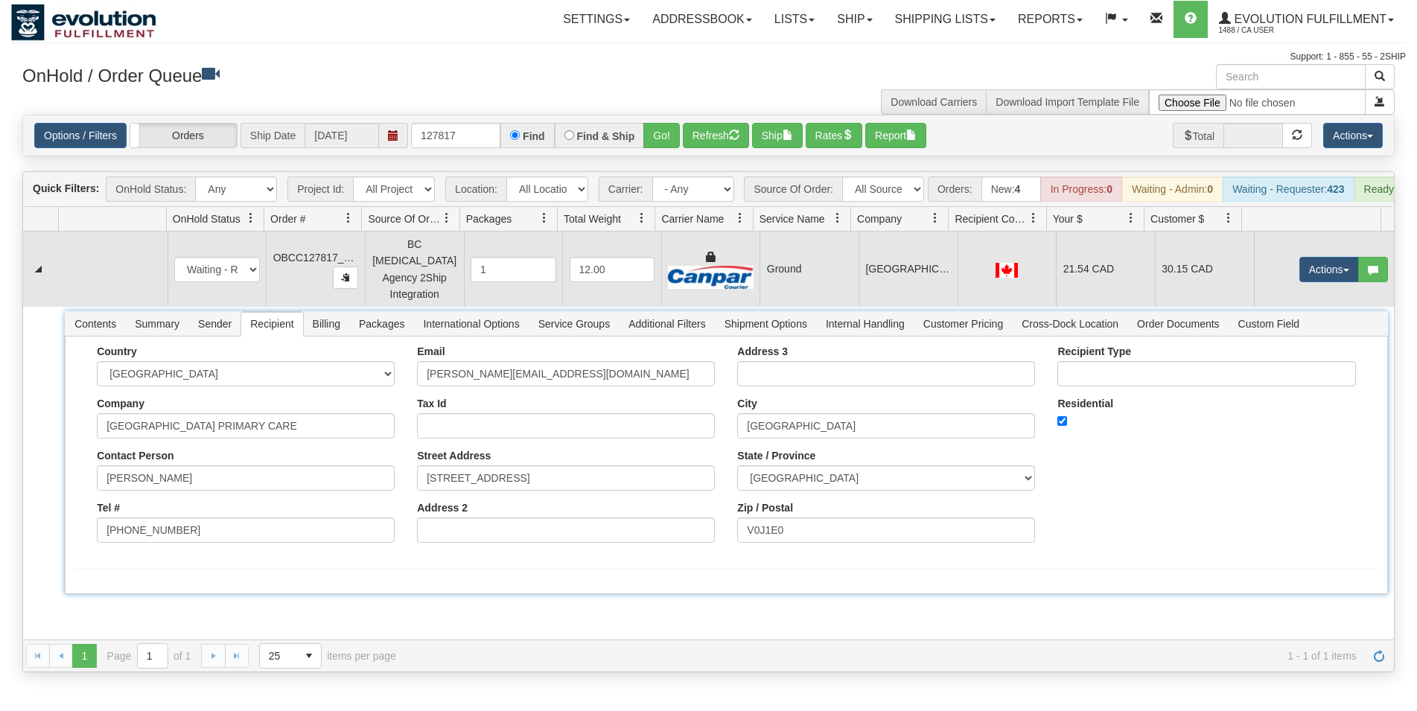
click at [782, 266] on td "Ground" at bounding box center [809, 269] width 99 height 75
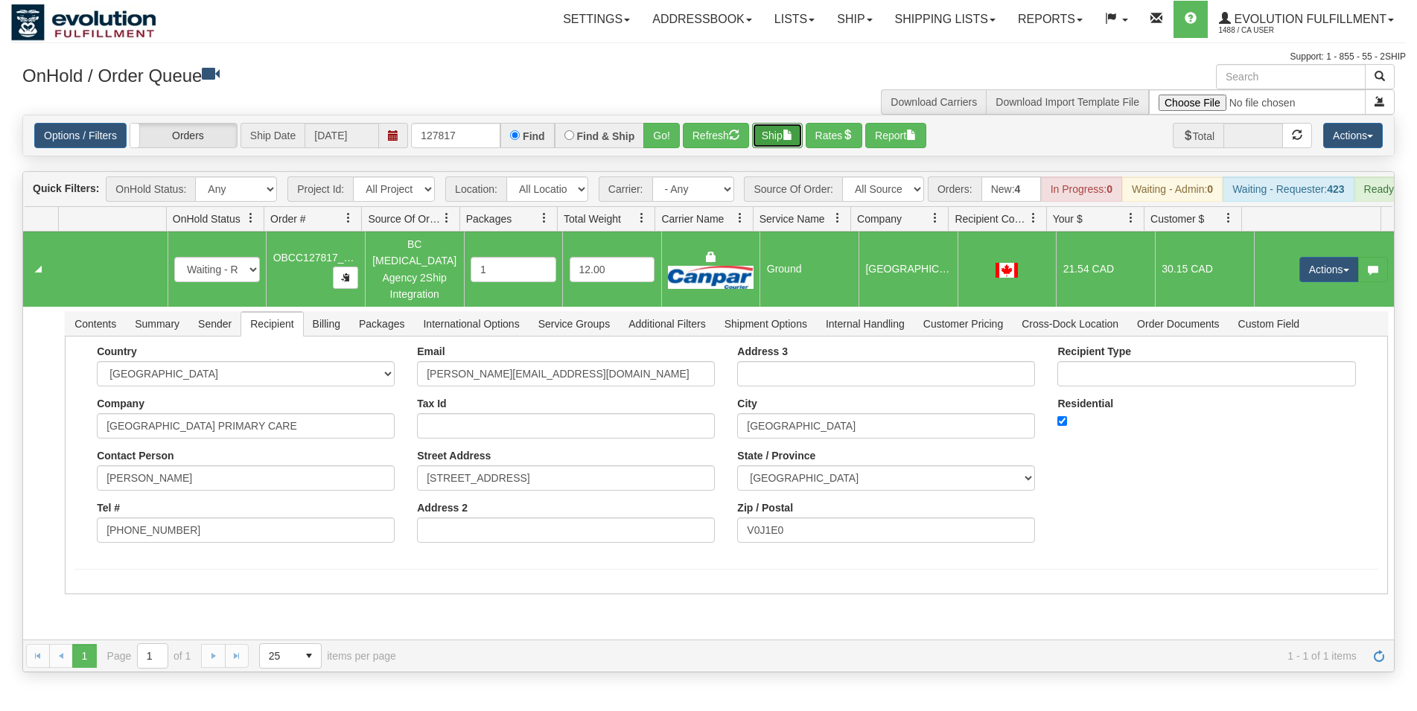
click at [786, 138] on button "Ship" at bounding box center [777, 135] width 51 height 25
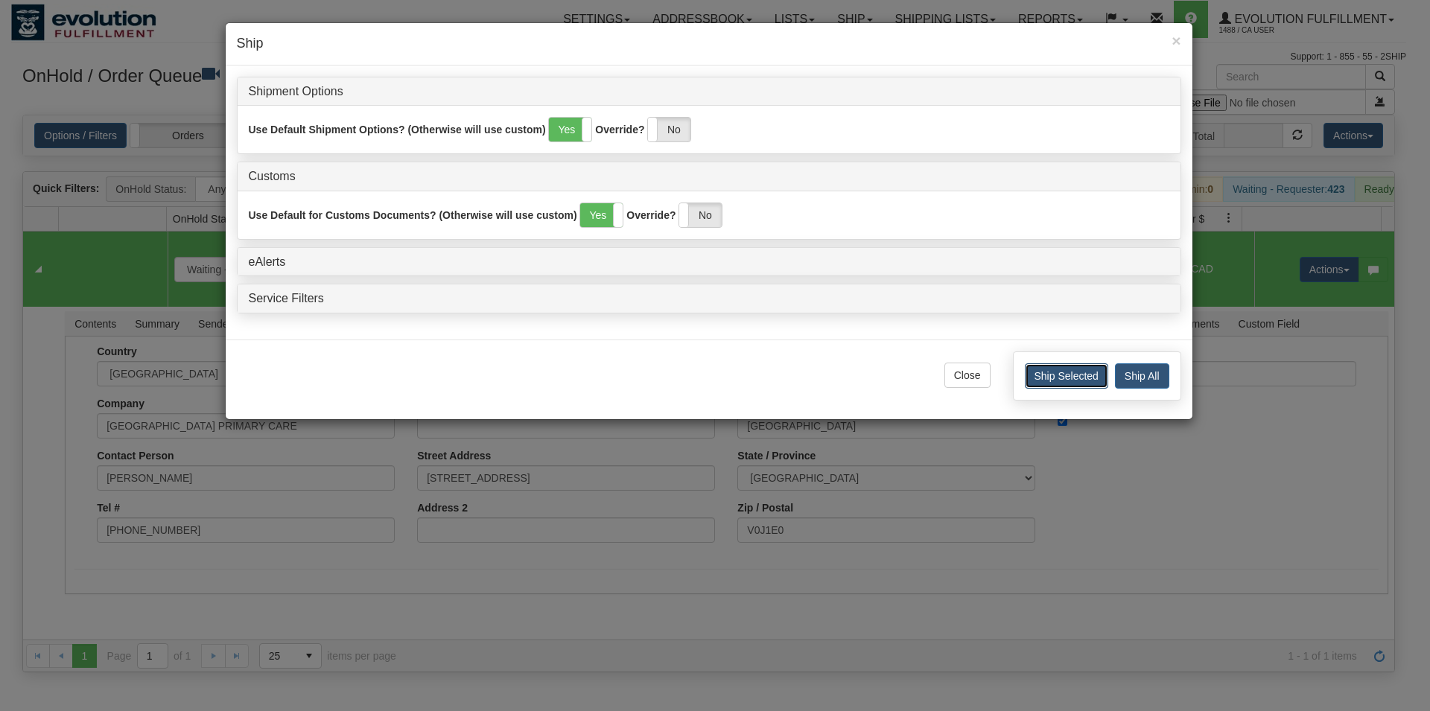
click at [1057, 384] on button "Ship Selected" at bounding box center [1066, 375] width 83 height 25
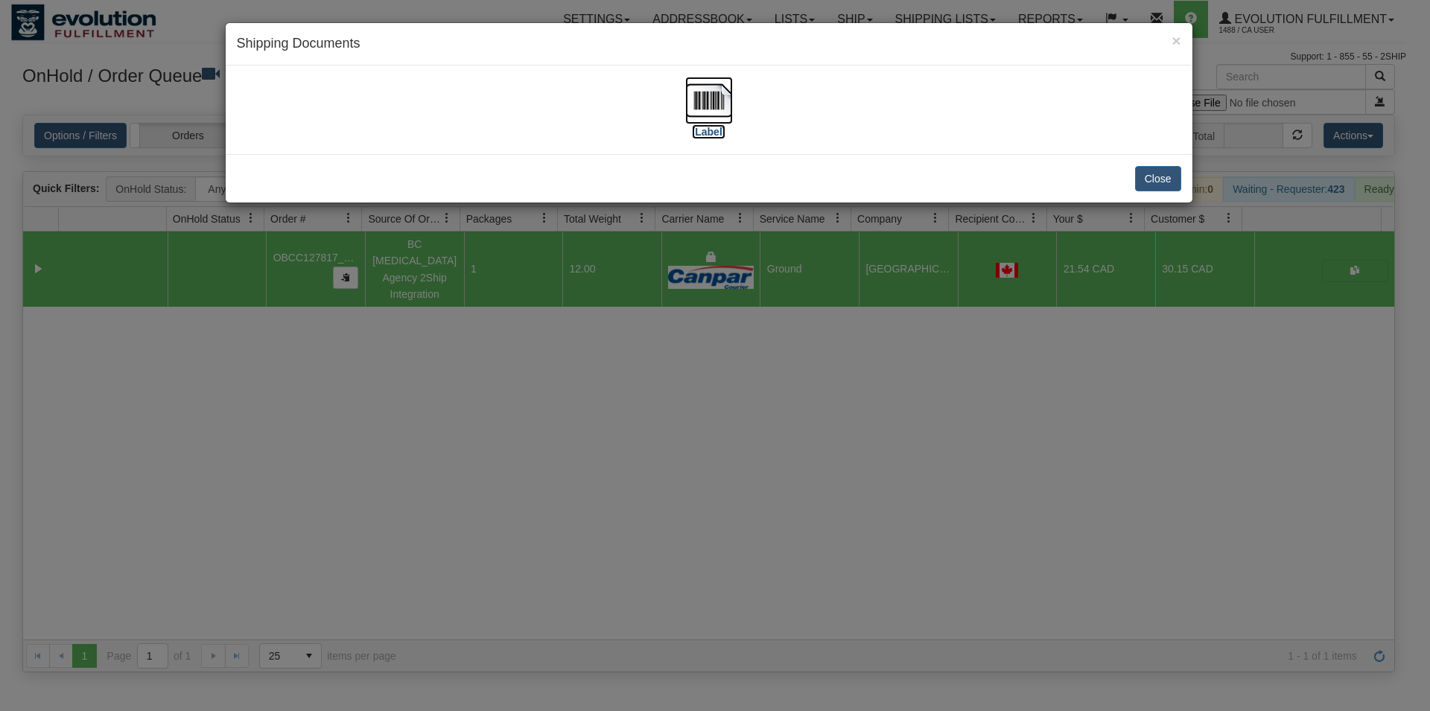
click at [716, 113] on img at bounding box center [709, 101] width 48 height 48
drag, startPoint x: 1141, startPoint y: 173, endPoint x: 1126, endPoint y: 180, distance: 16.3
click at [1142, 173] on button "Close" at bounding box center [1158, 178] width 46 height 25
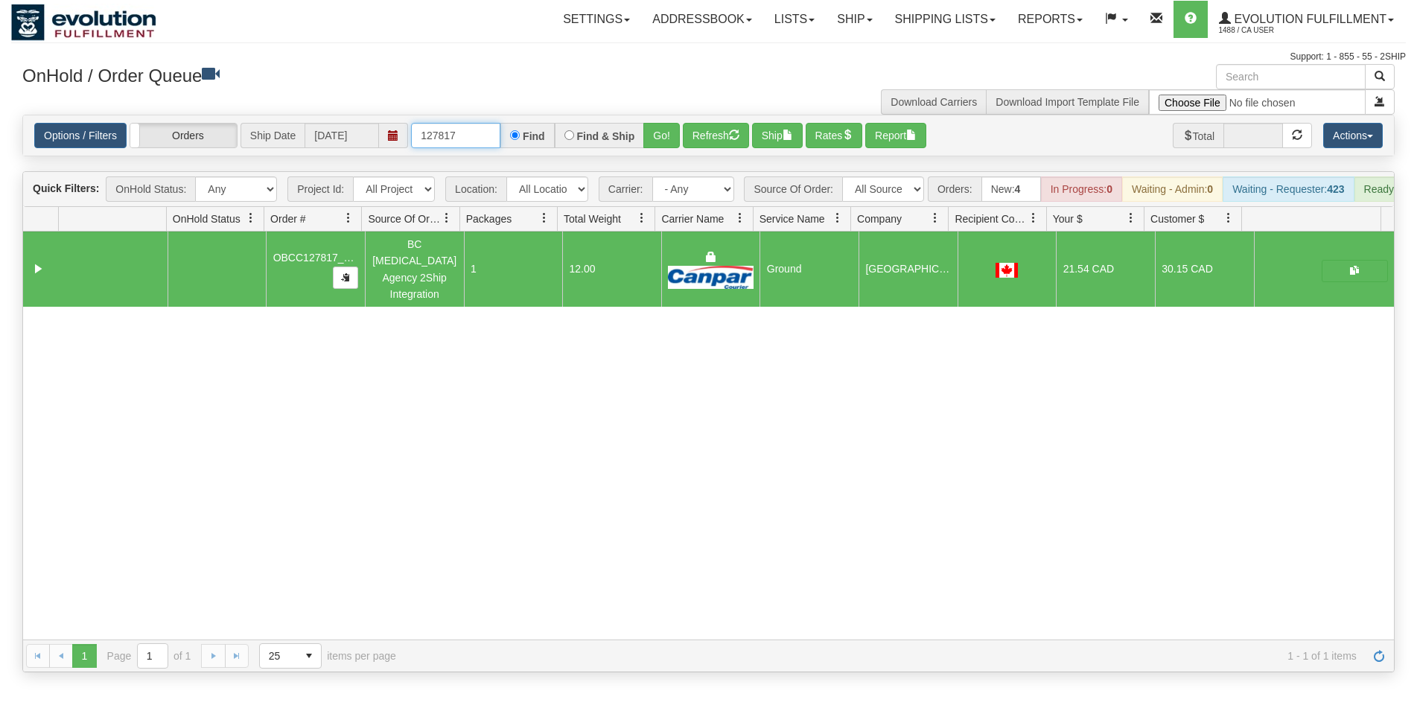
drag, startPoint x: 460, startPoint y: 134, endPoint x: 296, endPoint y: 50, distance: 184.2
click at [411, 131] on input "127817" at bounding box center [455, 135] width 89 height 25
type input "27231"
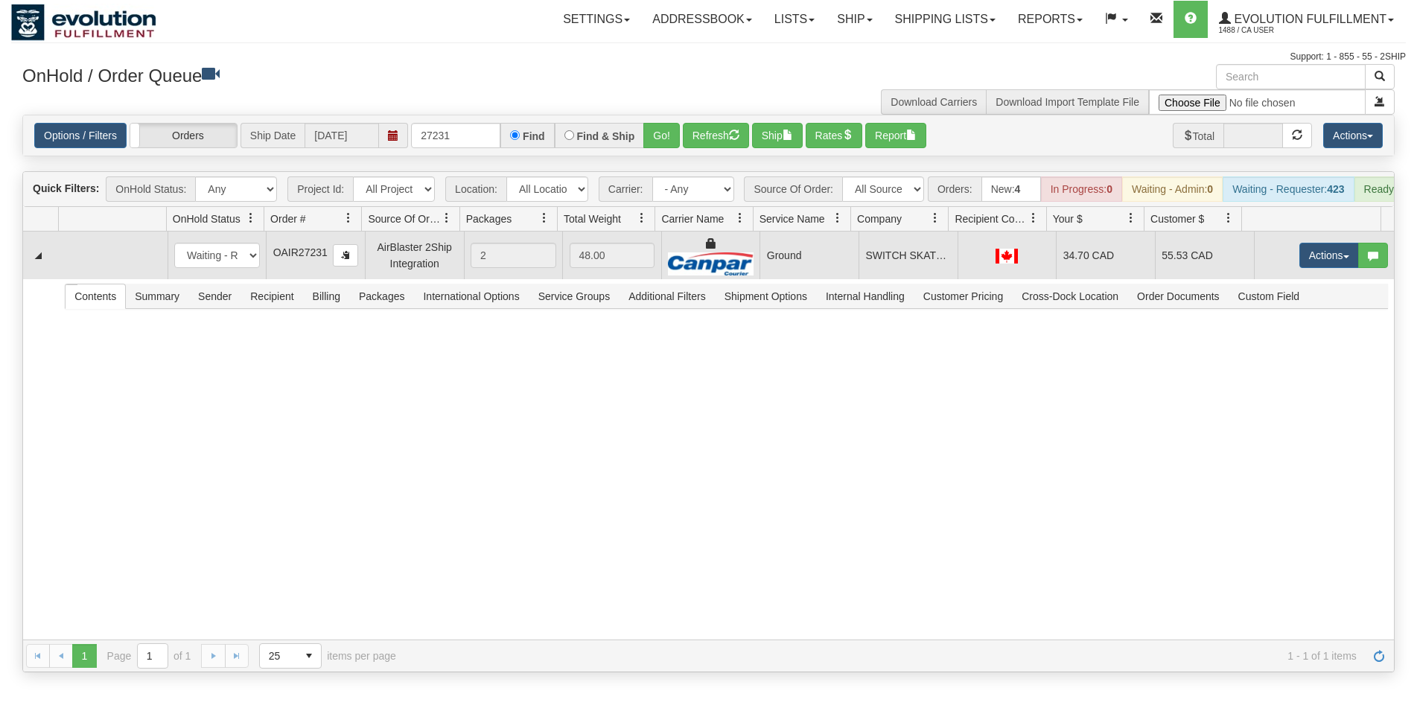
click at [837, 264] on td "Ground" at bounding box center [809, 256] width 99 height 48
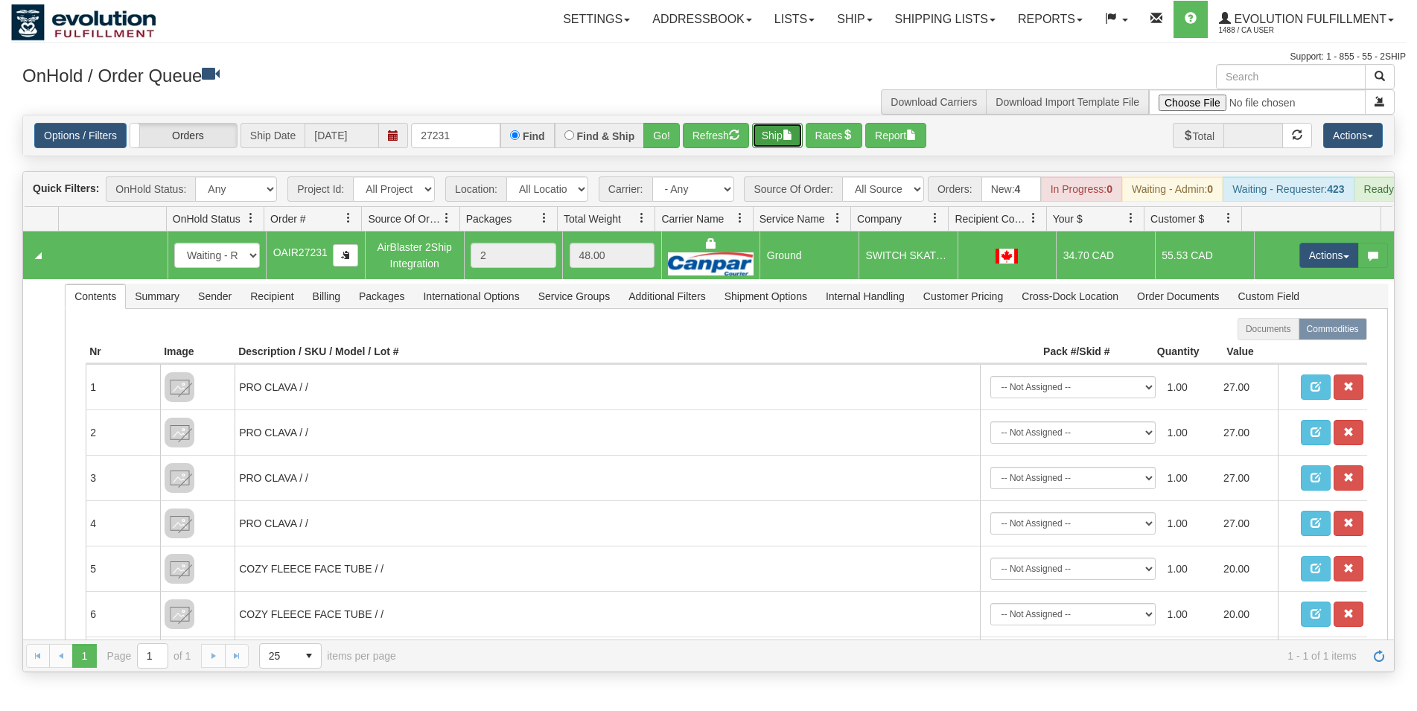
click at [776, 132] on button "Ship" at bounding box center [777, 135] width 51 height 25
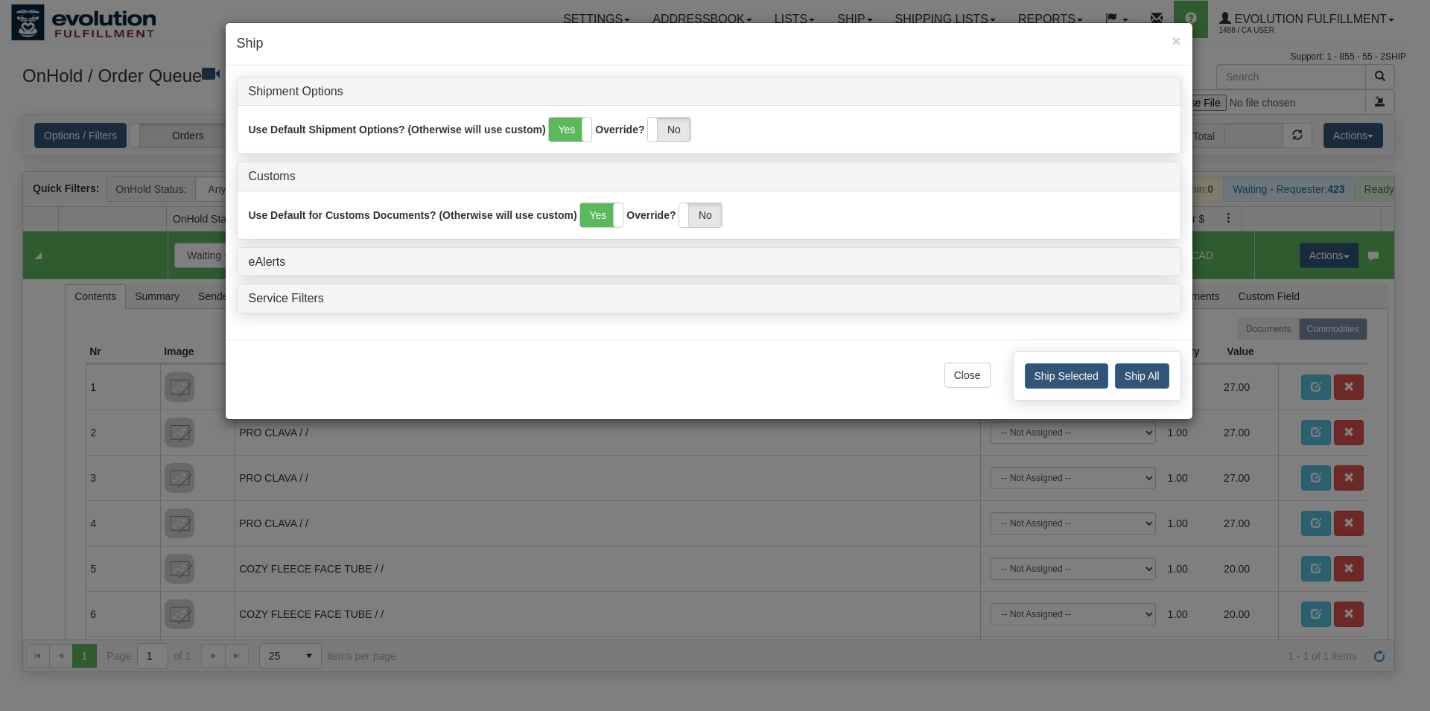
click at [1060, 396] on div "Ship Selected Ship All" at bounding box center [1097, 376] width 168 height 49
click at [1052, 366] on button "Ship Selected" at bounding box center [1066, 375] width 83 height 25
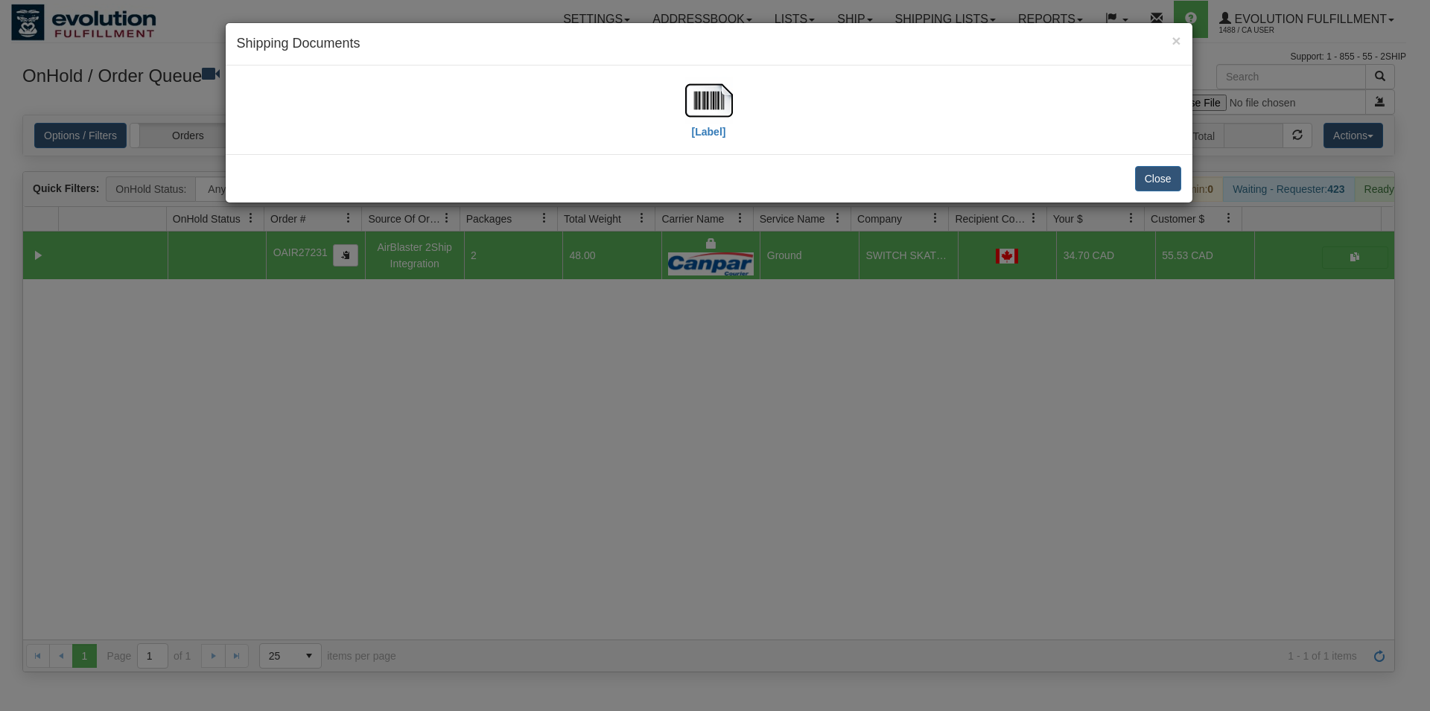
click at [734, 101] on div "[Label]" at bounding box center [709, 110] width 944 height 66
click at [724, 101] on img at bounding box center [709, 101] width 48 height 48
click at [1165, 188] on button "Close" at bounding box center [1158, 178] width 46 height 25
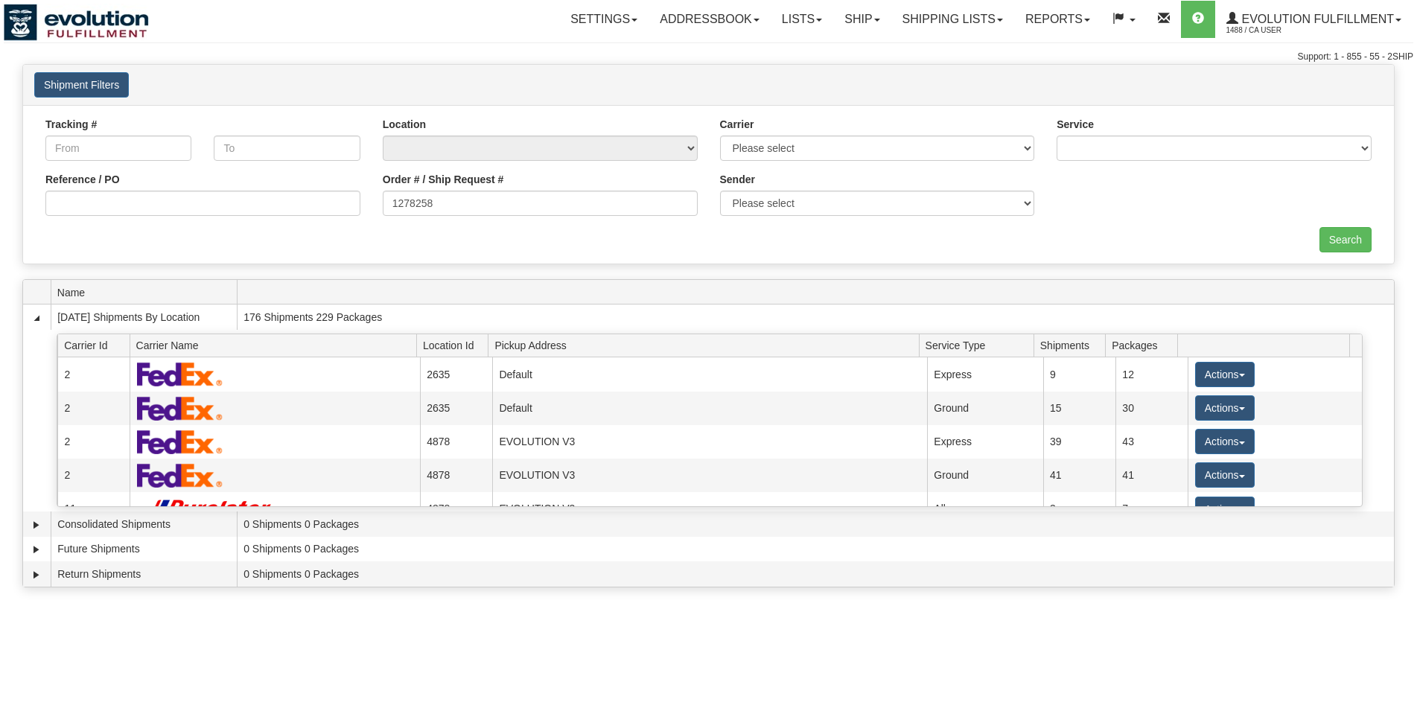
type input "1278258"
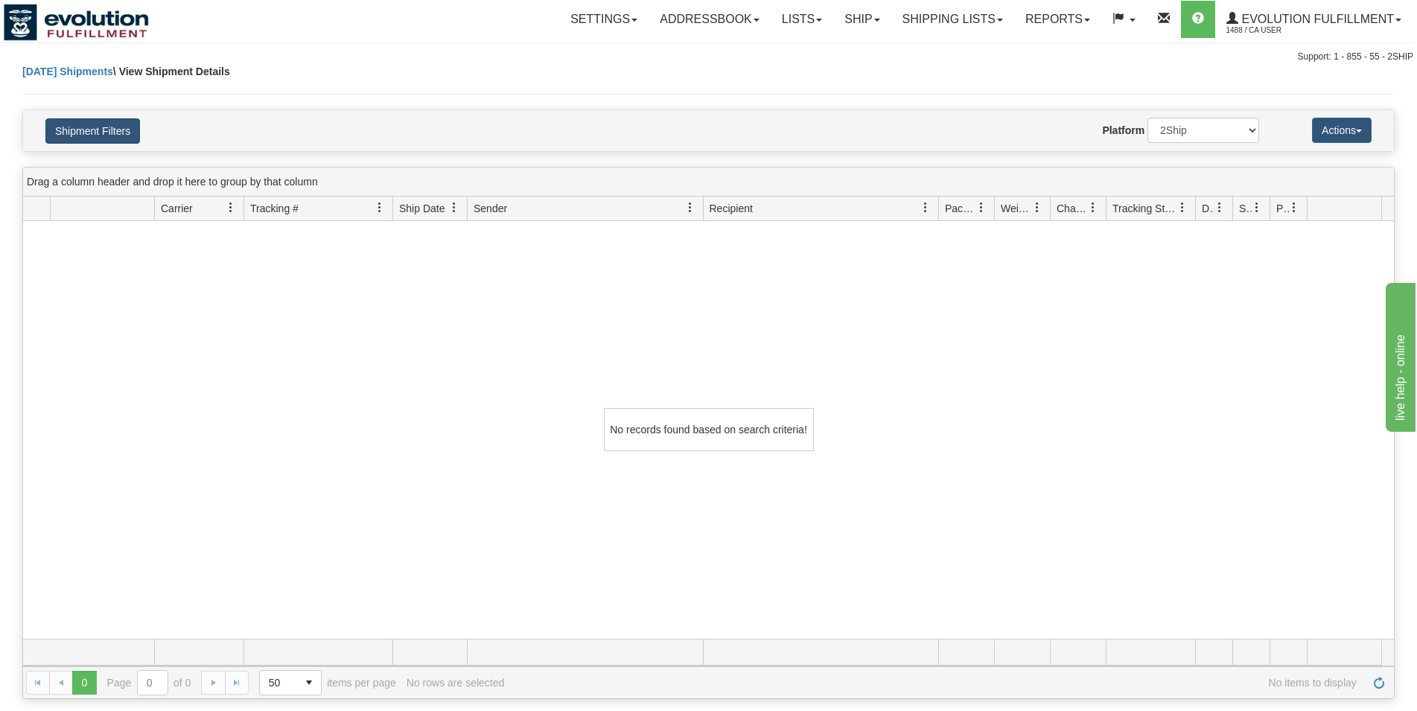
click at [107, 134] on button "Shipment Filters" at bounding box center [92, 130] width 95 height 25
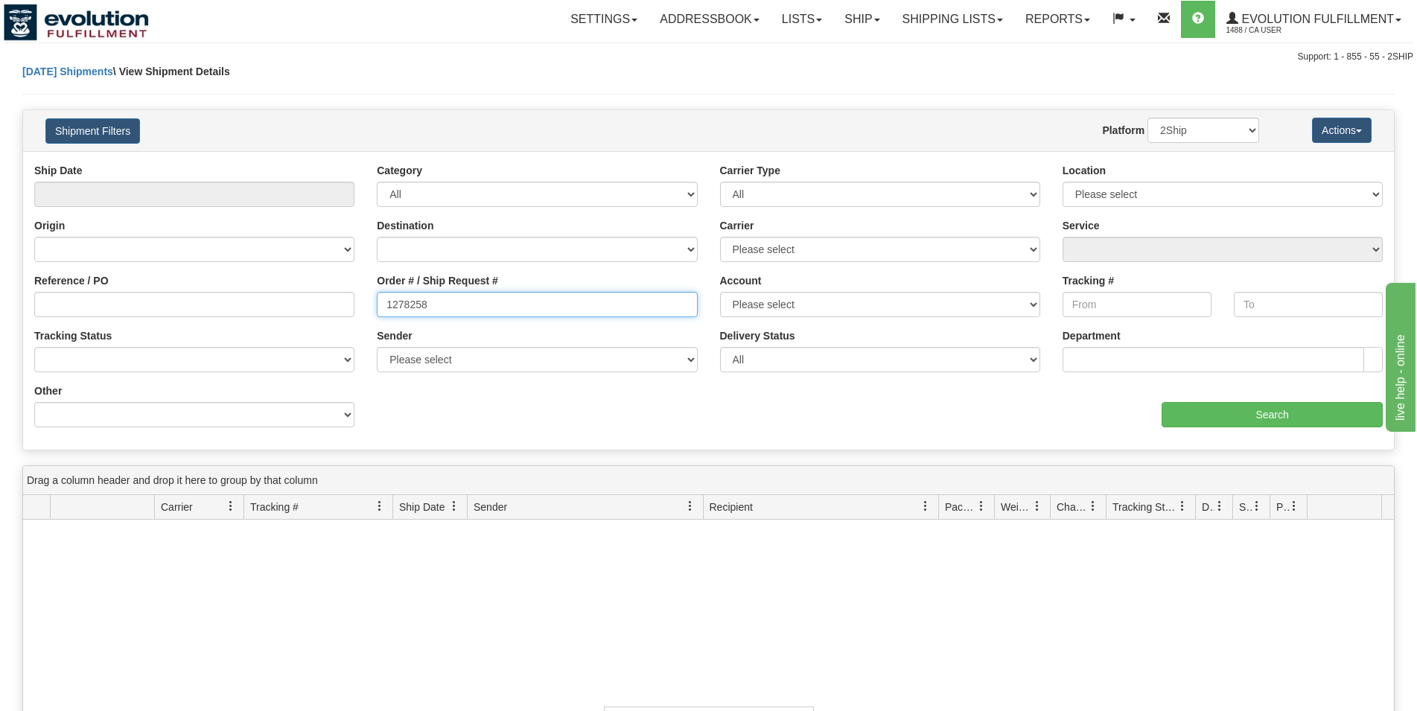
drag, startPoint x: 416, startPoint y: 301, endPoint x: 440, endPoint y: 288, distance: 27.7
click at [445, 299] on input "1278258" at bounding box center [537, 304] width 320 height 25
type input "127828"
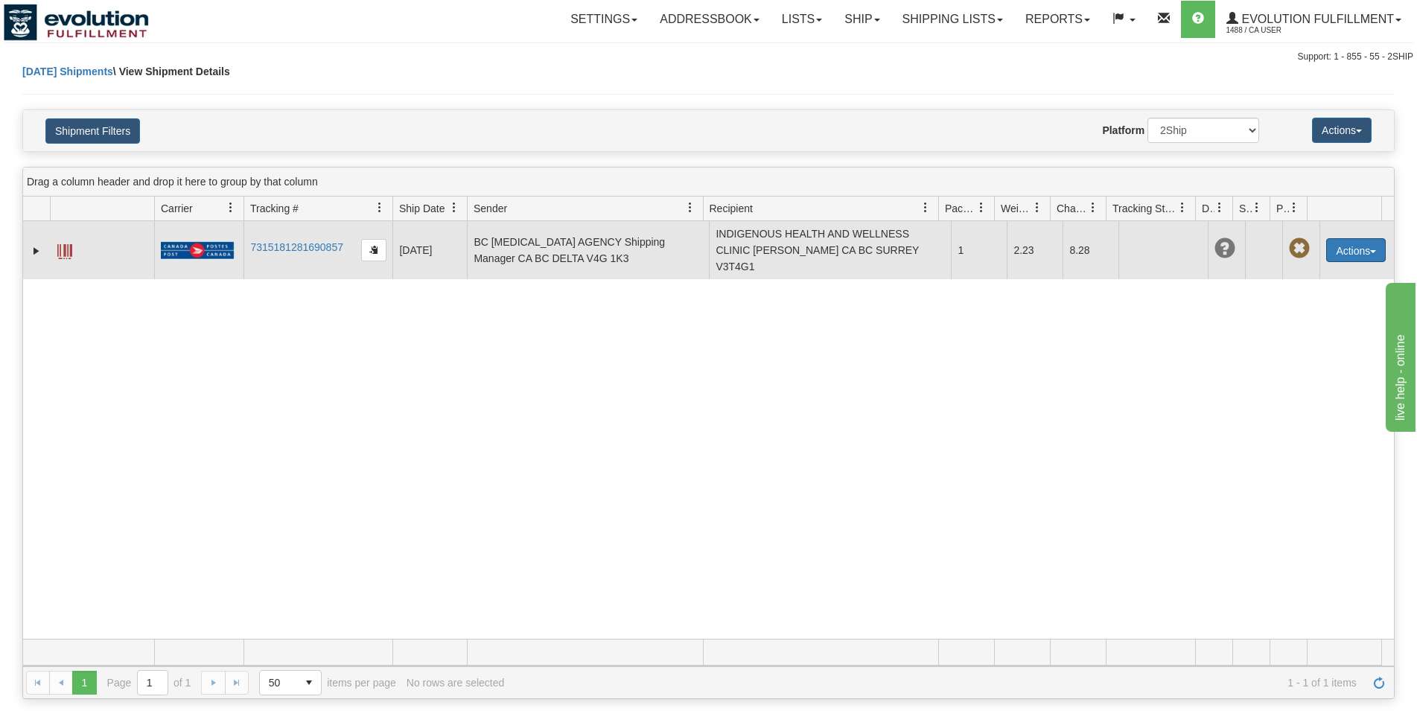
click at [1339, 250] on button "Actions" at bounding box center [1357, 250] width 60 height 24
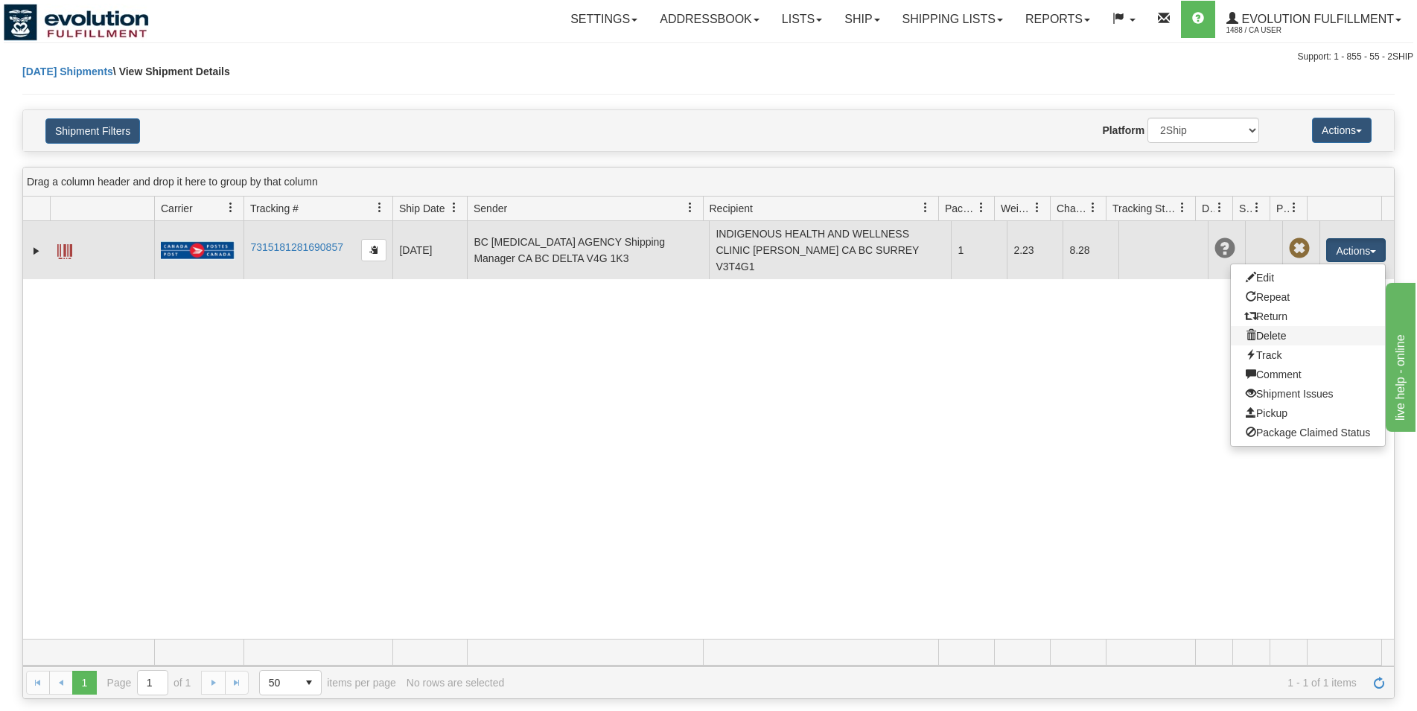
click at [1266, 337] on link "Delete" at bounding box center [1308, 335] width 154 height 19
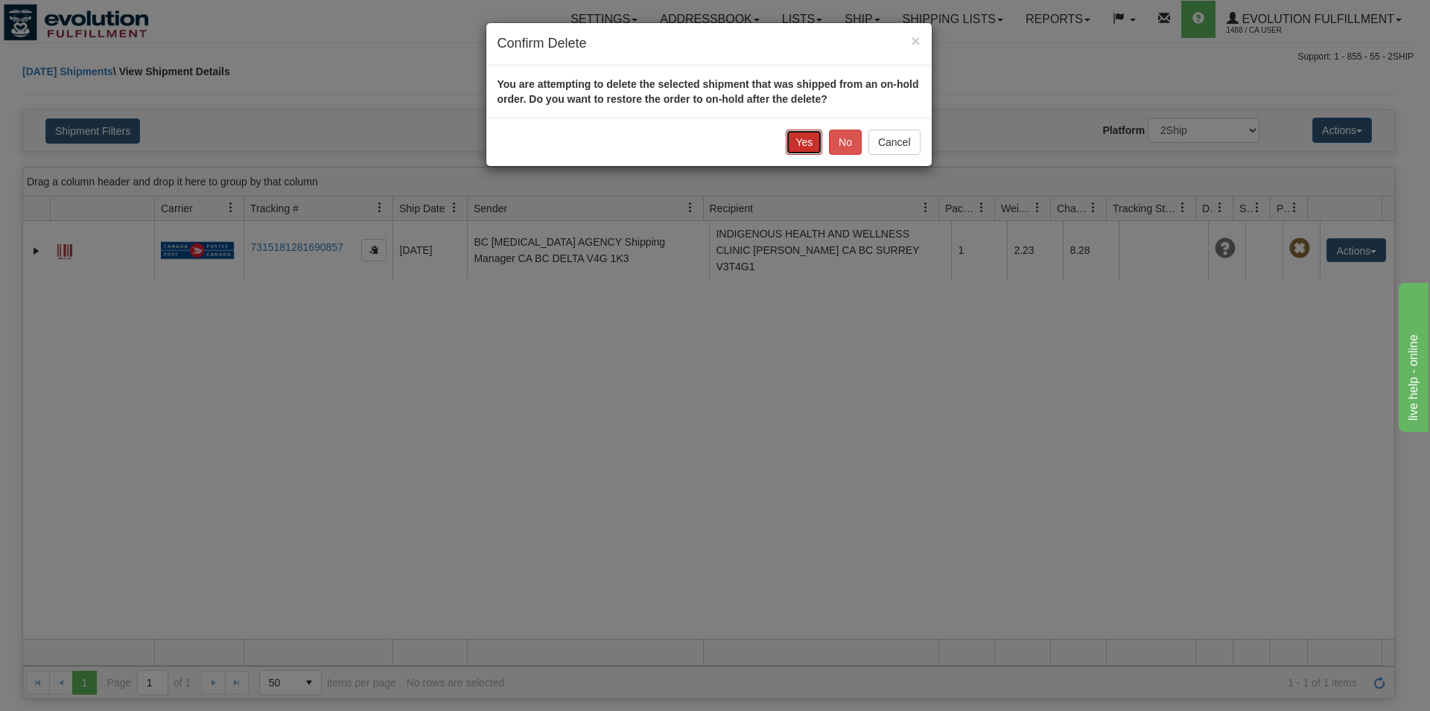
click at [811, 150] on button "Yes" at bounding box center [804, 142] width 36 height 25
